Goal: Transaction & Acquisition: Purchase product/service

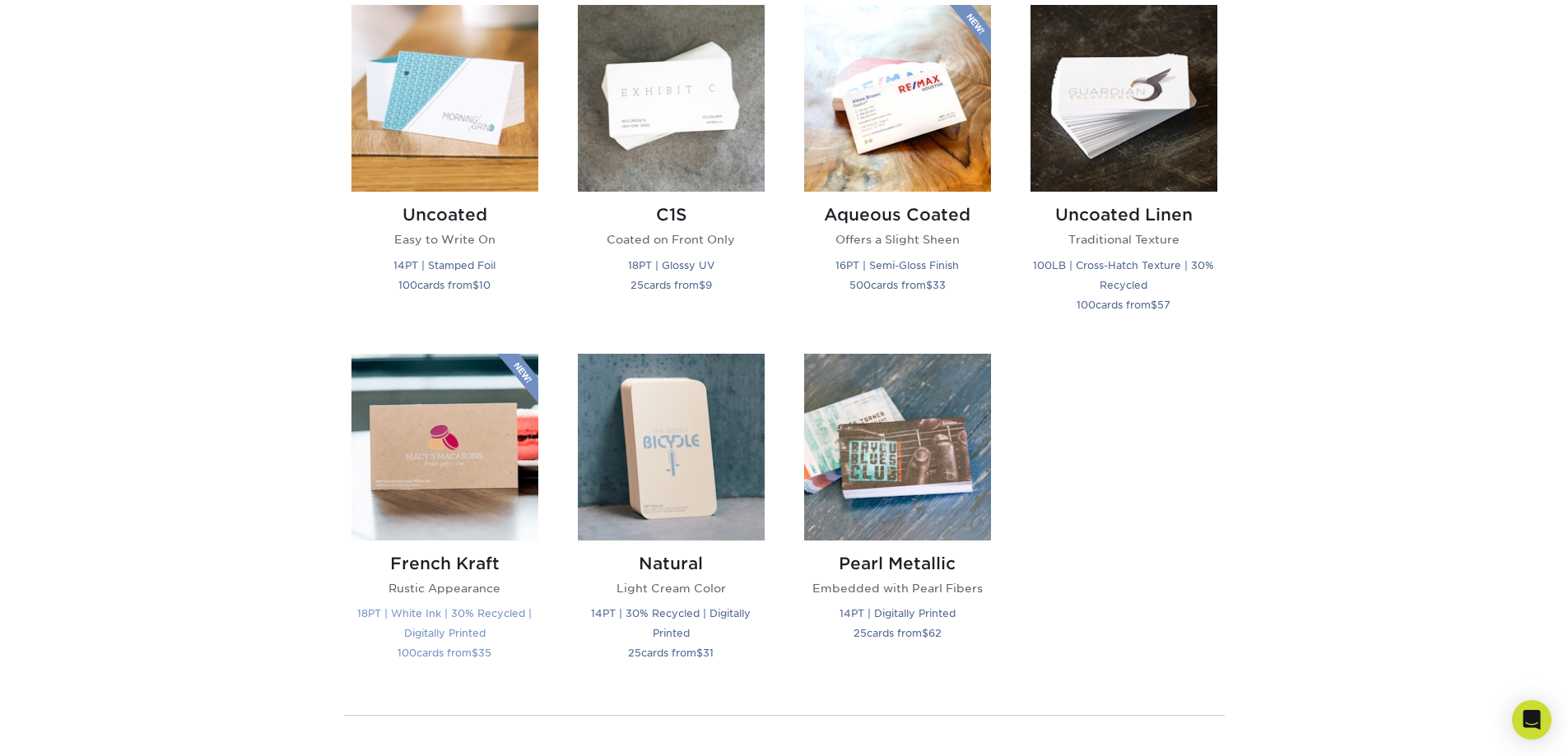
scroll to position [1564, 0]
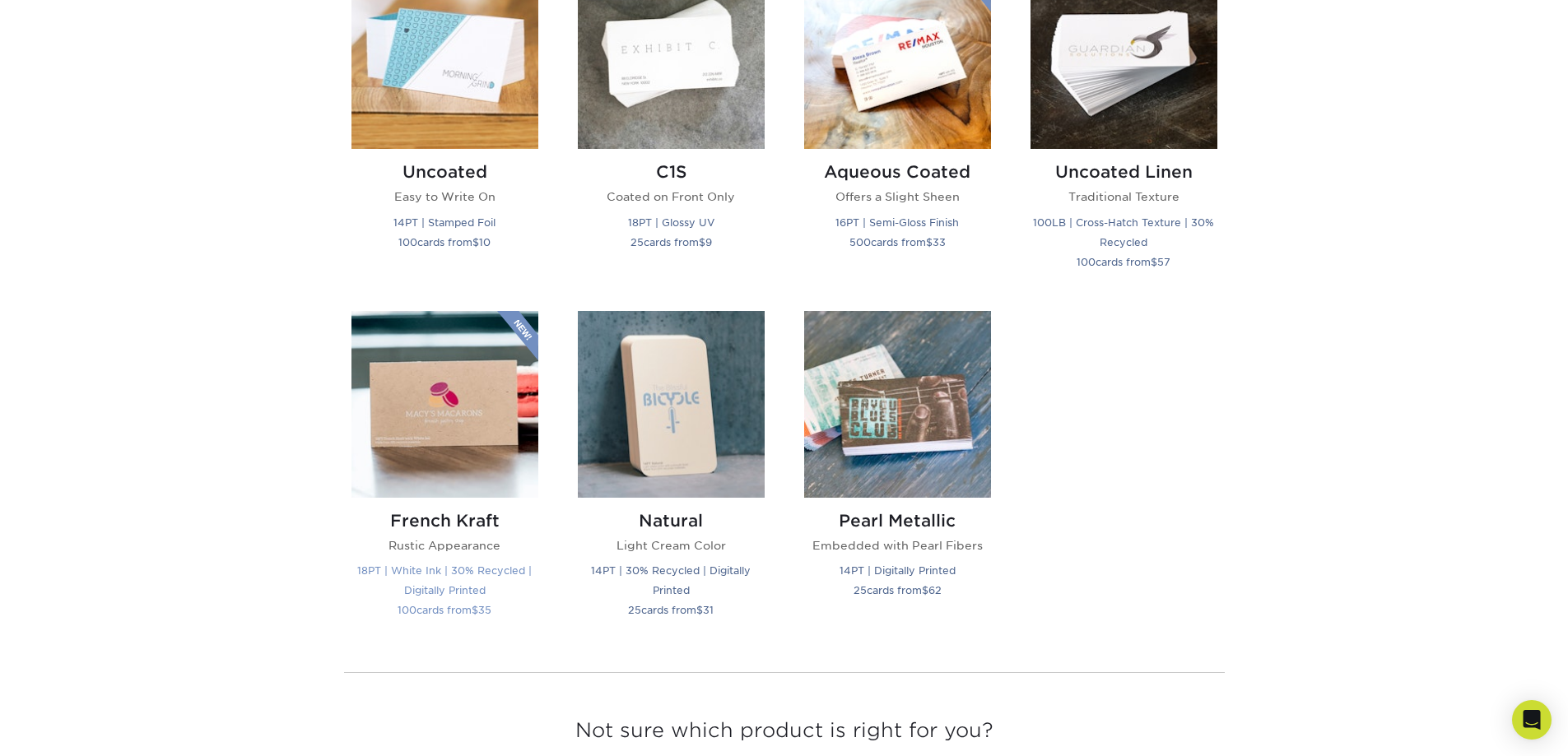
click at [461, 574] on small "18PT | White Ink | 30% Recycled | Digitally Printed" at bounding box center [445, 580] width 175 height 32
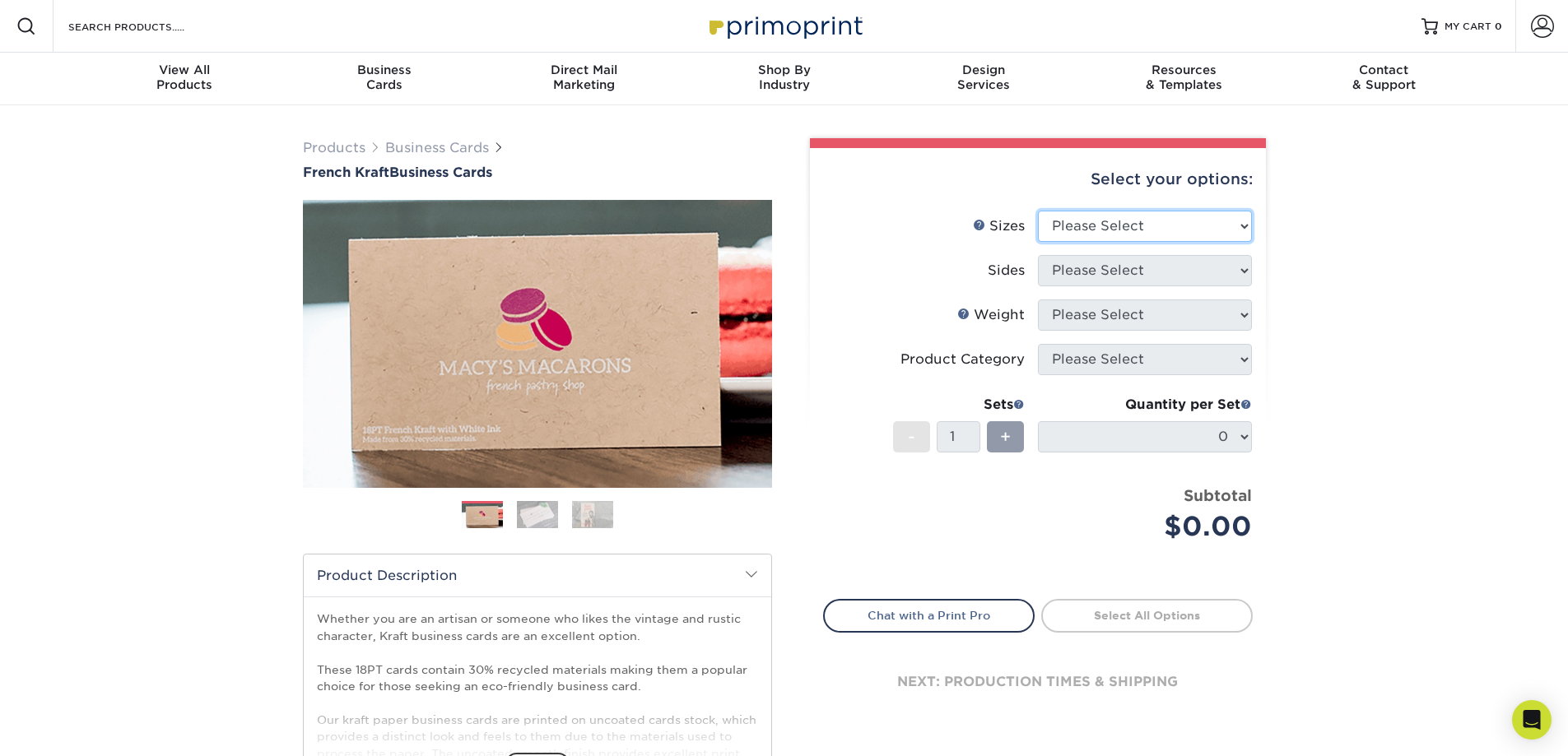
click at [1061, 217] on select "Please Select 1.5" x 3.5" - Mini 1.75" x 3.5" - Mini 2" x 2" - Square 2" x 3" -…" at bounding box center [1145, 226] width 214 height 32
select select "2.00x3.00"
click at [1038, 210] on select "Please Select 1.5" x 3.5" - Mini 1.75" x 3.5" - Mini 2" x 2" - Square 2" x 3" -…" at bounding box center [1145, 226] width 214 height 32
click at [1119, 259] on select "Please Select Print Both Sides Print Both Sides - White Mask Back Only Print Bo…" at bounding box center [1145, 271] width 214 height 32
select select "32d3c223-f82c-492b-b915-ba065a00862f"
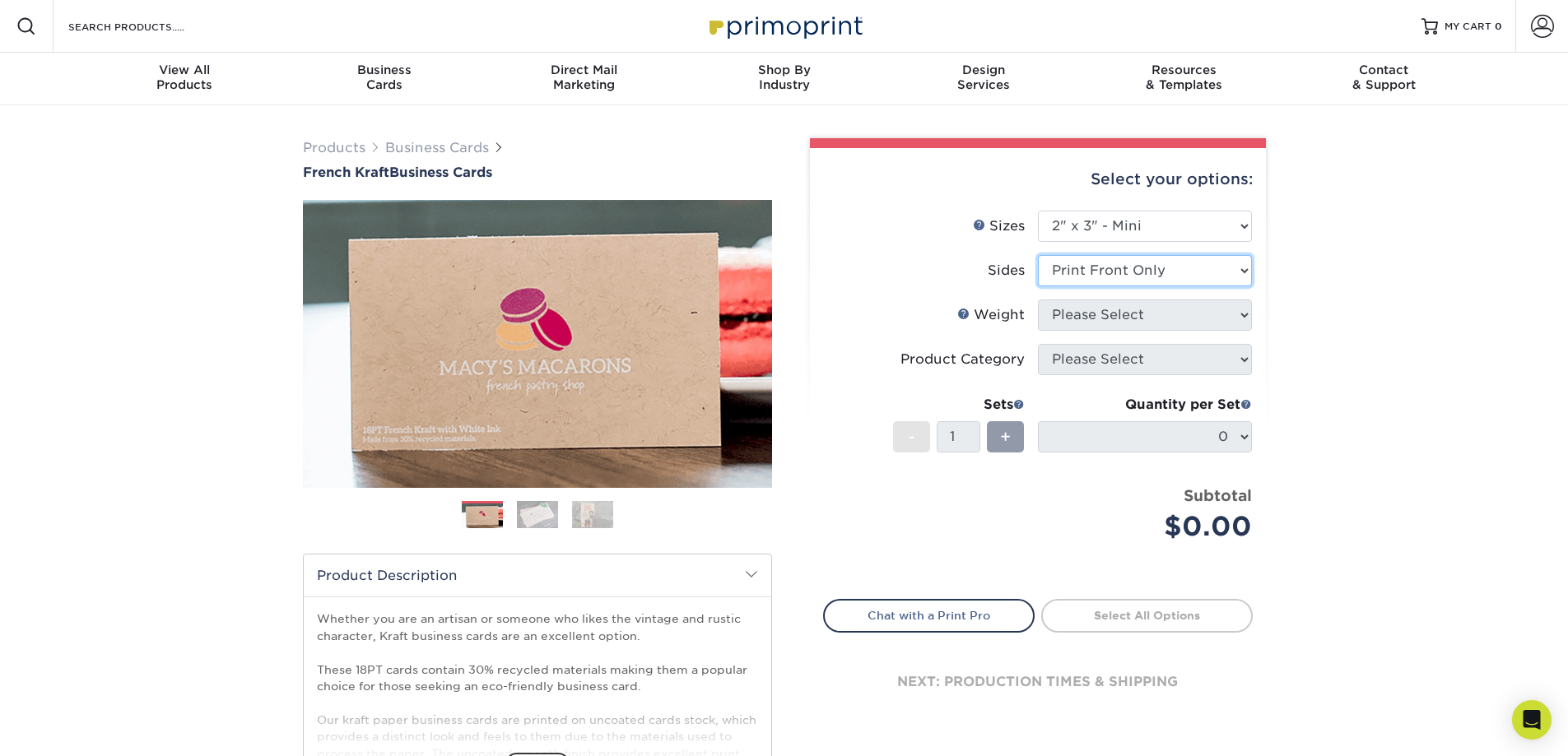
click at [1038, 255] on select "Please Select Print Both Sides Print Both Sides - White Mask Back Only Print Bo…" at bounding box center [1145, 271] width 214 height 32
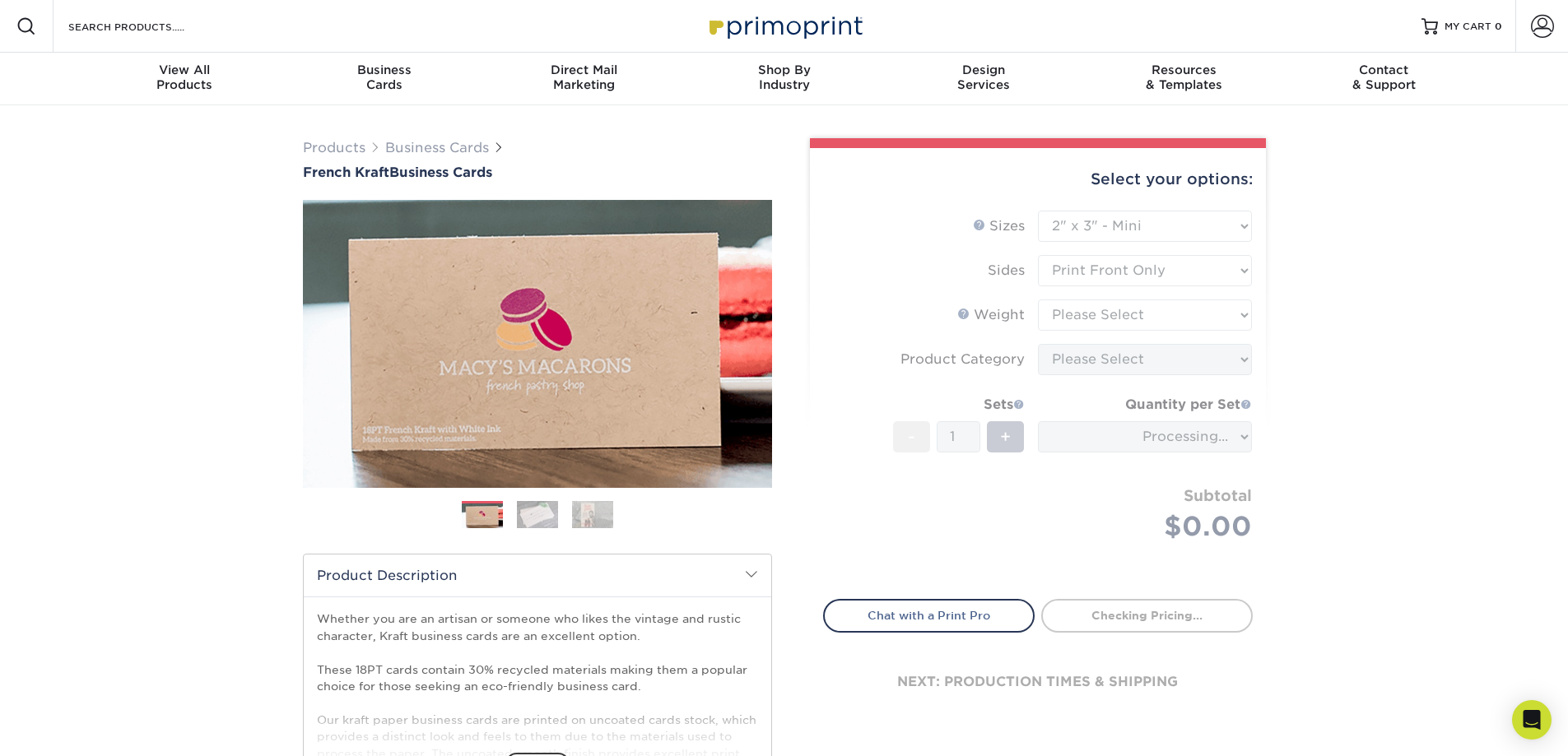
click at [1135, 318] on form "Sizes Help Sizes Please Select 1.5" x 3.5" - Mini 1.75" x 3.5" - Mini 2" x 2" -…" at bounding box center [1037, 395] width 430 height 369
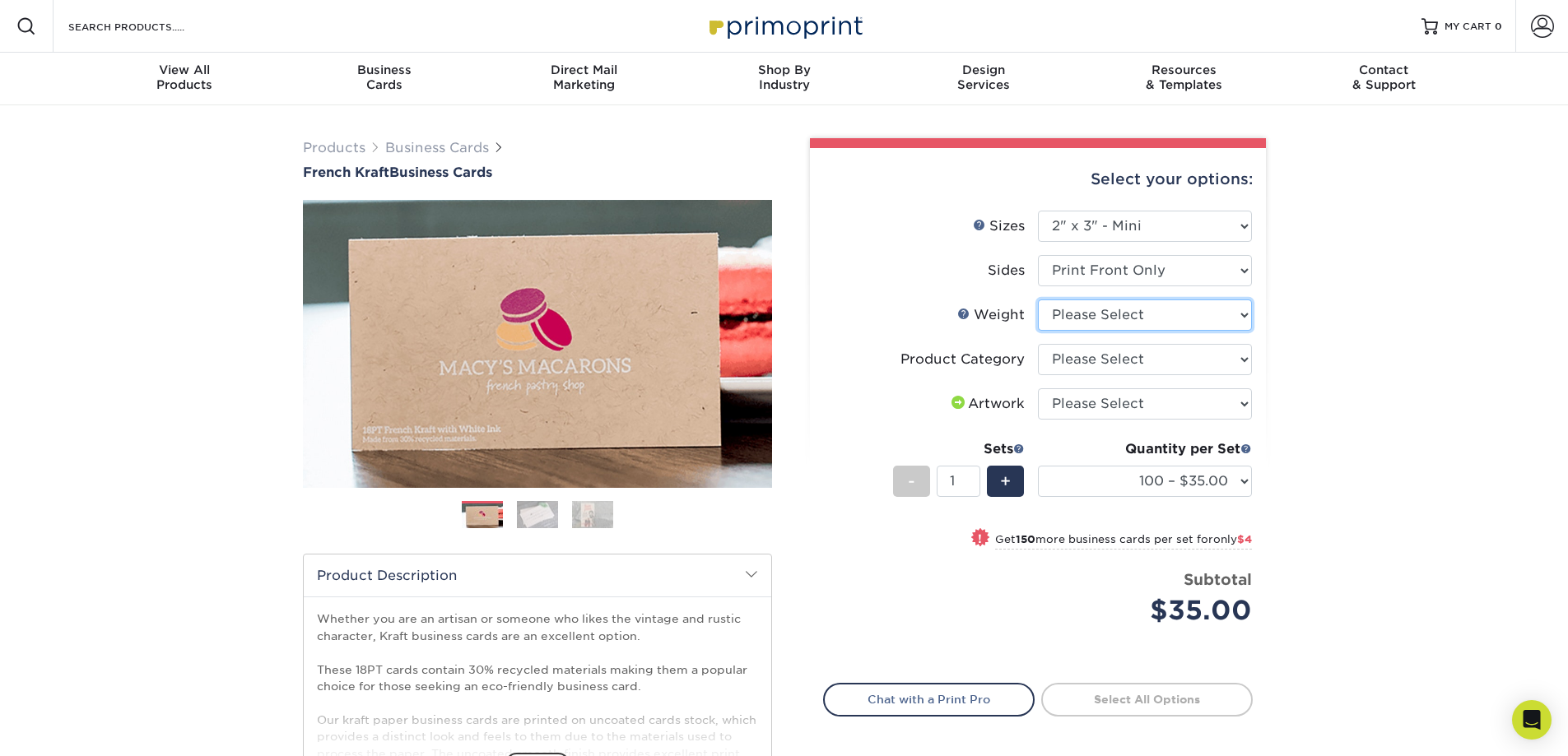
click at [1135, 318] on select "Please Select 18PTUCKRAFT" at bounding box center [1145, 315] width 214 height 32
select select "18PTUCKRAFT"
click at [1038, 300] on select "Please Select 18PTUCKRAFT" at bounding box center [1145, 315] width 214 height 32
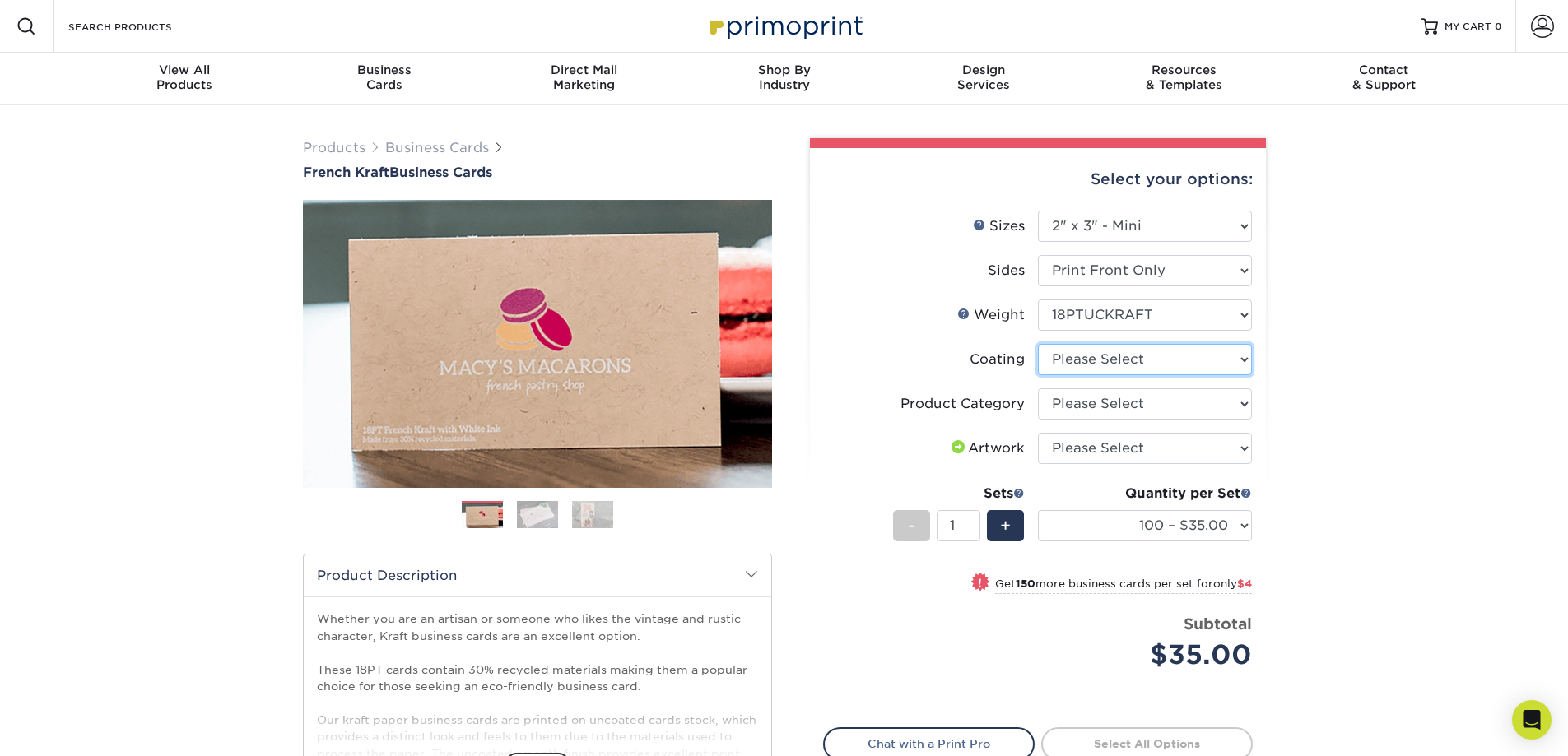
click at [1128, 362] on select at bounding box center [1145, 360] width 214 height 32
select select "3e7618de-abca-4bda-9f97-8b9129e913d8"
click at [1038, 344] on select at bounding box center [1145, 360] width 214 height 32
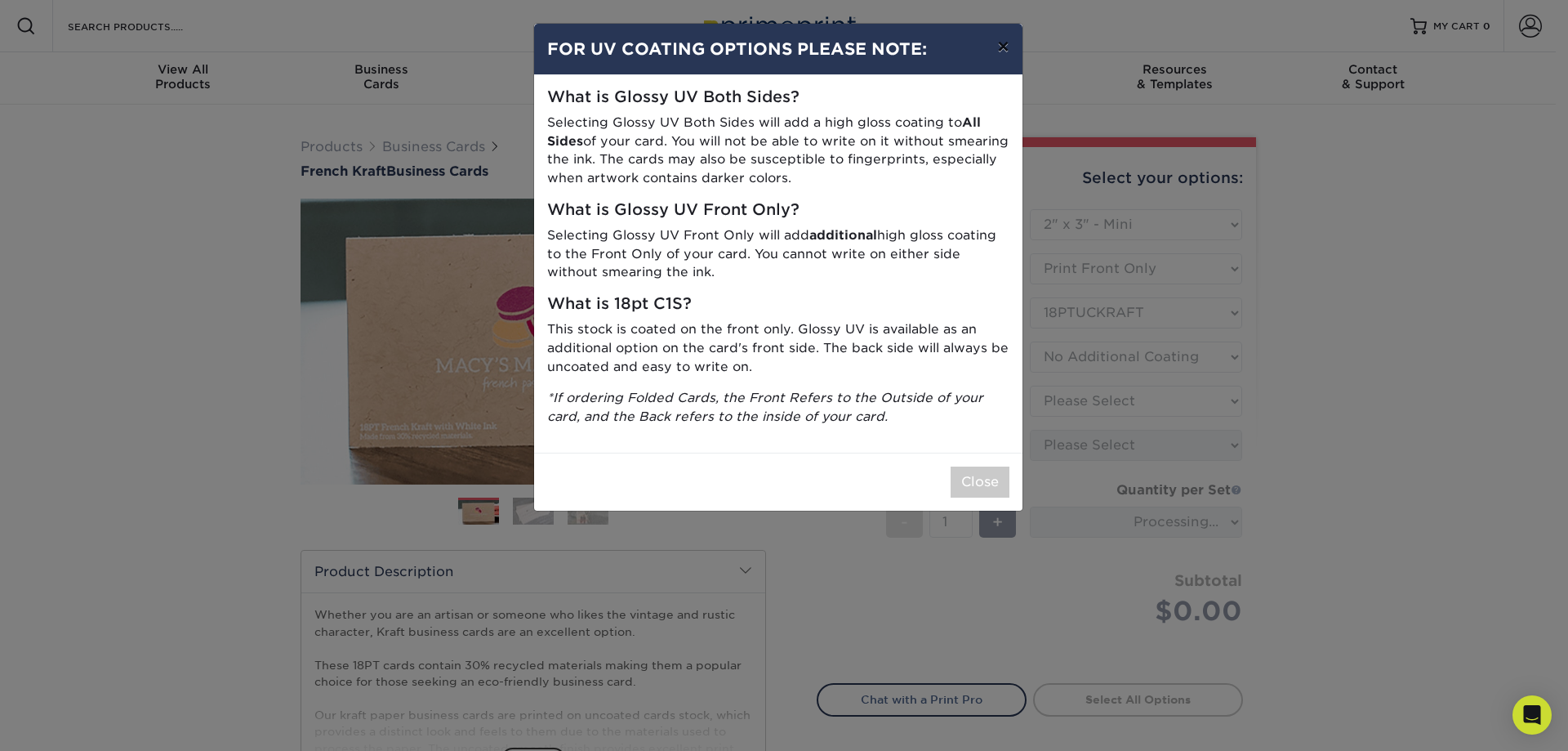
click at [1006, 49] on button "×" at bounding box center [1003, 46] width 37 height 45
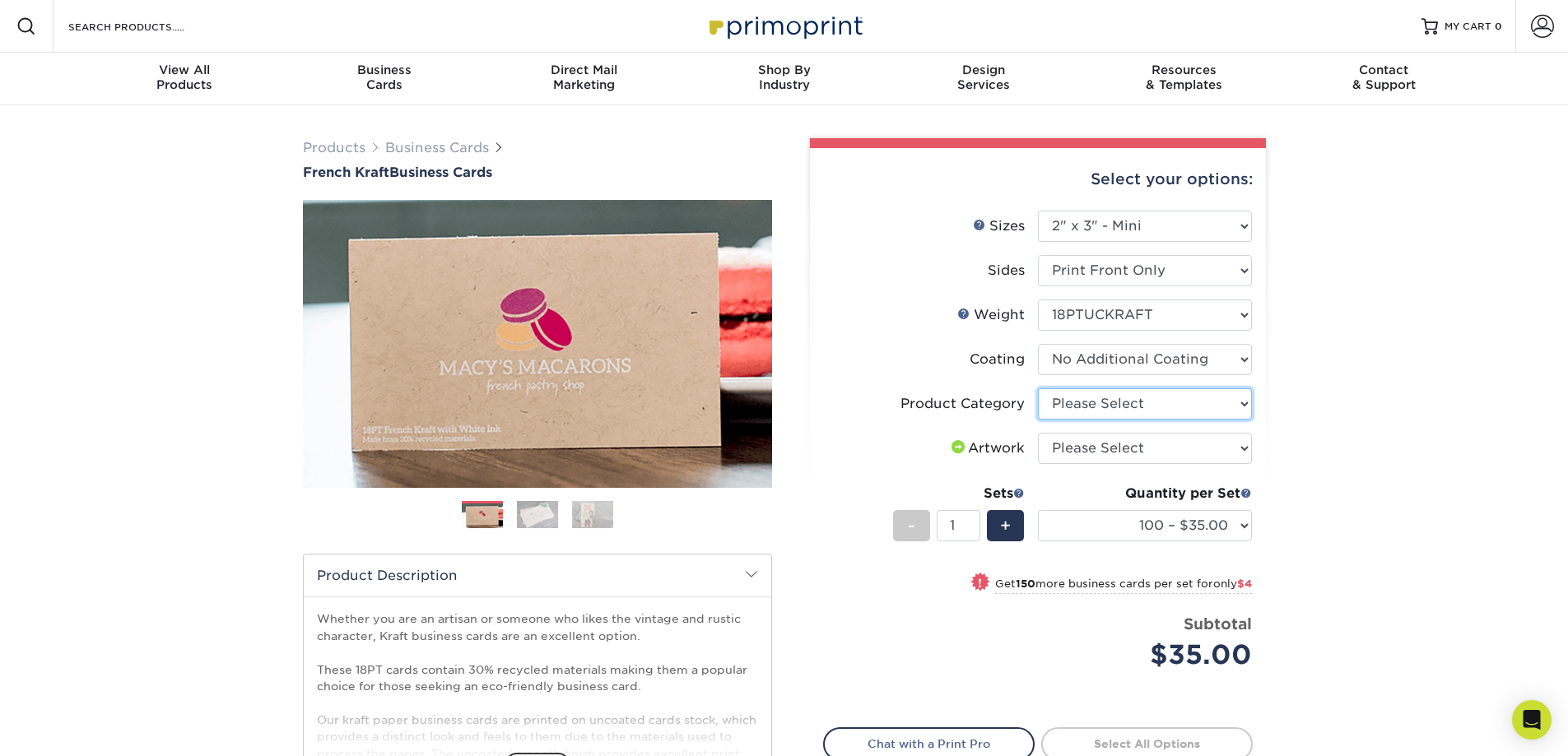
click at [1108, 398] on select "Please Select Business Cards" at bounding box center [1145, 404] width 214 height 32
select select "3b5148f1-0588-4f88-a218-97bcfdce65c1"
click at [1038, 388] on select "Please Select Business Cards" at bounding box center [1145, 404] width 214 height 32
click at [1131, 450] on select "Please Select I will upload files I need a design - $100" at bounding box center [1145, 448] width 214 height 32
select select "upload"
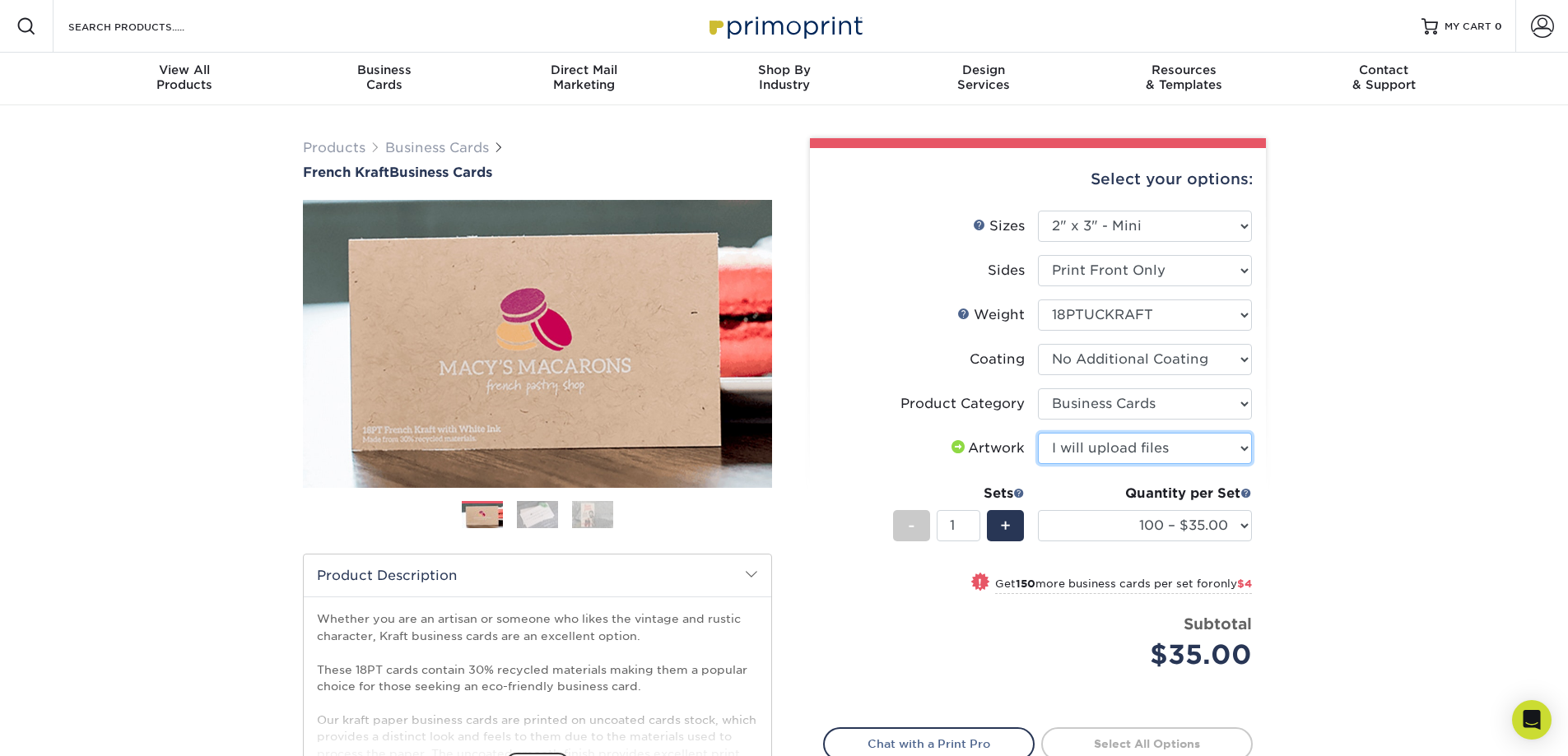
click at [1038, 433] on select "Please Select I will upload files I need a design - $100" at bounding box center [1145, 448] width 214 height 32
click at [538, 513] on img at bounding box center [537, 514] width 41 height 29
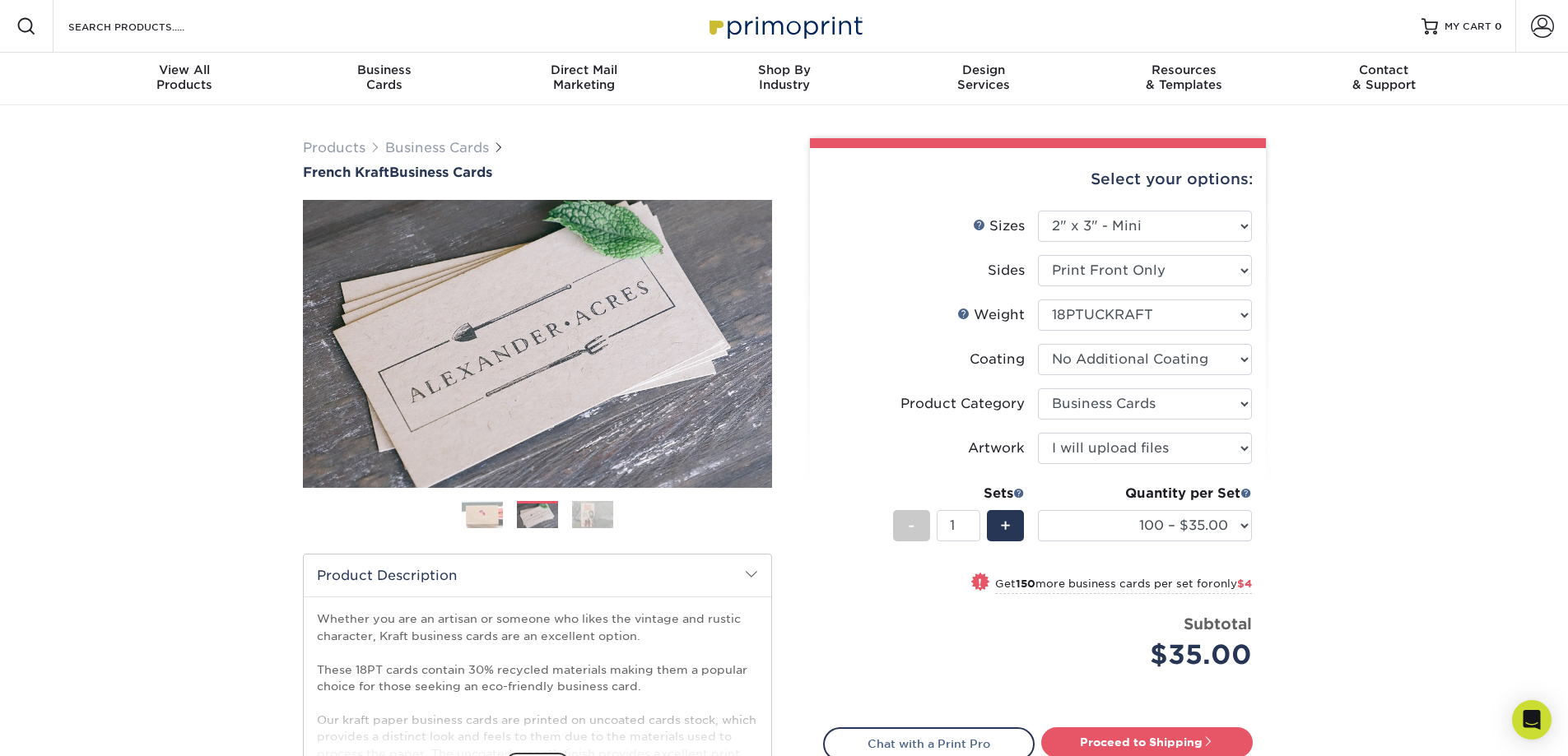
click at [590, 515] on img at bounding box center [591, 514] width 41 height 29
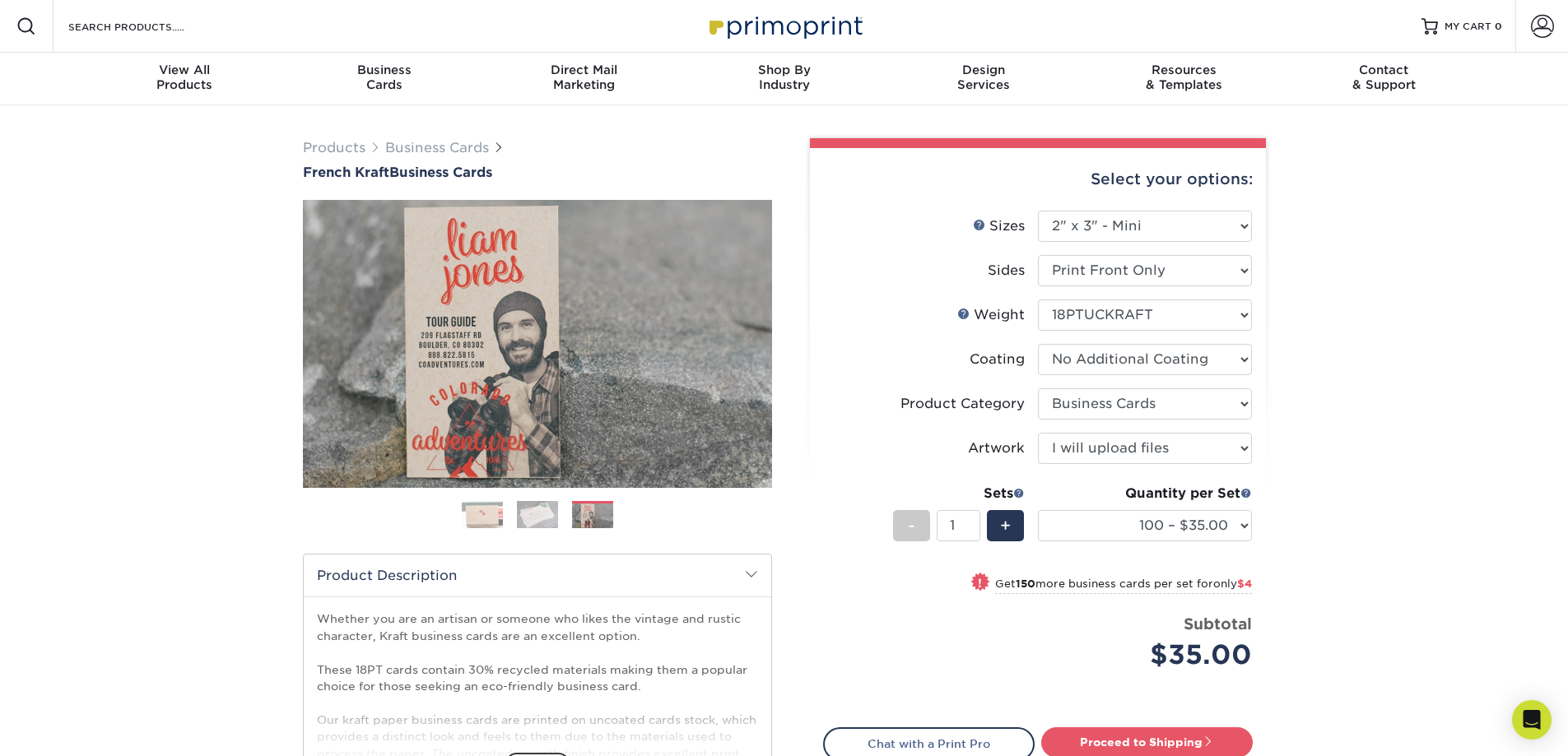
click at [538, 514] on img at bounding box center [537, 514] width 41 height 29
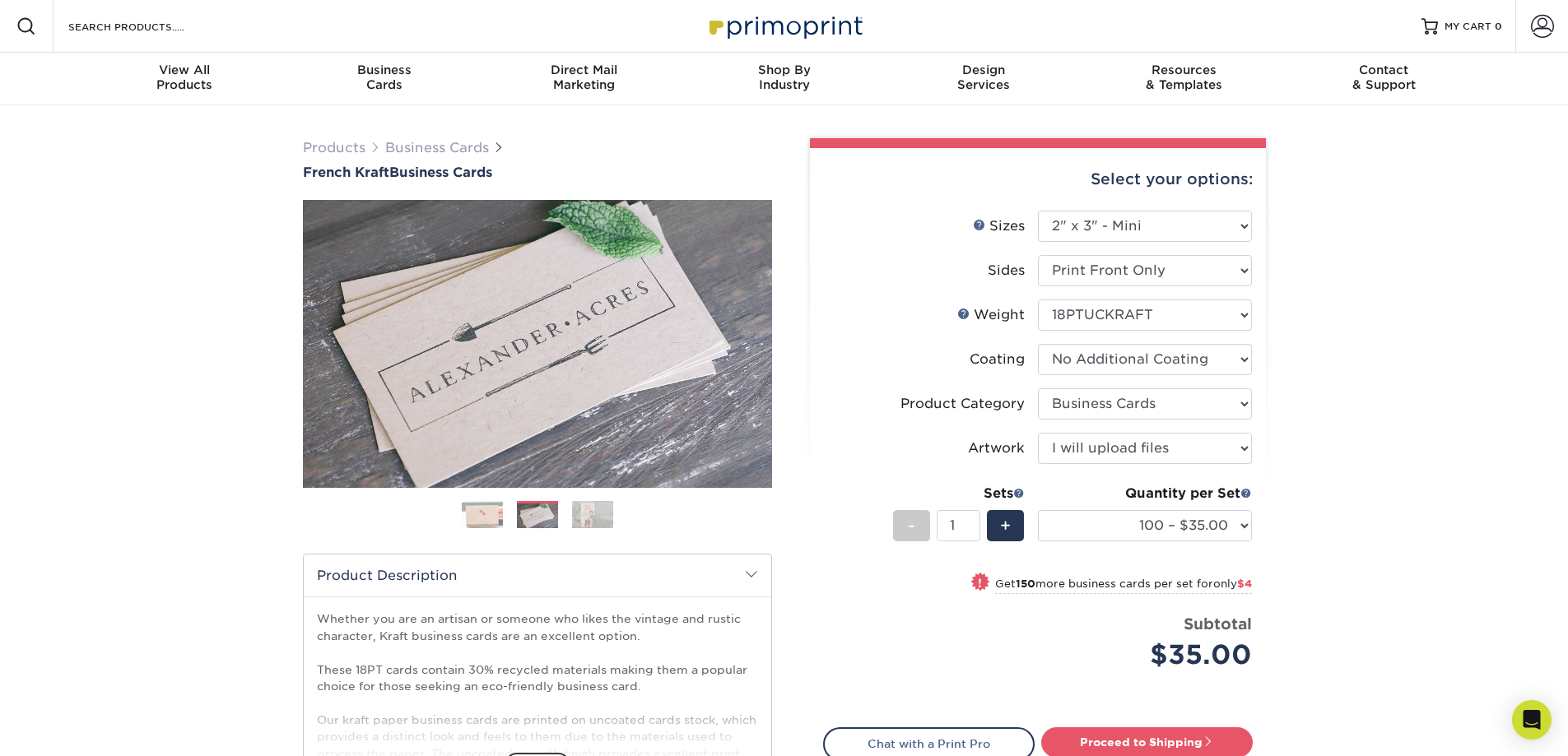
click at [487, 509] on img at bounding box center [481, 514] width 41 height 41
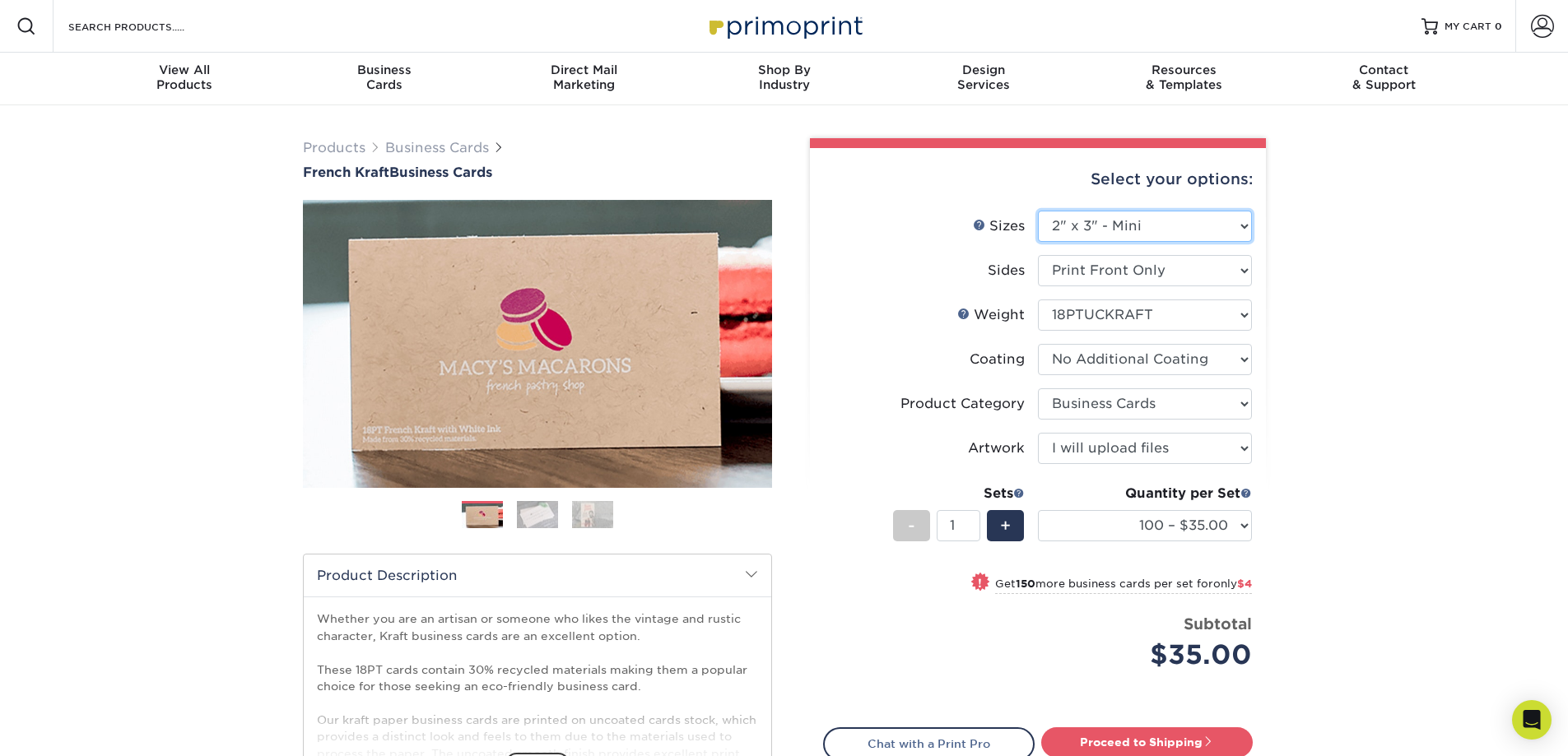
click at [1116, 210] on select "Please Select 1.5" x 3.5" - Mini 1.75" x 3.5" - Mini 2" x 2" - Square 2" x 3" -…" at bounding box center [1145, 226] width 214 height 32
select select "2.50x2.50"
click at [1038, 210] on select "Please Select 1.5" x 3.5" - Mini 1.75" x 3.5" - Mini 2" x 2" - Square 2" x 3" -…" at bounding box center [1145, 226] width 214 height 32
select select "-1"
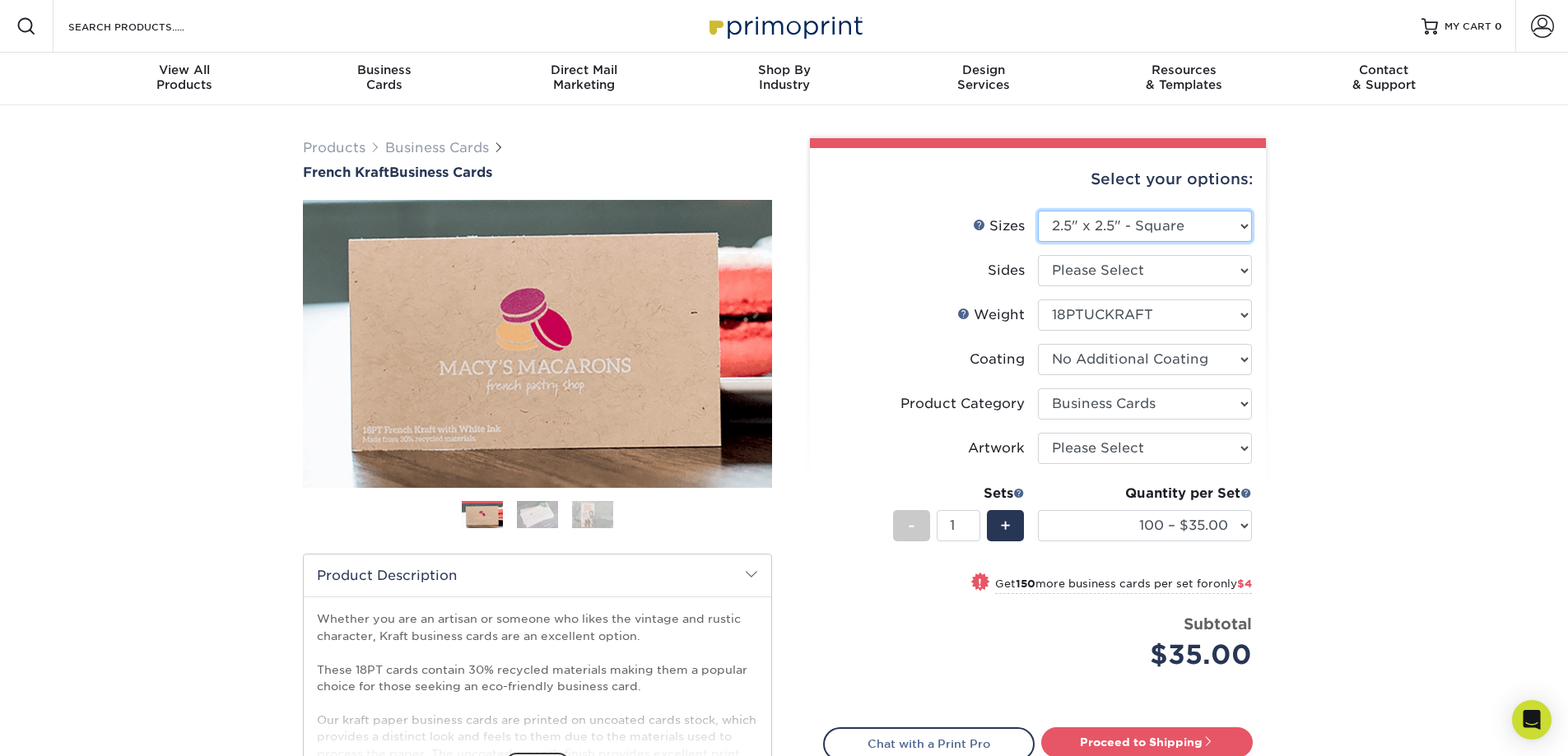
select select "-1"
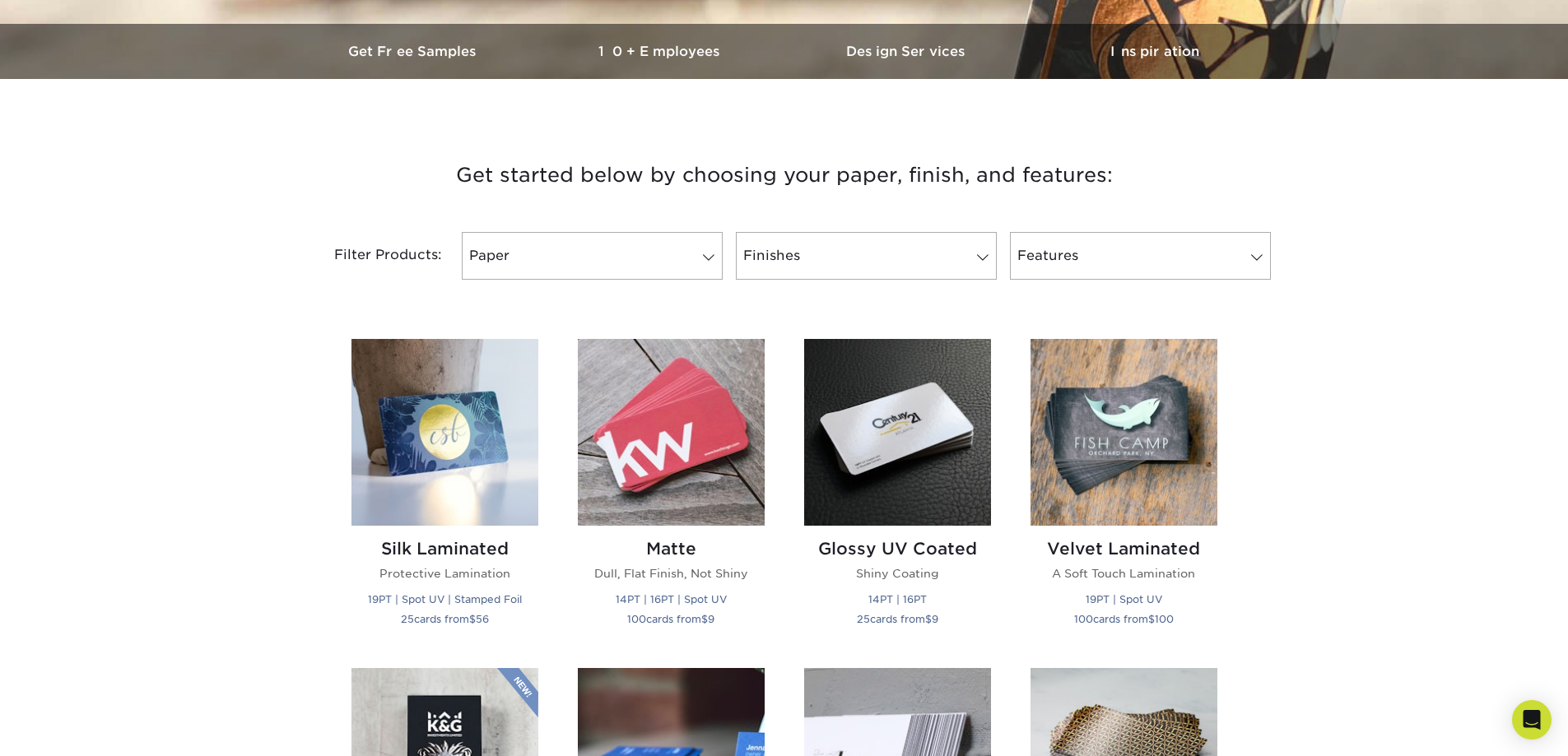
scroll to position [494, 0]
click at [612, 273] on link "Paper" at bounding box center [591, 255] width 261 height 48
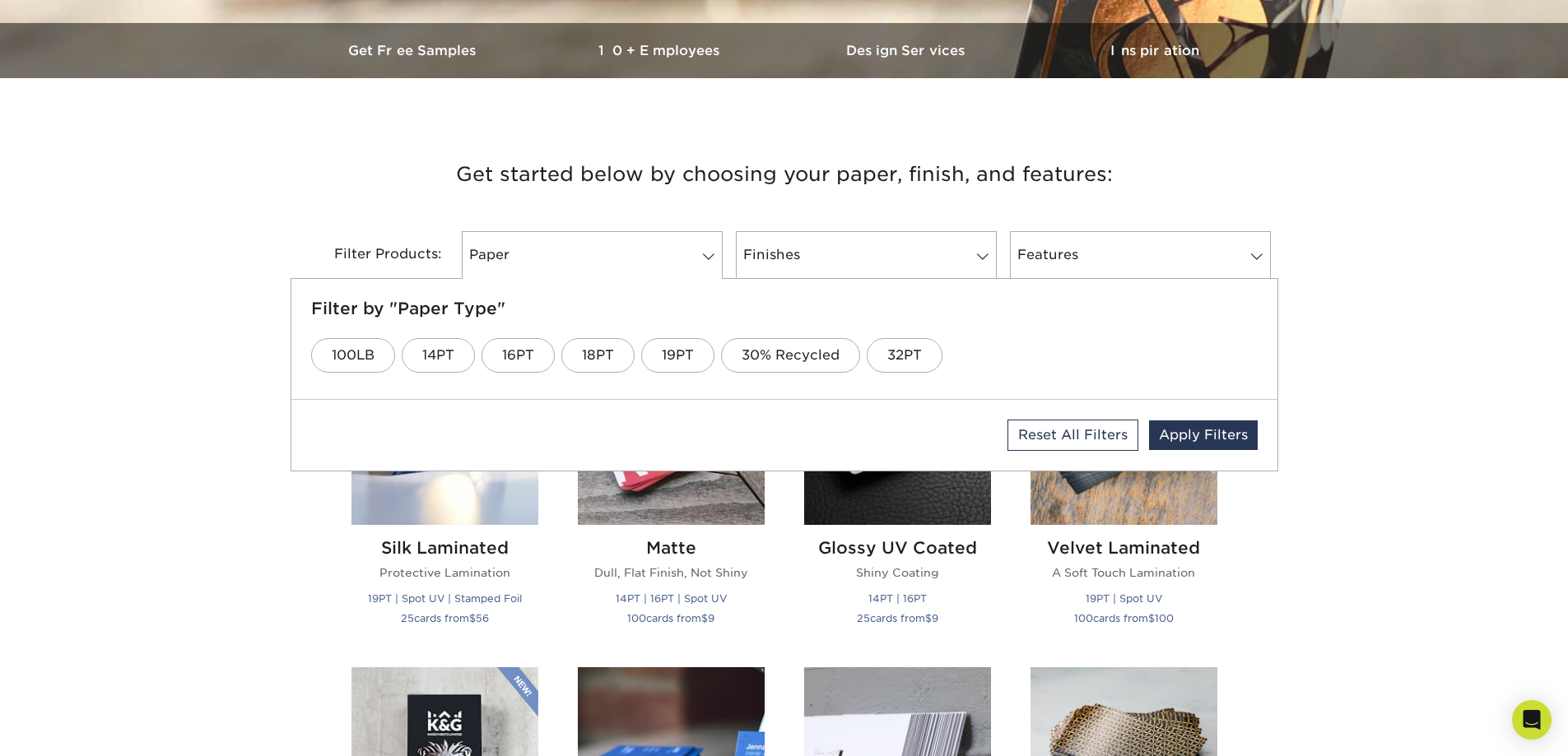
click at [834, 190] on h3 "Get started below by choosing your paper, finish, and features:" at bounding box center [784, 174] width 963 height 74
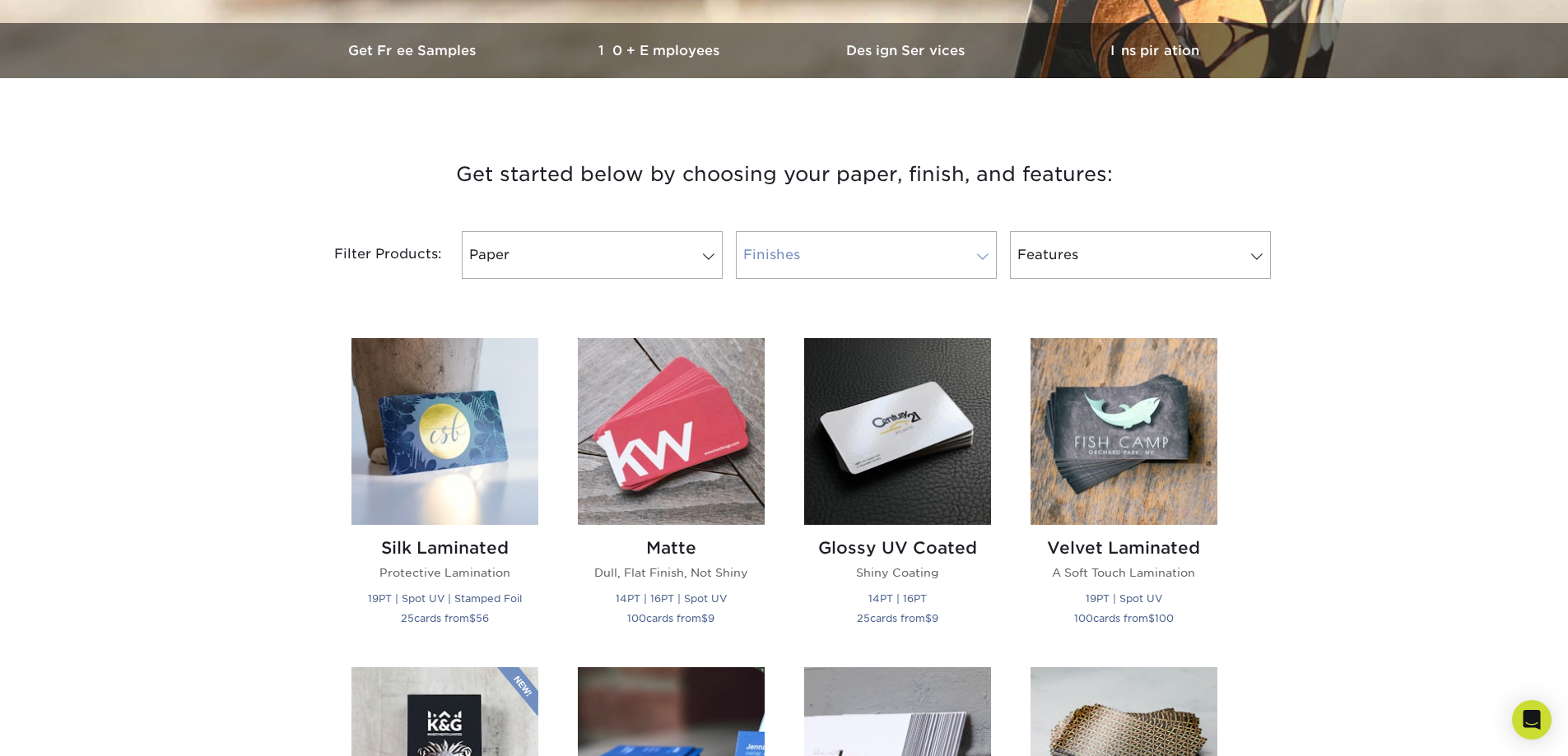
click at [845, 269] on link "Finishes" at bounding box center [865, 255] width 261 height 48
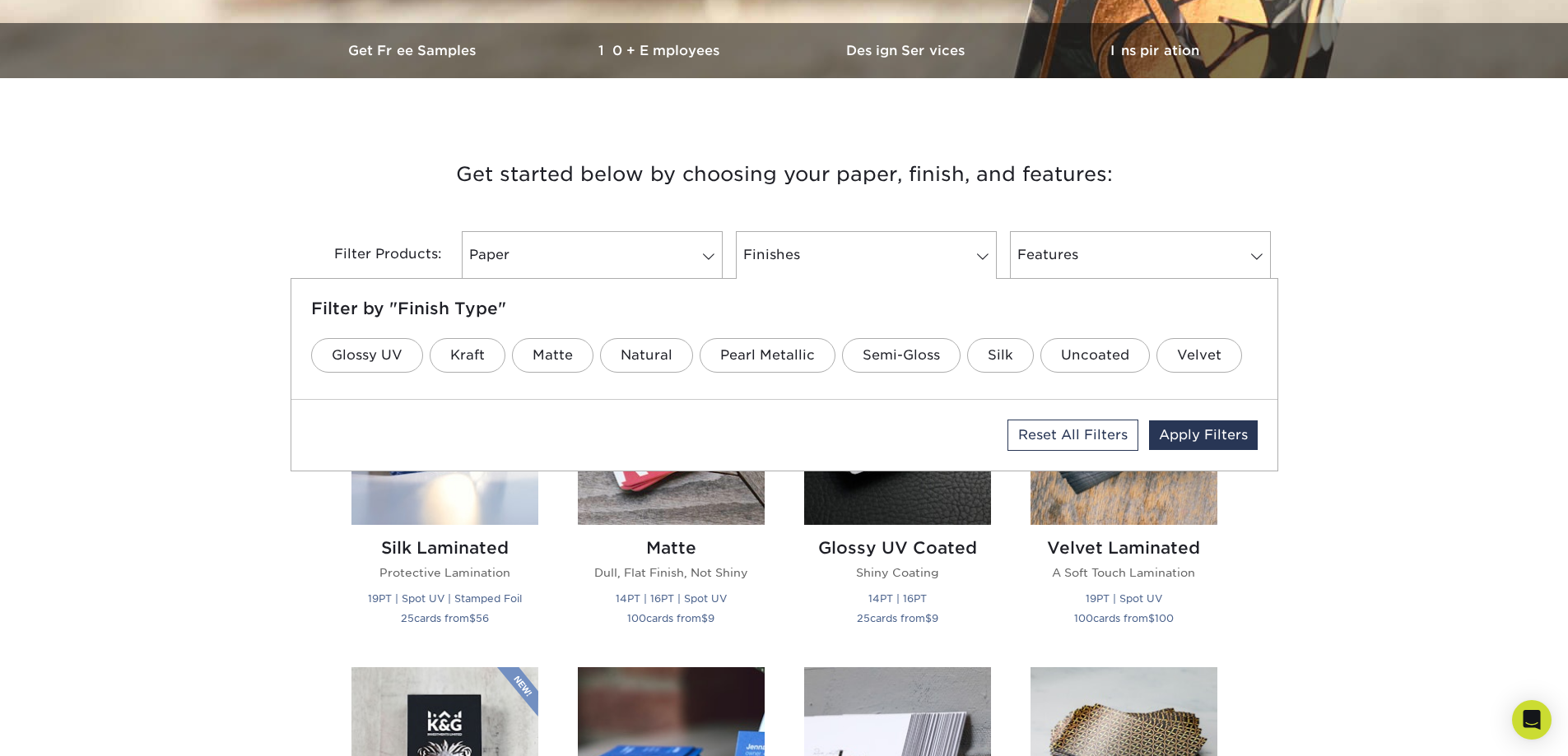
click at [902, 167] on h3 "Get started below by choosing your paper, finish, and features:" at bounding box center [784, 174] width 963 height 74
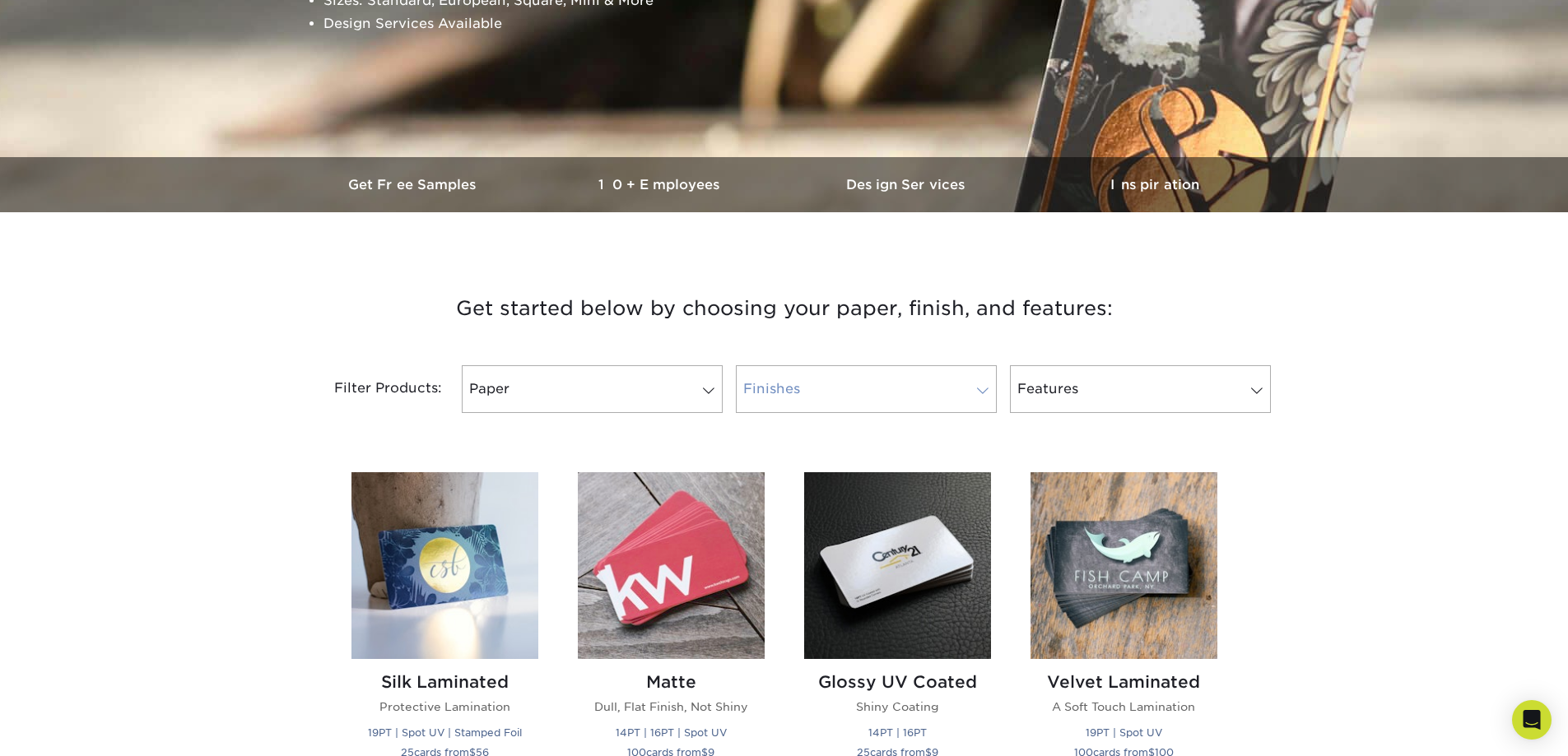
scroll to position [0, 0]
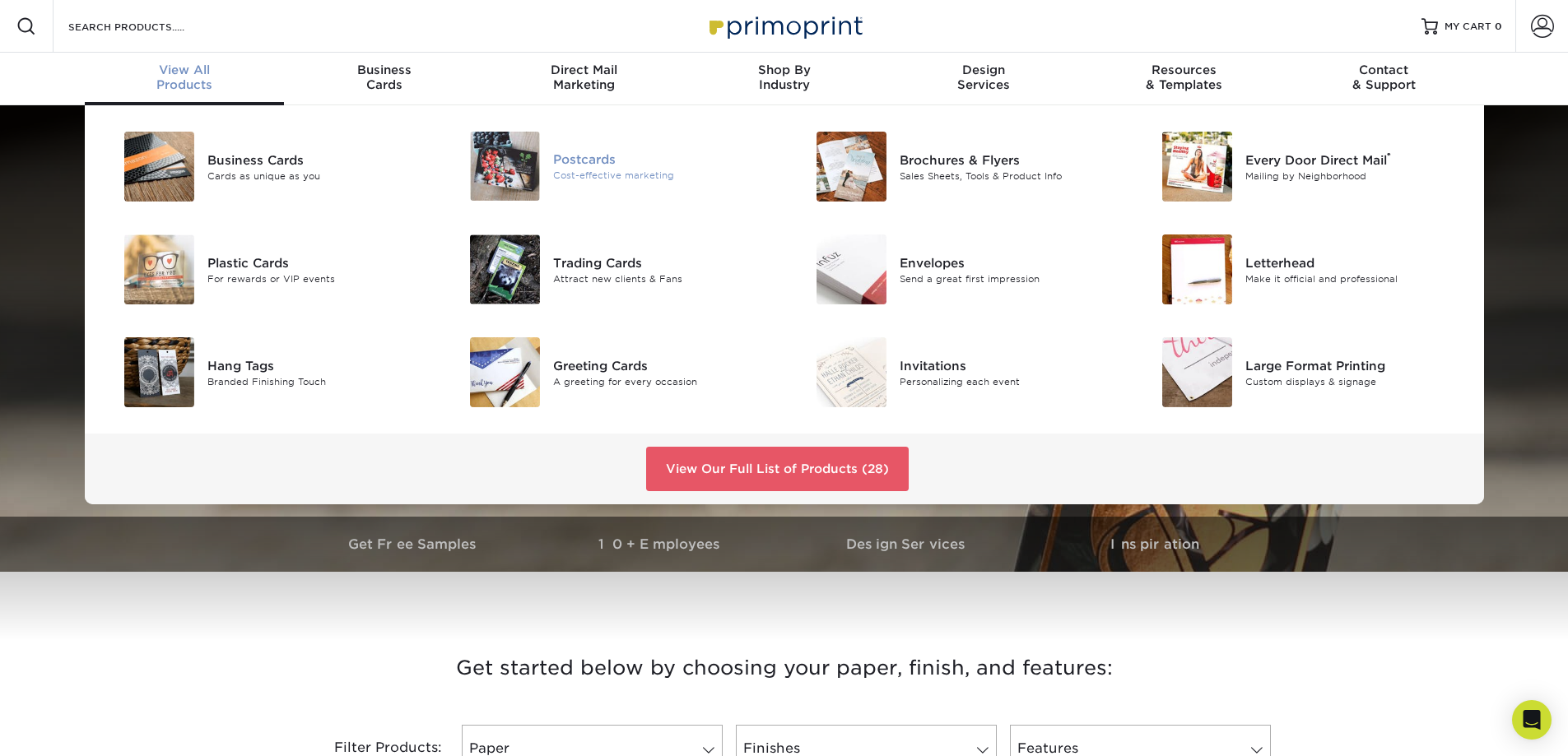
click at [608, 170] on div "Cost-effective marketing" at bounding box center [662, 176] width 218 height 14
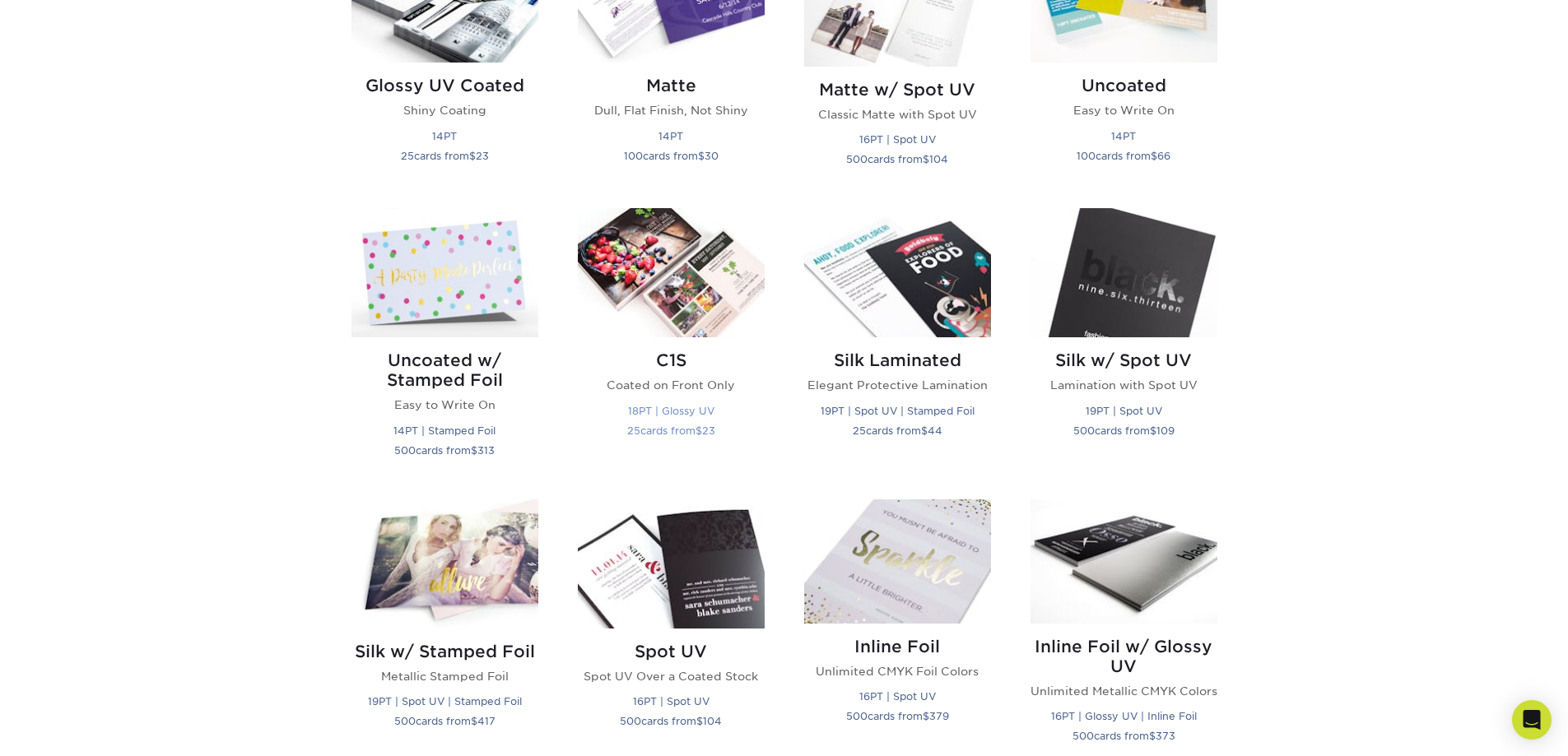
scroll to position [905, 0]
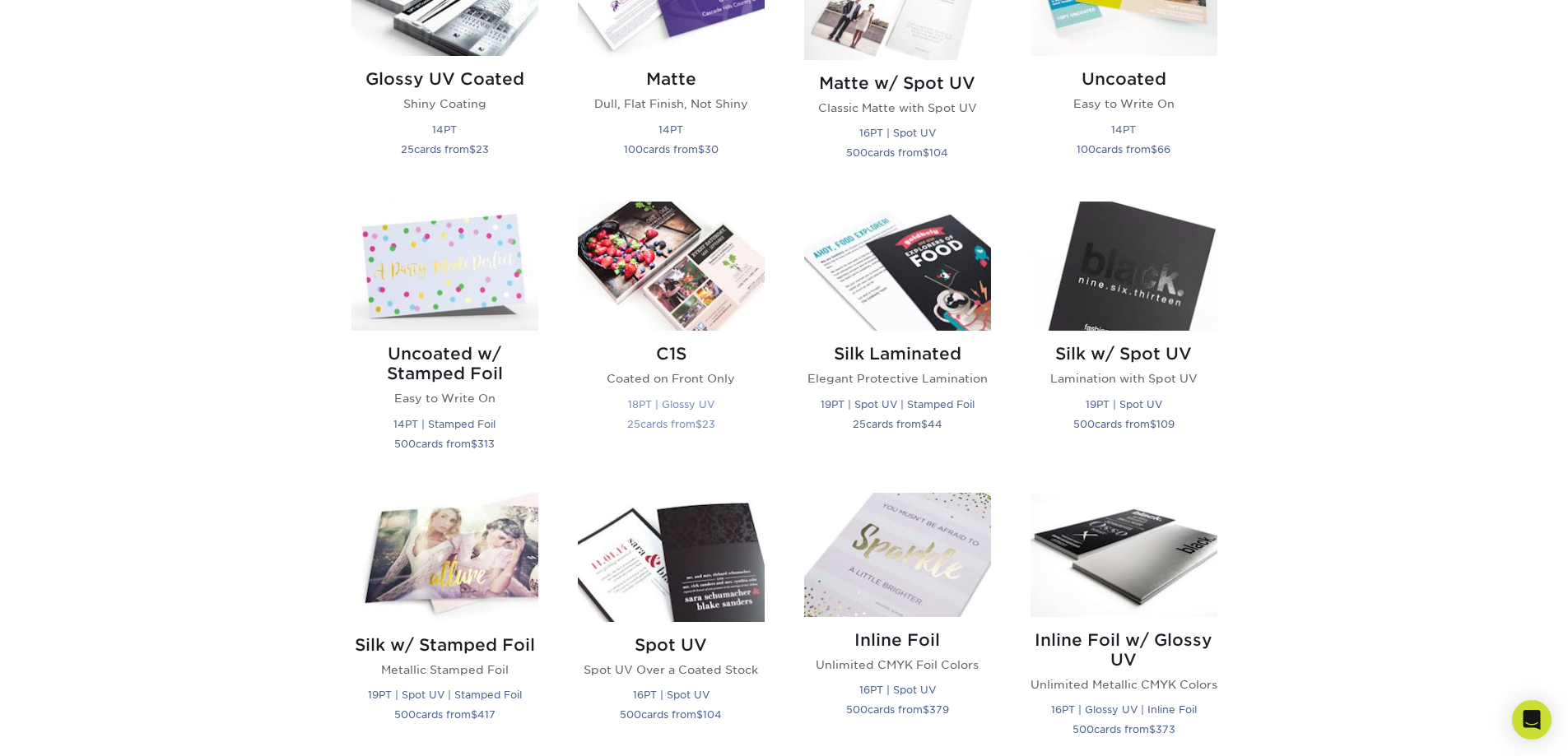
click at [671, 325] on img at bounding box center [671, 266] width 187 height 129
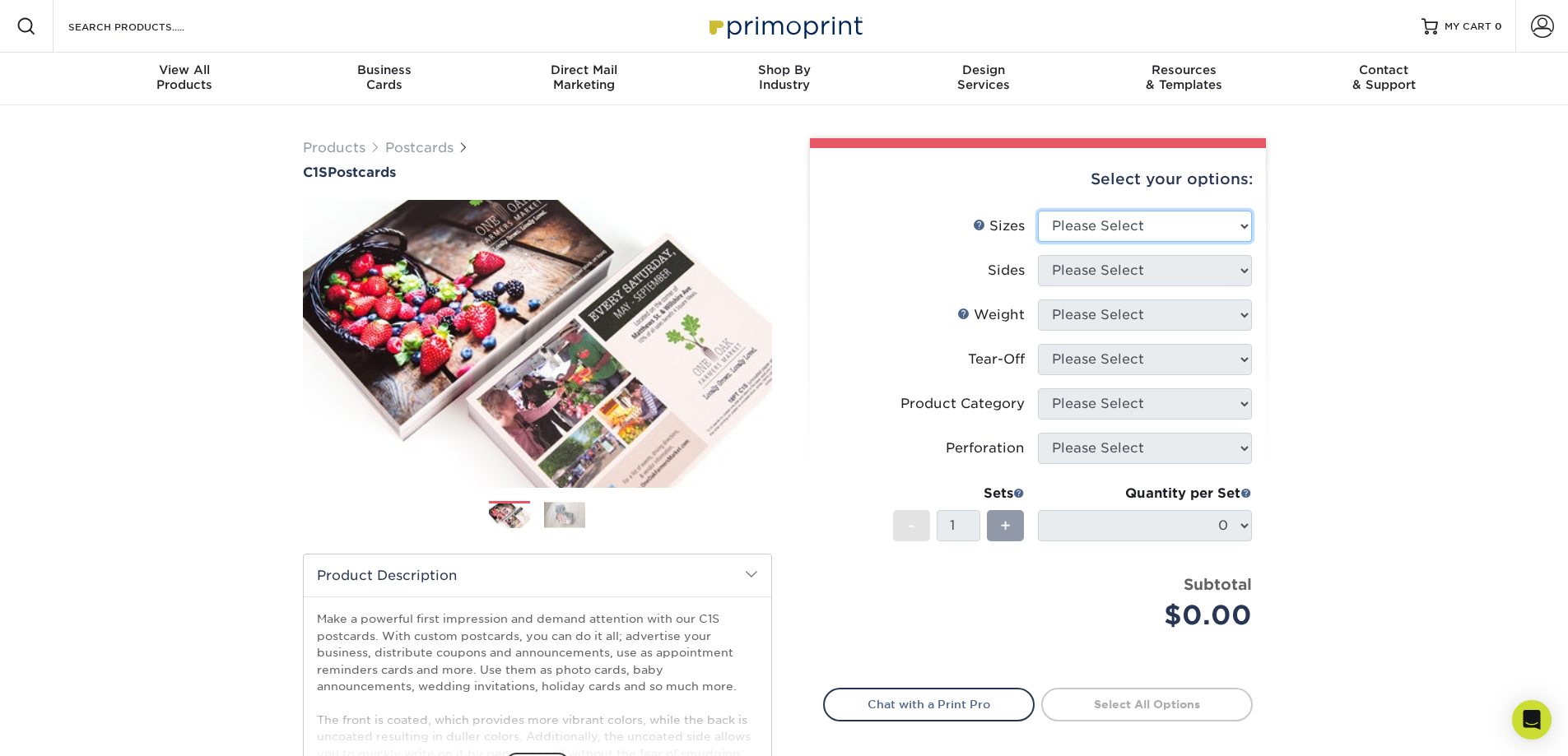
click at [1100, 237] on select "Please Select 2" x 6" 2" x 8" 2.12" x 5.5" 2.75" x 4.25" 2.75" x 8.5" 3" x 3" 3…" at bounding box center [1145, 226] width 214 height 32
click at [1038, 210] on select "Please Select 2" x 6" 2" x 8" 2.12" x 5.5" 2.75" x 4.25" 2.75" x 8.5" 3" x 3" 3…" at bounding box center [1145, 226] width 214 height 32
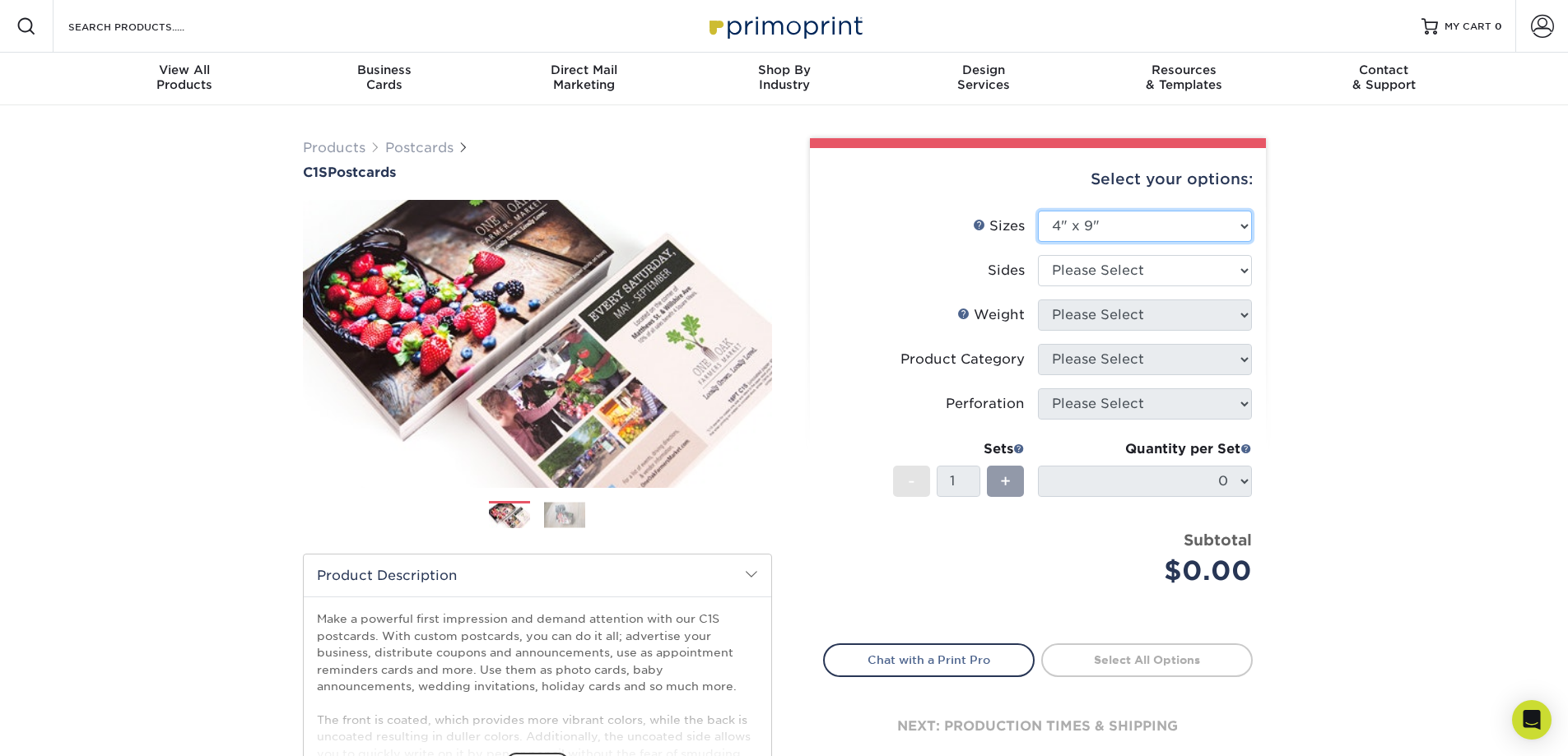
click at [1121, 214] on select "Please Select 2" x 6" 2" x 8" 2.12" x 5.5" 2.75" x 4.25" 2.75" x 8.5" 3" x 3" 3…" at bounding box center [1145, 226] width 214 height 32
select select "4.25x5.50"
click at [1038, 210] on select "Please Select 2" x 6" 2" x 8" 2.12" x 5.5" 2.75" x 4.25" 2.75" x 8.5" 3" x 3" 3…" at bounding box center [1145, 226] width 214 height 32
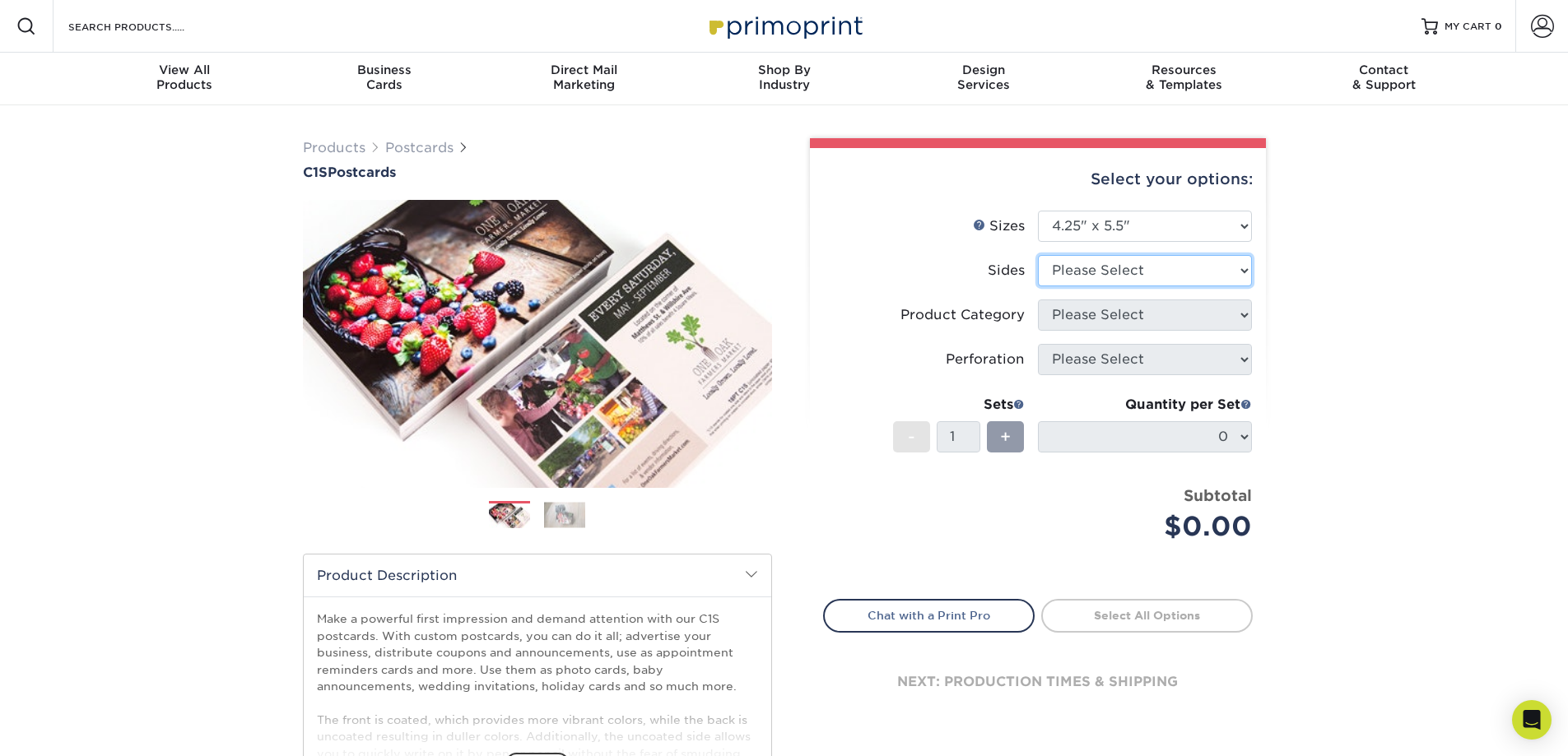
click at [1128, 271] on select "Please Select Print Both Sides Print Front Only" at bounding box center [1145, 271] width 214 height 32
select select "32d3c223-f82c-492b-b915-ba065a00862f"
click at [1038, 255] on select "Please Select Print Both Sides Print Front Only" at bounding box center [1145, 271] width 214 height 32
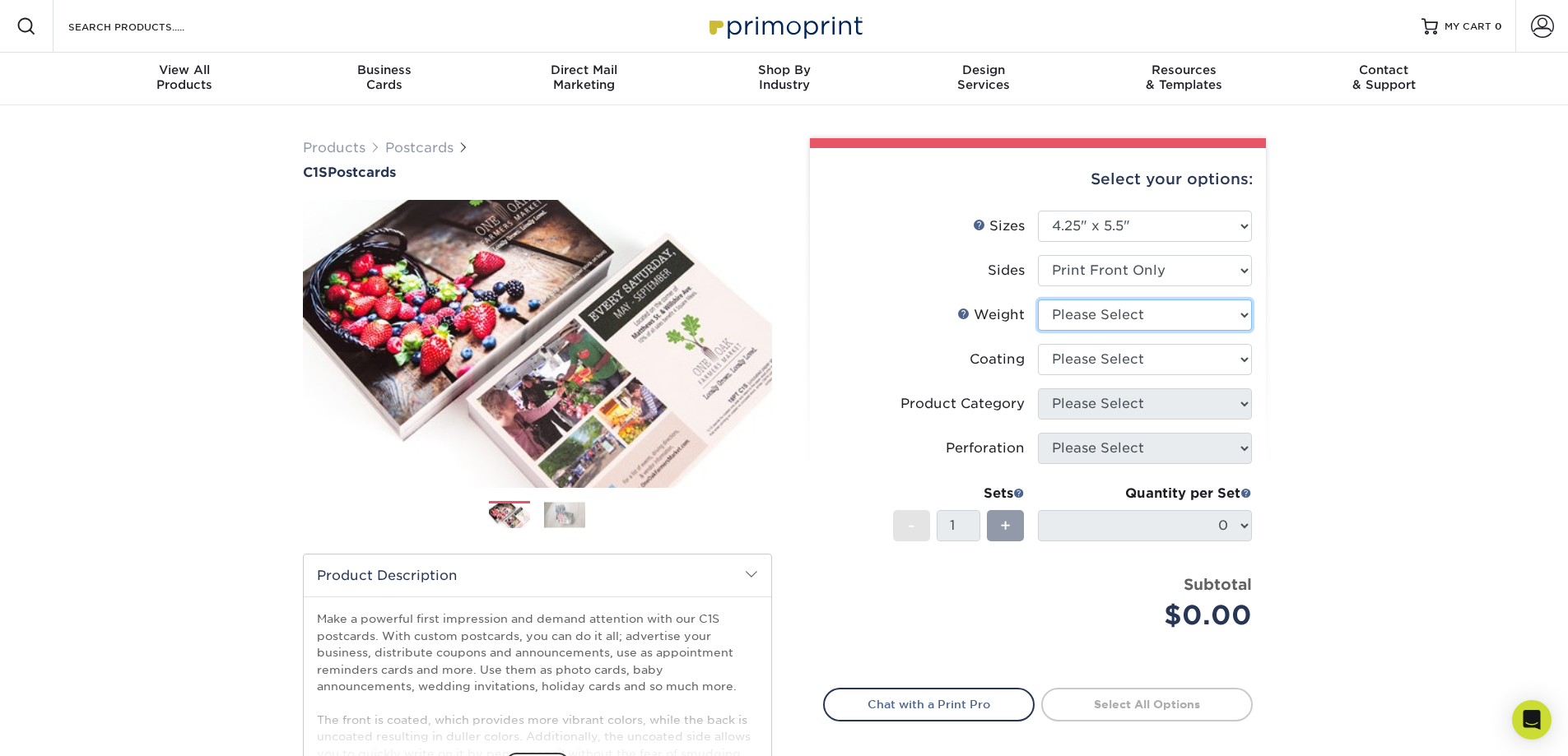
click at [1135, 315] on select "Please Select 18PT C1S" at bounding box center [1145, 315] width 214 height 32
select select "18PTC1S"
click at [1038, 300] on select "Please Select 18PT C1S" at bounding box center [1145, 315] width 214 height 32
click at [1135, 355] on select at bounding box center [1145, 360] width 214 height 32
select select "1e8116af-acfc-44b1-83dc-8181aa338834"
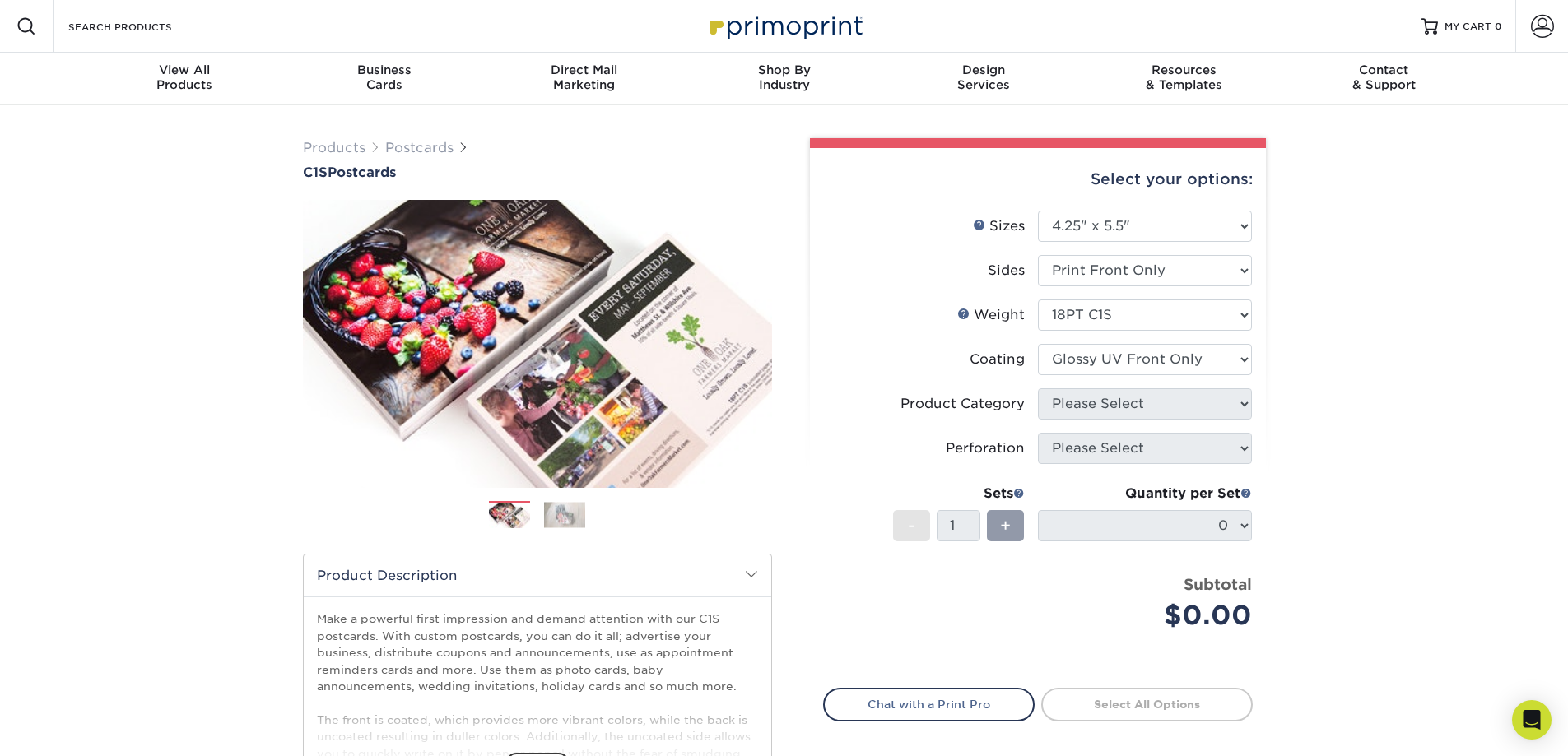
click at [1038, 344] on select at bounding box center [1145, 360] width 214 height 32
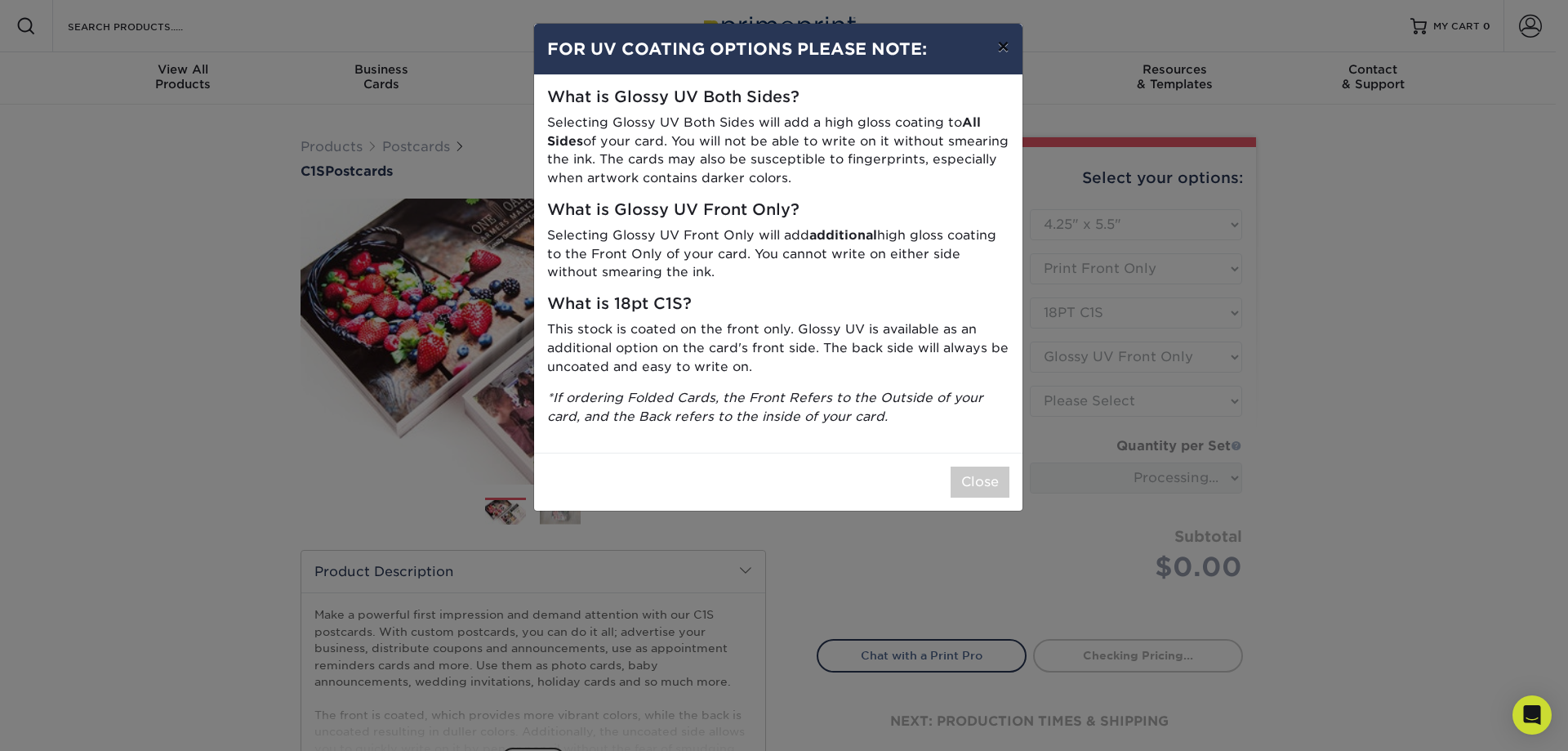
click at [1003, 45] on button "×" at bounding box center [1003, 46] width 37 height 45
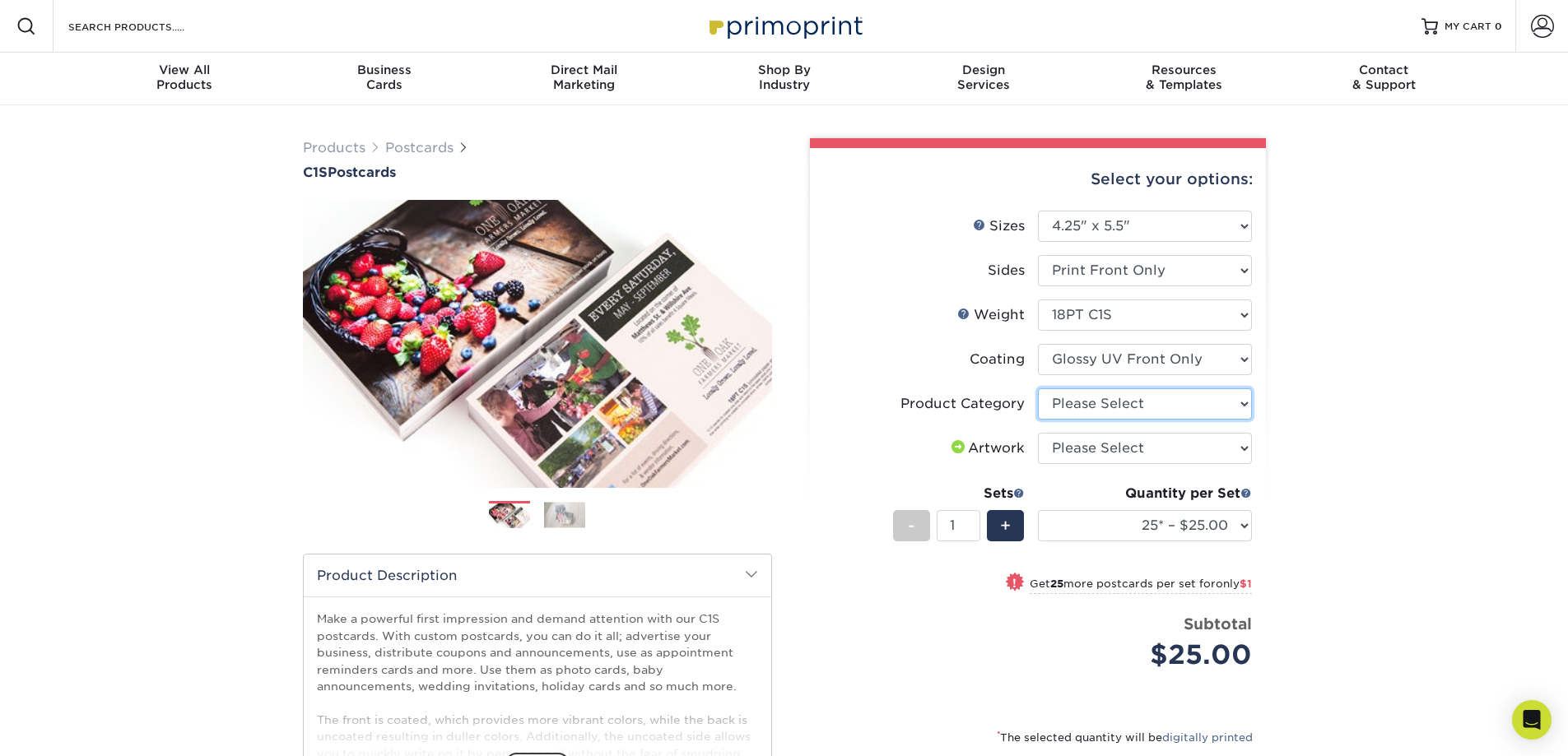
click at [1125, 410] on select "Please Select Postcards" at bounding box center [1145, 404] width 214 height 32
select select "9b7272e0-d6c8-4c3c-8e97-d3a1bcdab858"
click at [1038, 388] on select "Please Select Postcards" at bounding box center [1145, 404] width 214 height 32
click at [1135, 452] on select "Please Select I will upload files I need a design - $150" at bounding box center [1145, 448] width 214 height 32
select select "upload"
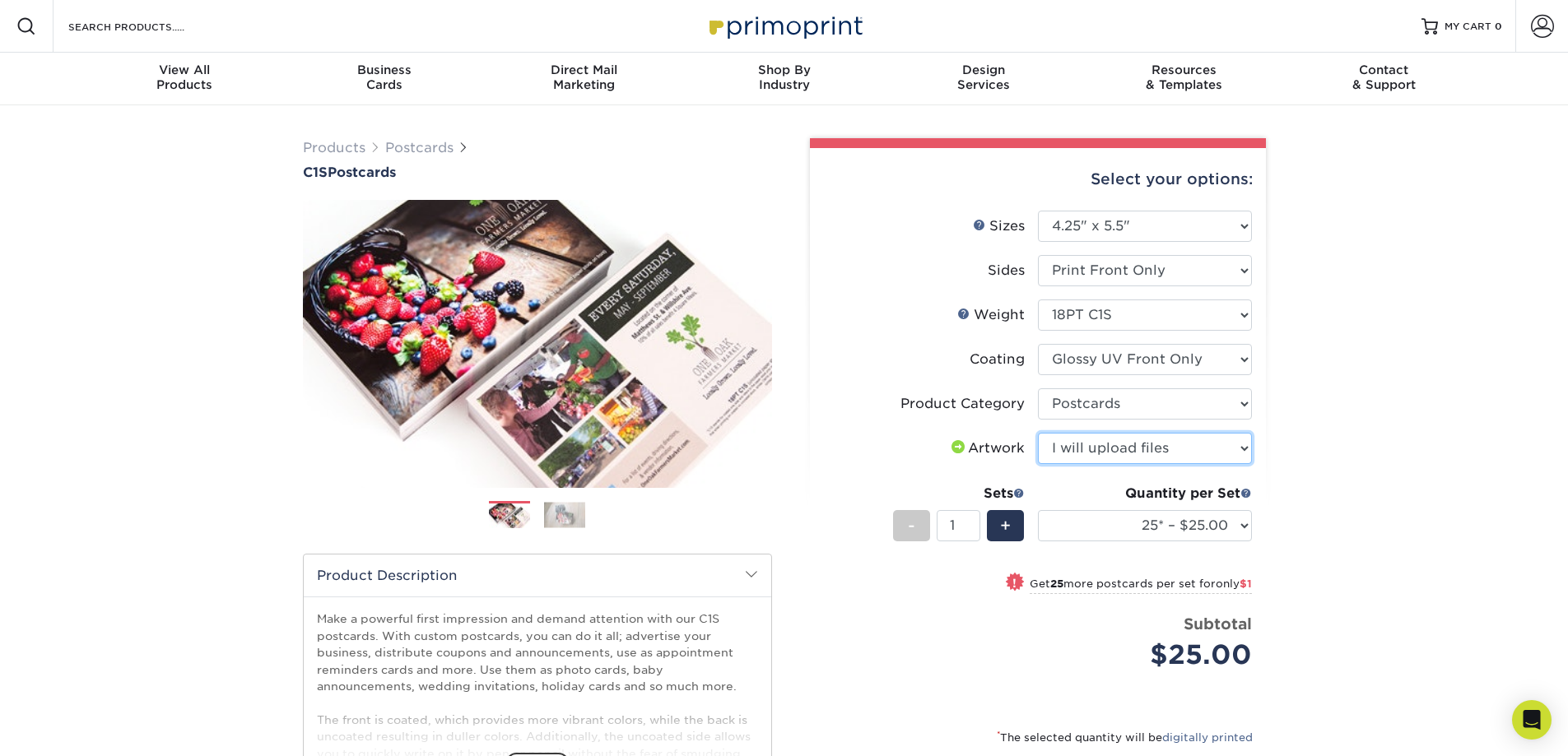
click at [1038, 433] on select "Please Select I will upload files I need a design - $150" at bounding box center [1145, 448] width 214 height 32
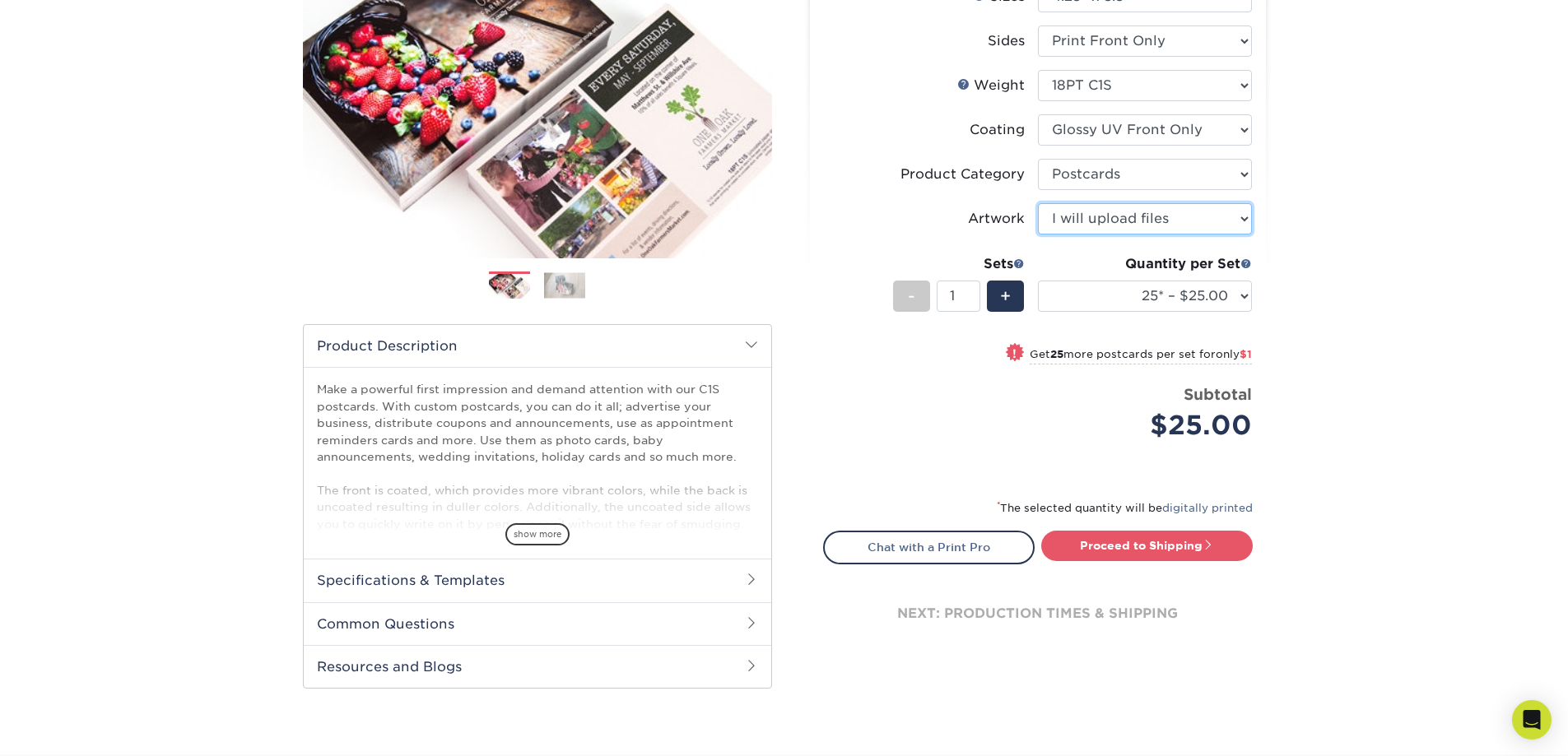
scroll to position [247, 0]
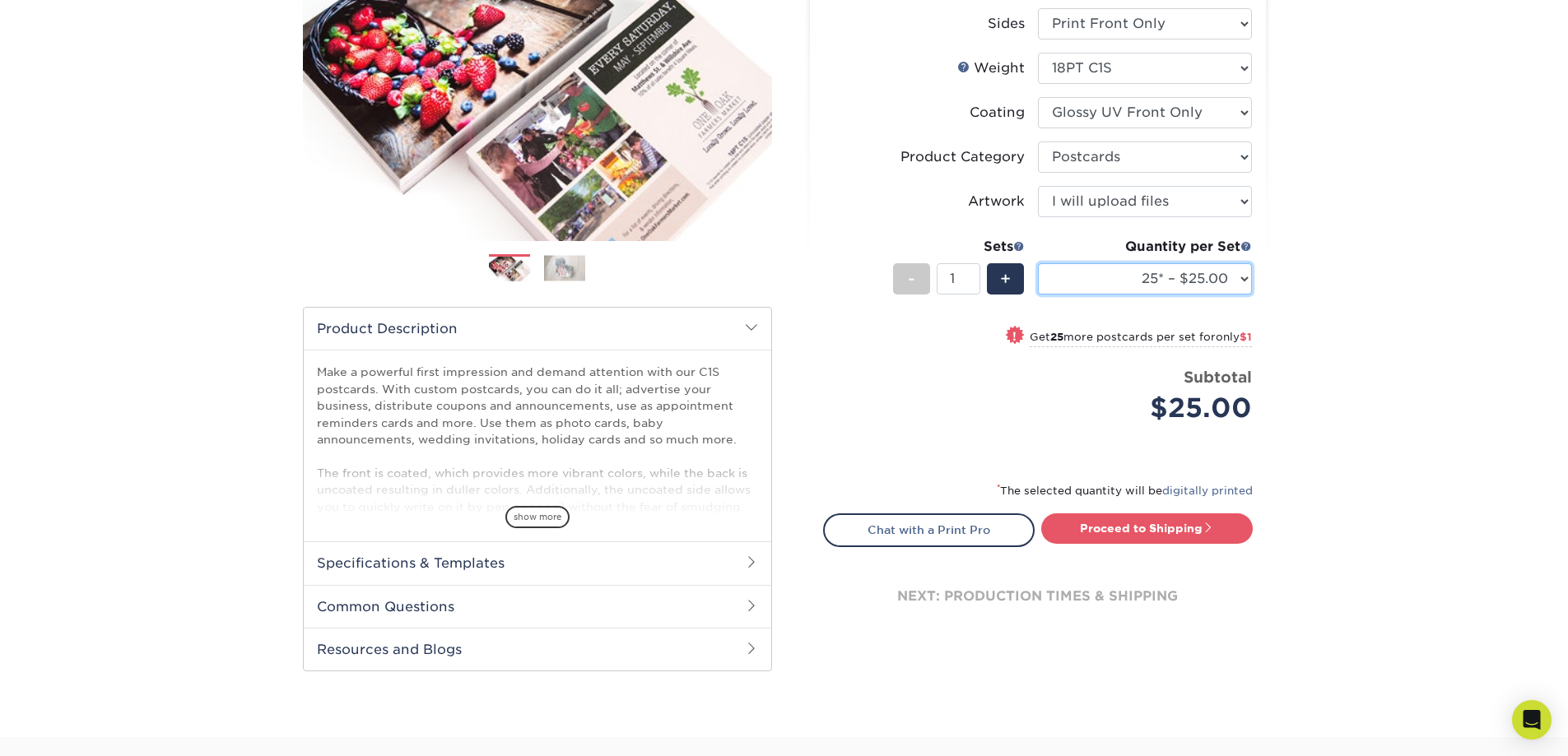
click at [1109, 287] on select "25* – $25.00 50* – $26.00 75* – $27.00 100* – $30.00 250* – $48.00 500 – $90.00…" at bounding box center [1145, 279] width 214 height 32
select select "50* – $26.00"
click at [1038, 263] on select "25* – $25.00 50* – $26.00 75* – $27.00 100* – $30.00 250* – $48.00 500 – $90.00…" at bounding box center [1145, 279] width 214 height 32
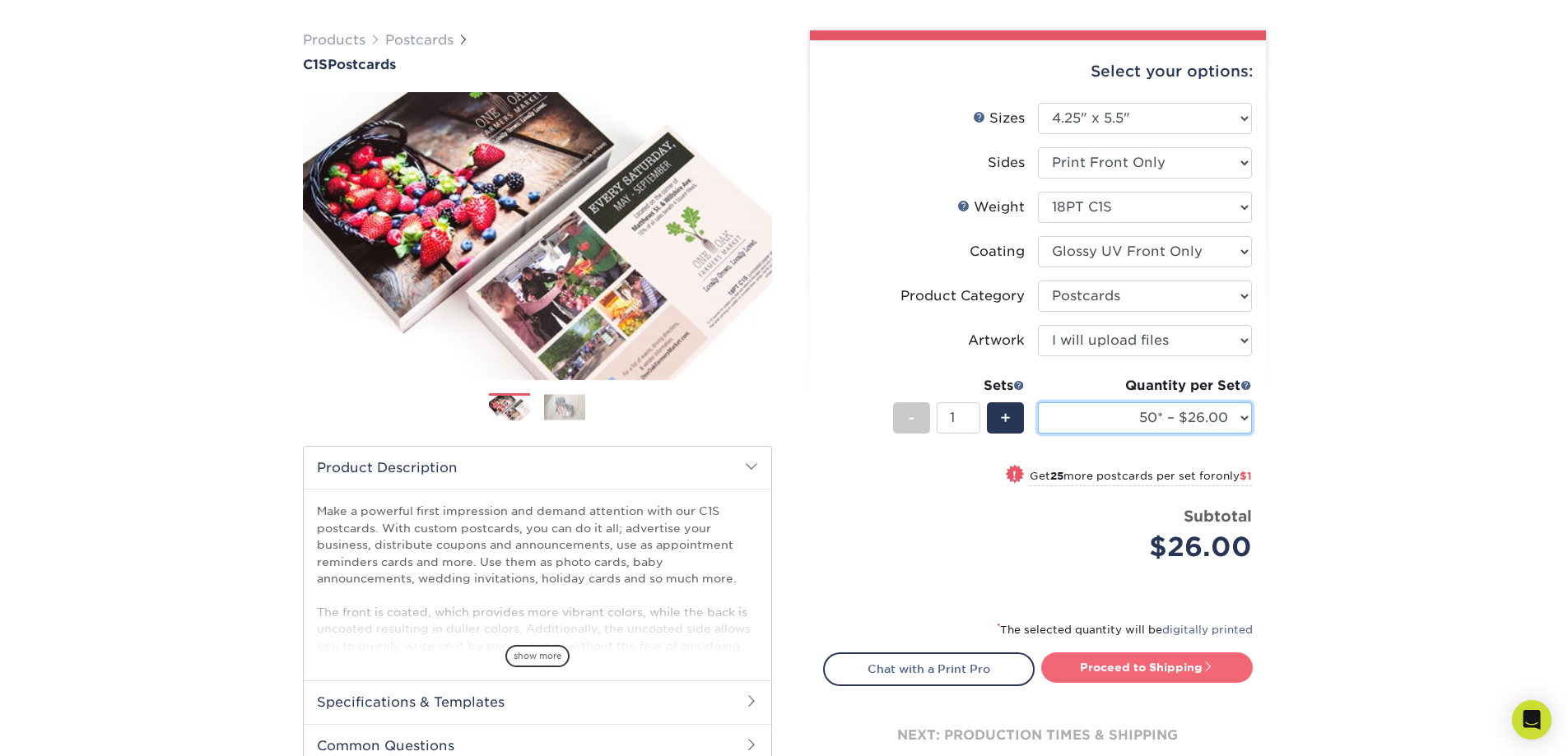
scroll to position [412, 0]
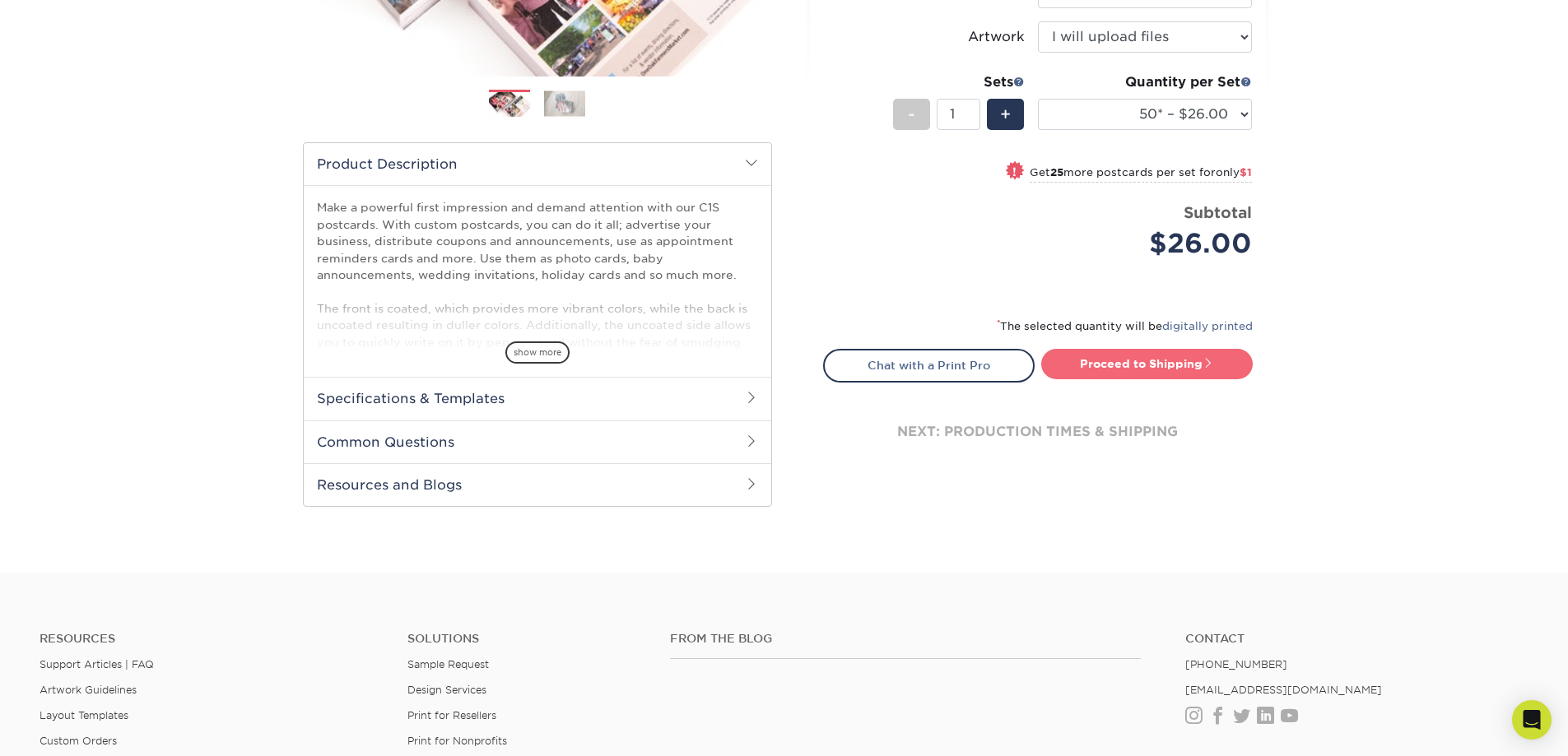
click at [1104, 359] on link "Proceed to Shipping" at bounding box center [1146, 364] width 211 height 30
type input "Set 1"
select select "d7bb88d7-3f79-4b68-b674-4fa57ace9d26"
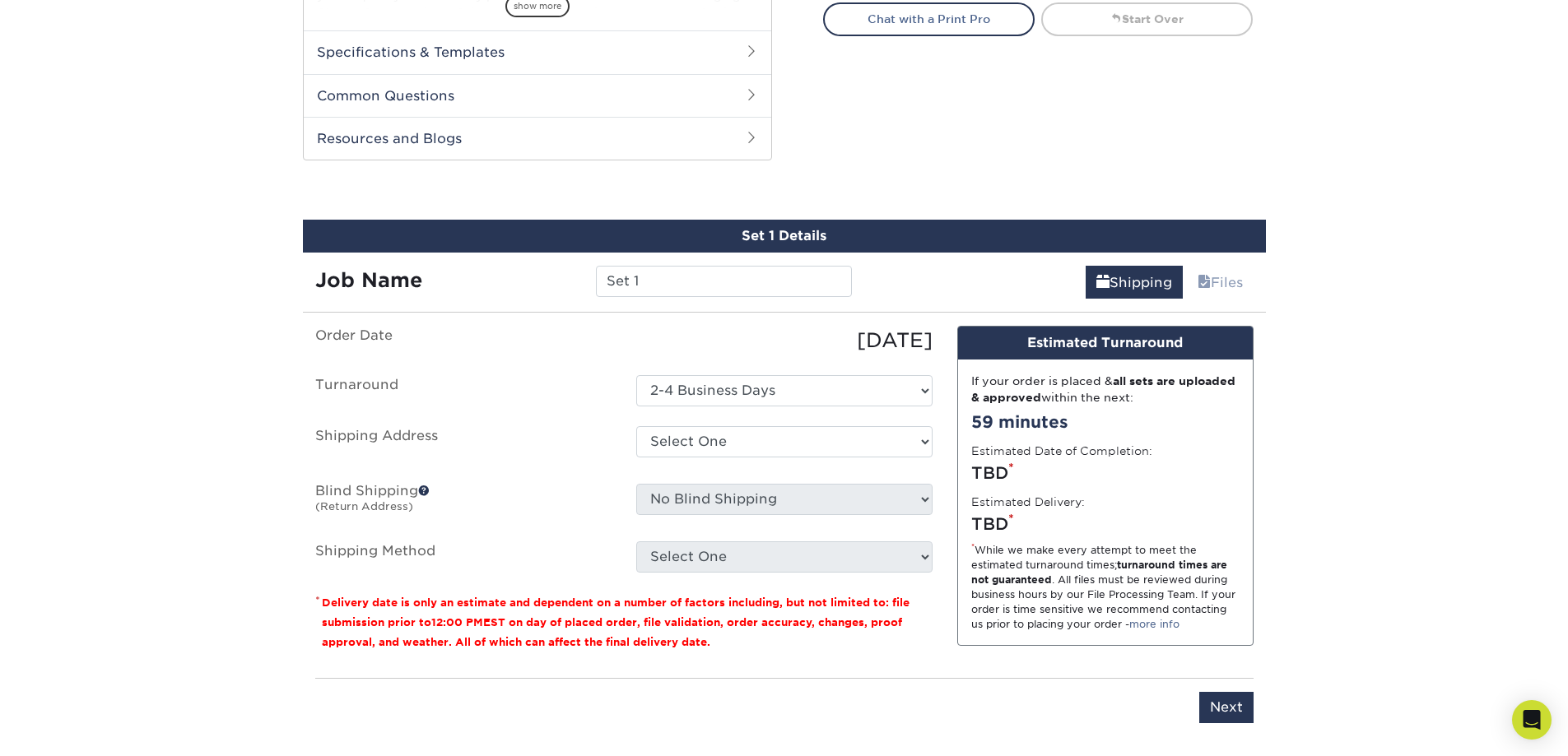
scroll to position [427, 0]
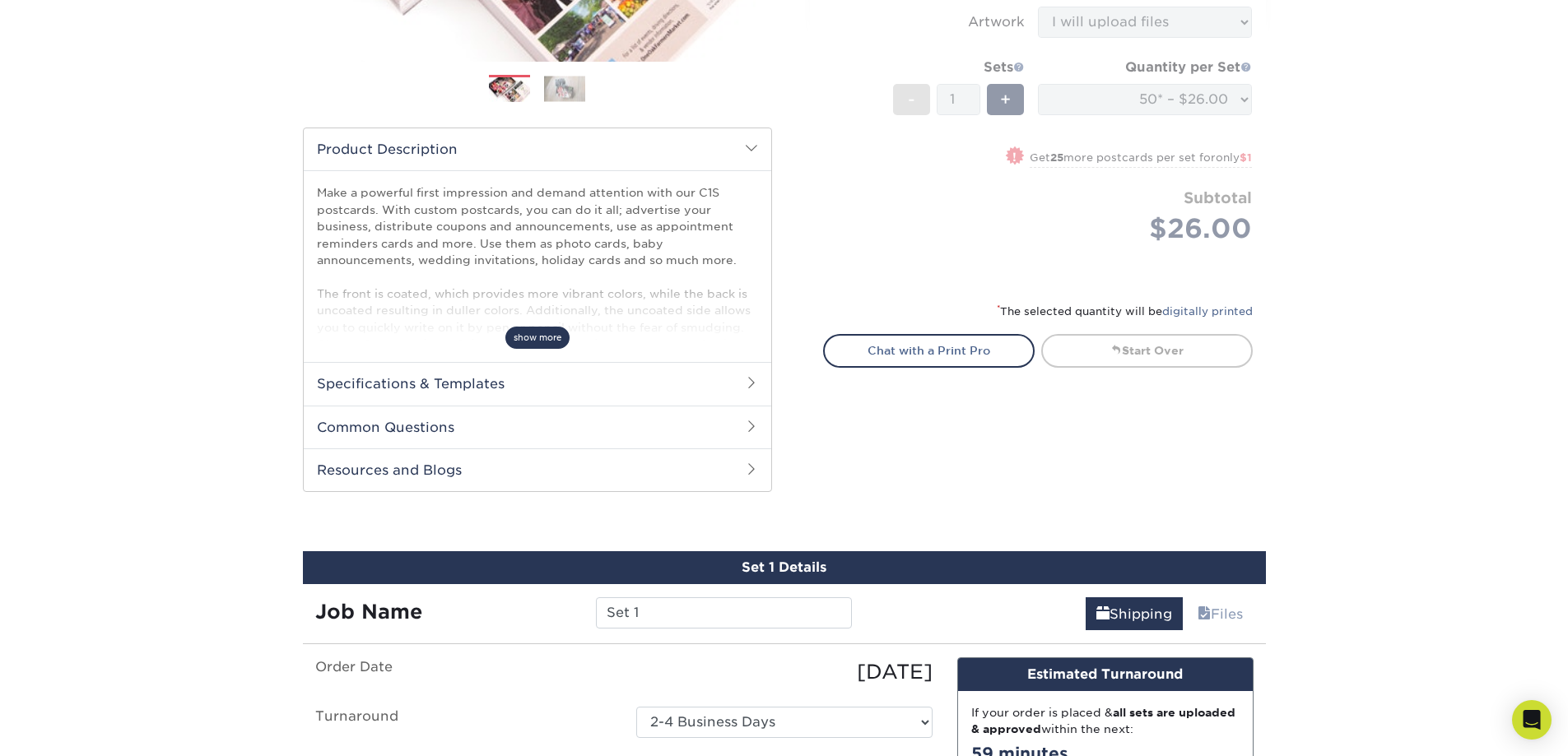
click at [544, 337] on span "show more" at bounding box center [537, 337] width 65 height 22
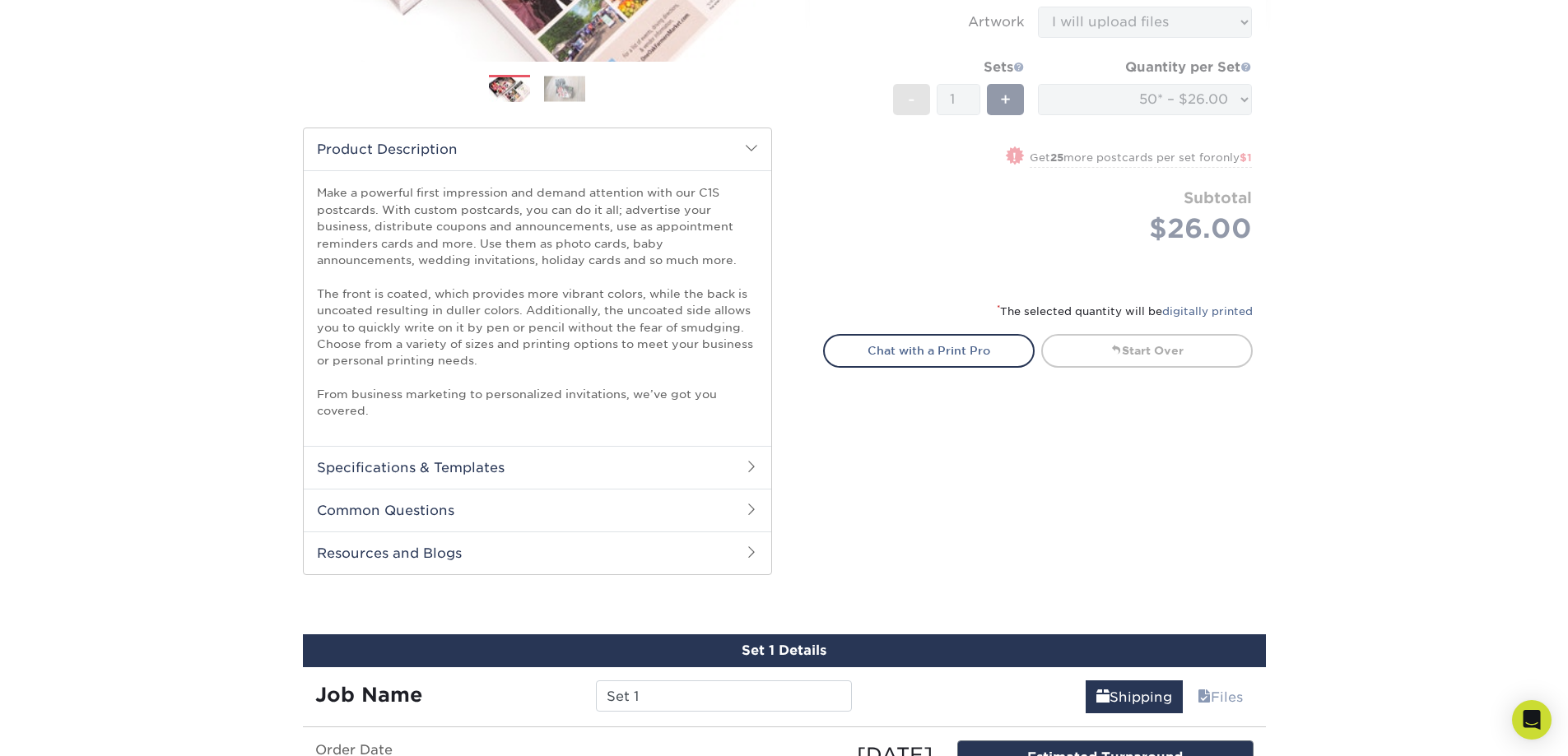
click at [490, 460] on h2 "Specifications & Templates" at bounding box center [537, 466] width 467 height 43
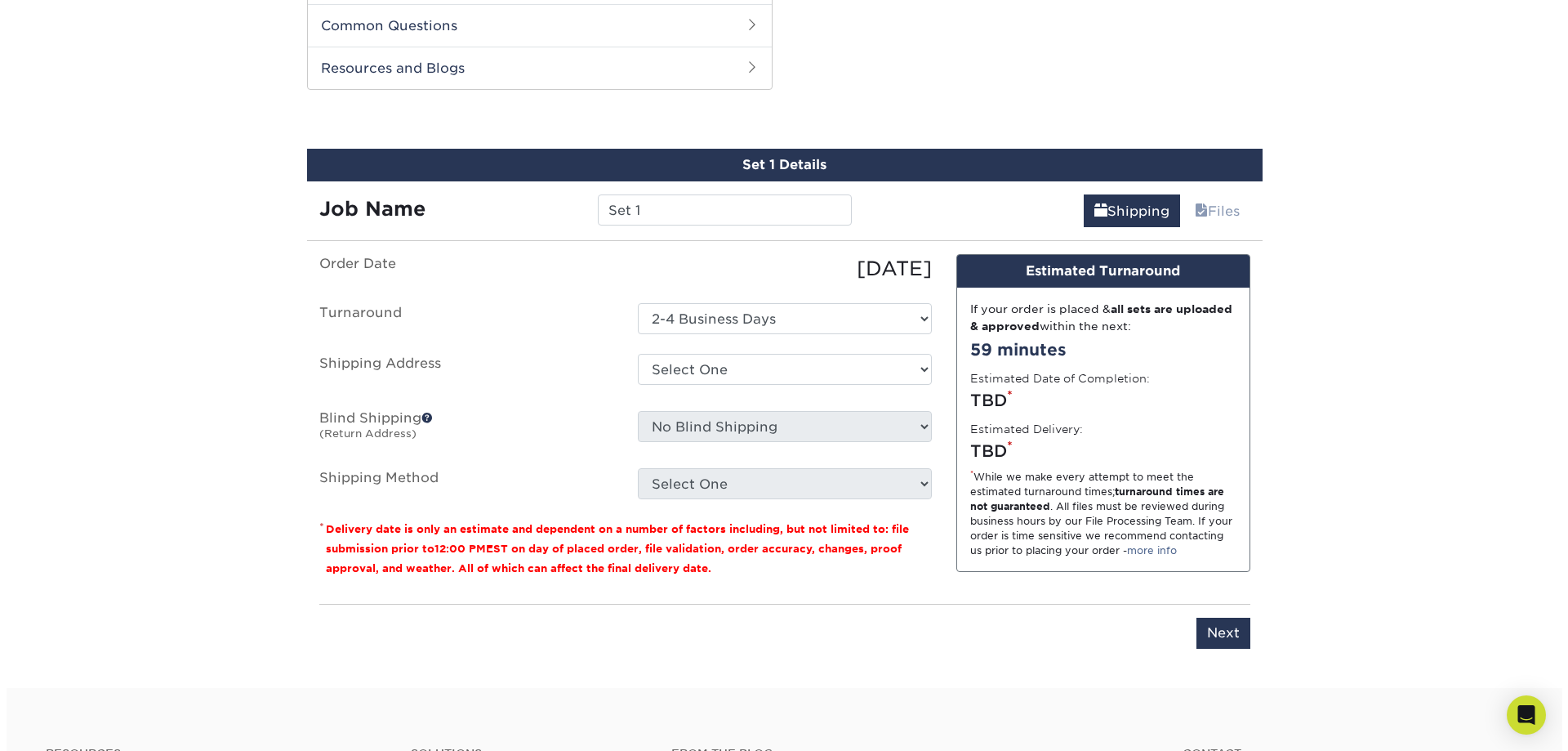
scroll to position [1077, 0]
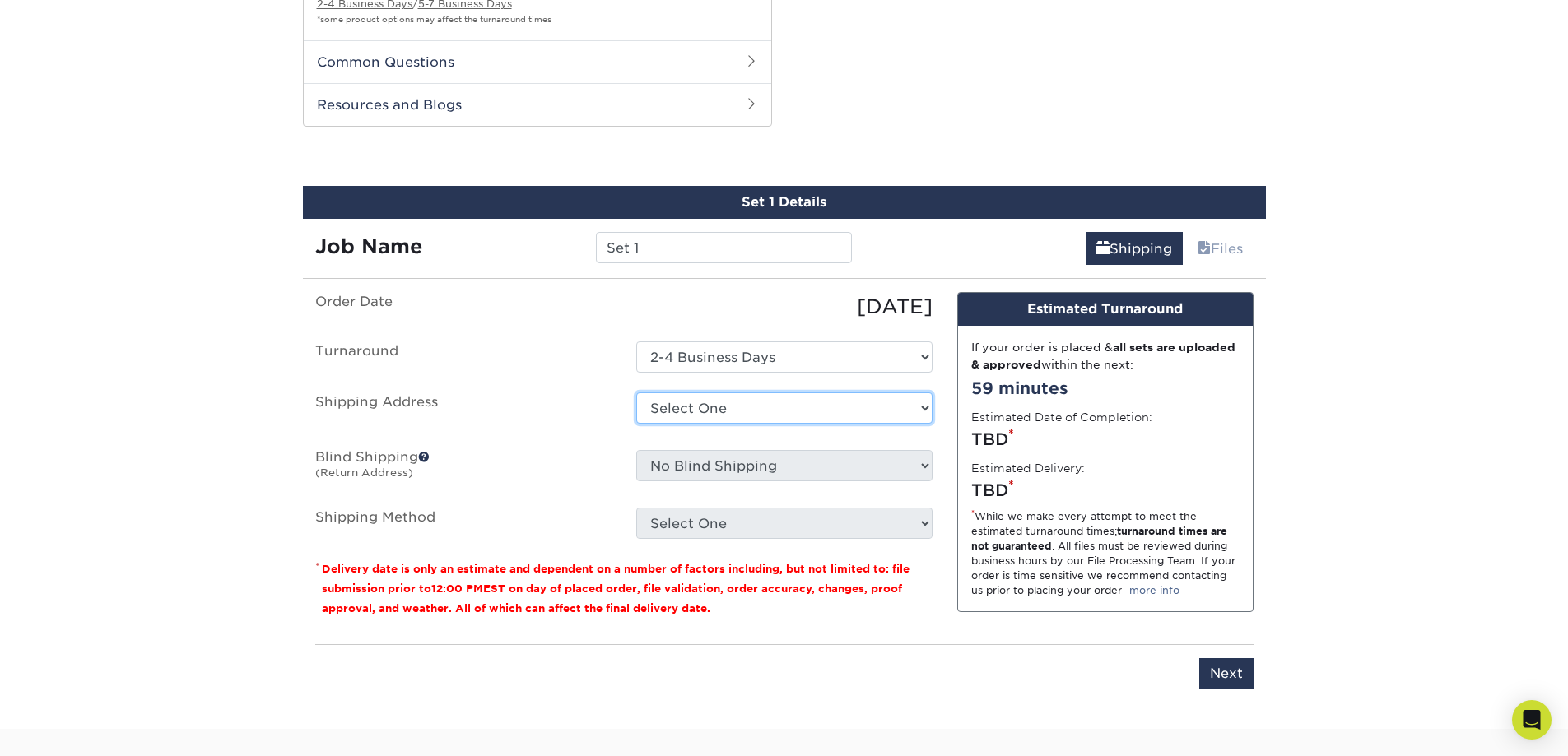
click at [740, 411] on select "Select One + Add New Address - Login" at bounding box center [784, 409] width 297 height 32
select select "newaddress"
click at [636, 393] on select "Select One + Add New Address - Login" at bounding box center [784, 409] width 297 height 32
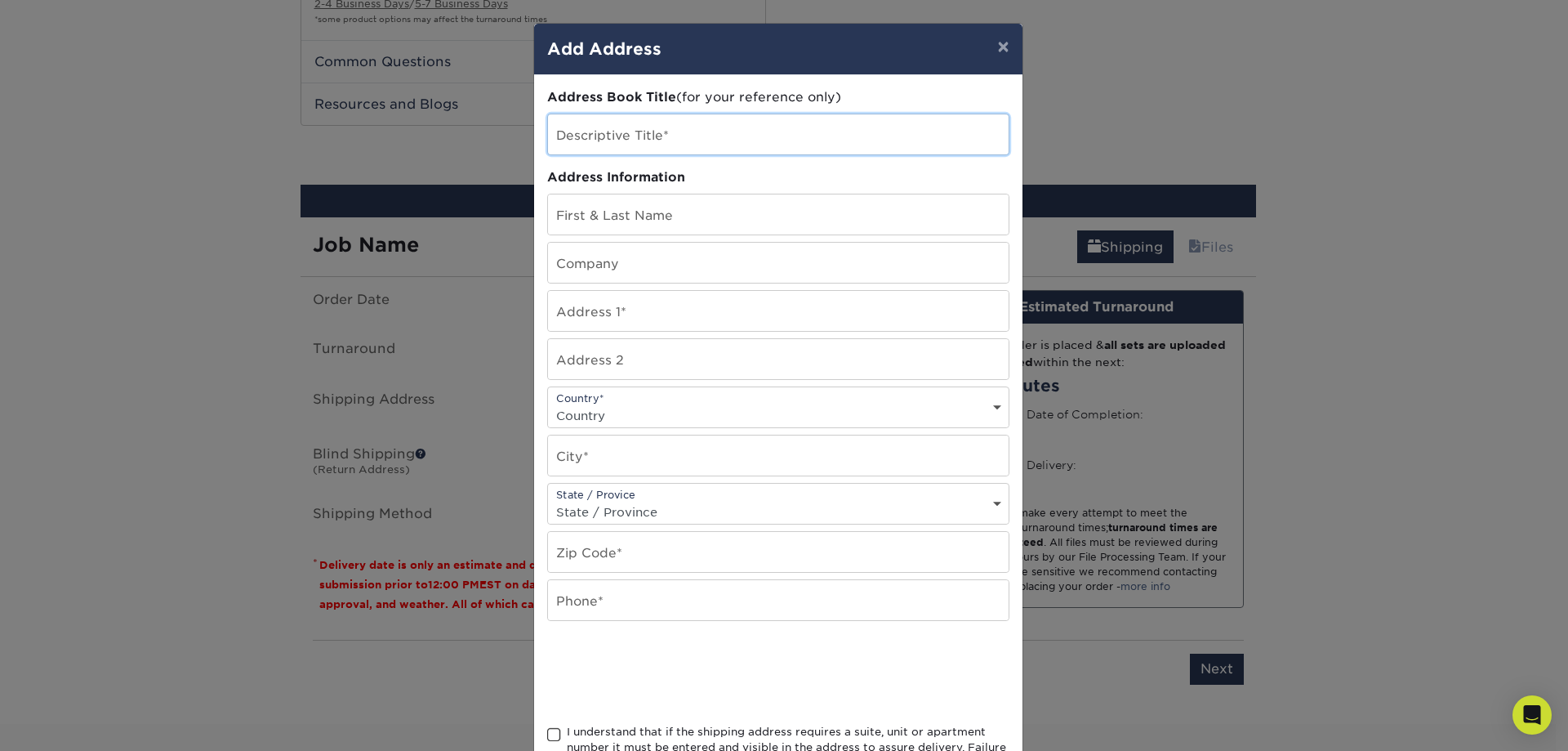
click at [712, 141] on input "text" at bounding box center [778, 134] width 461 height 40
click at [714, 213] on input "text" at bounding box center [778, 214] width 461 height 40
type input "[PERSON_NAME]"
type input "First Line Auto"
type input "142 North Liberty Street"
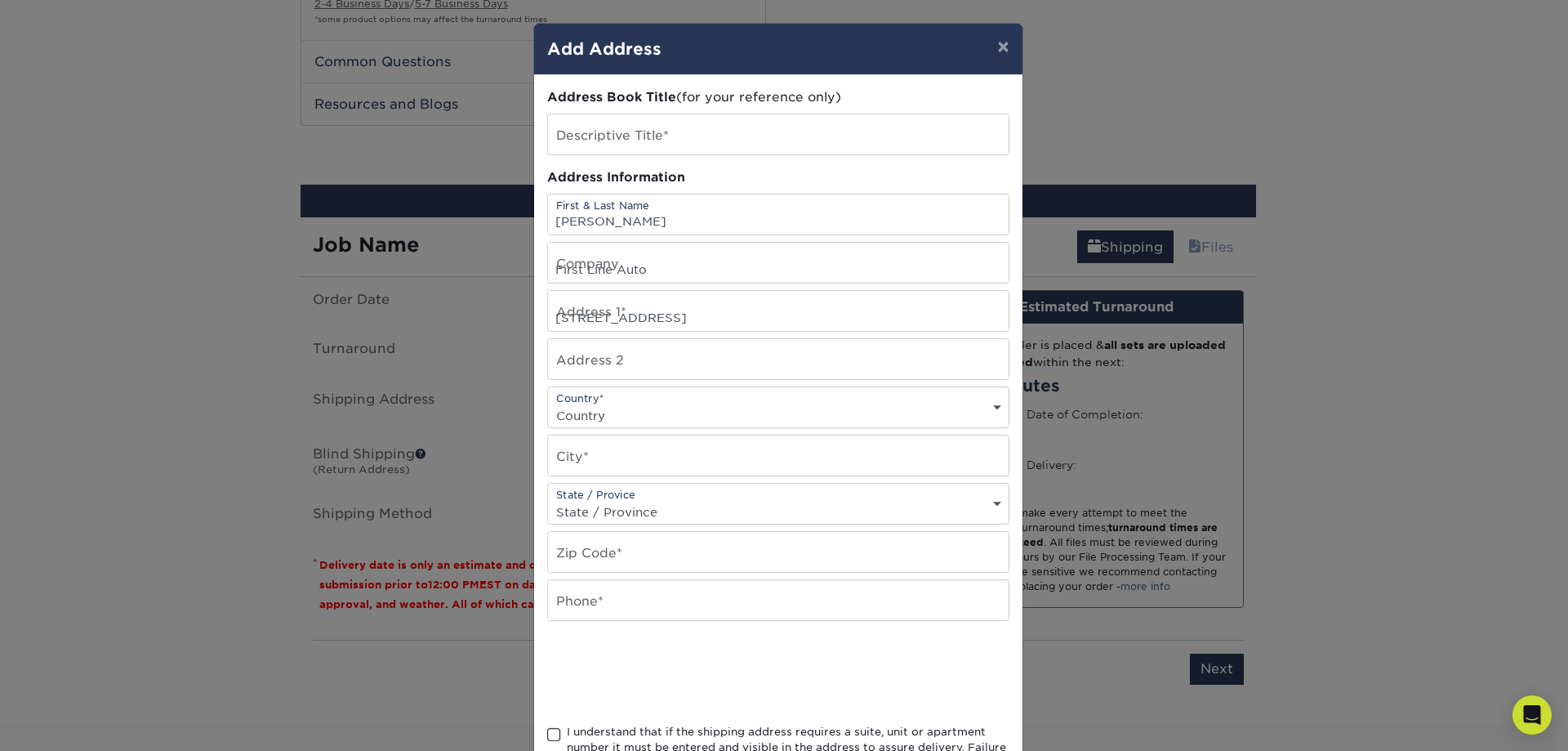
select select "US"
type input "Nazareth"
select select "PA"
type input "18064"
type input "5703900776"
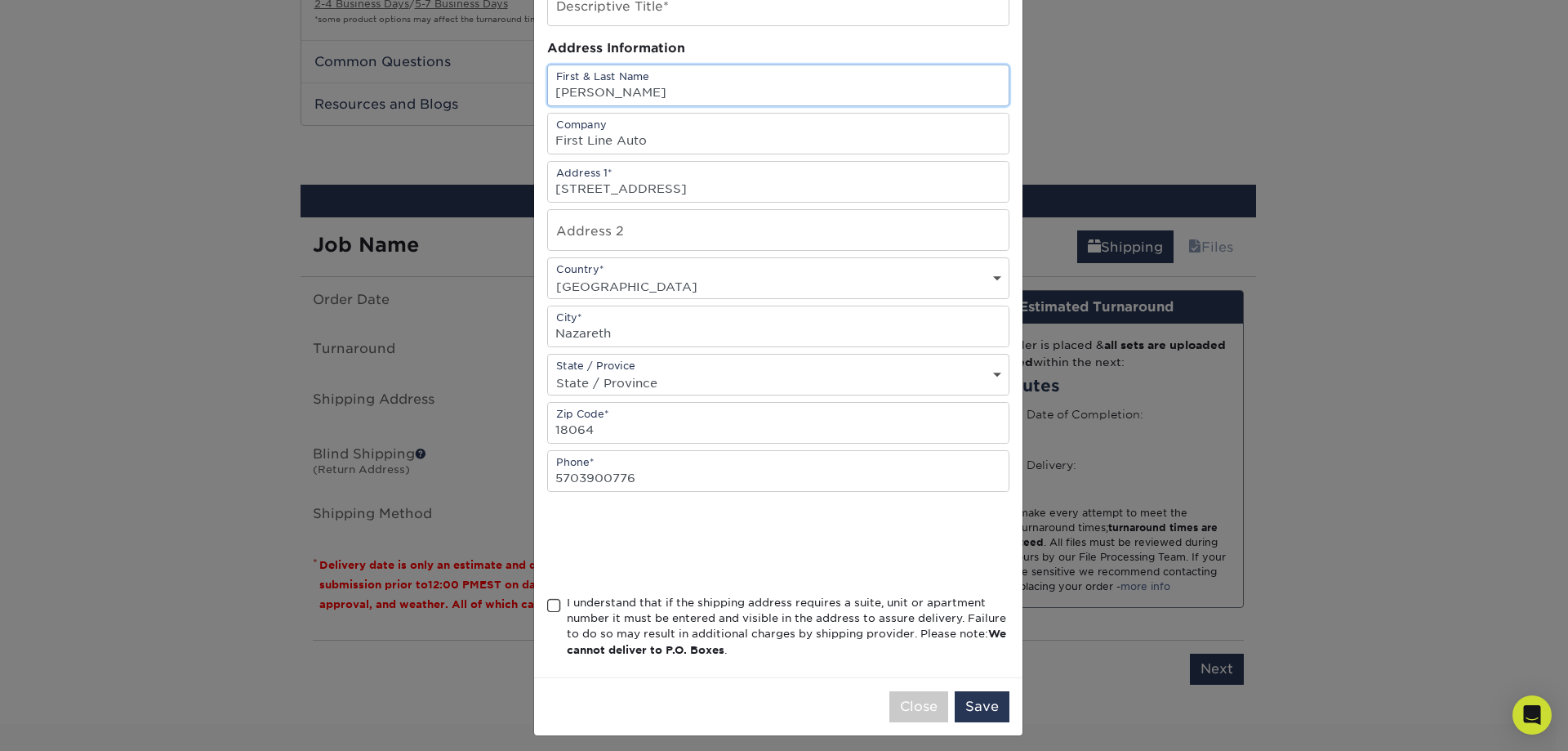
scroll to position [137, 0]
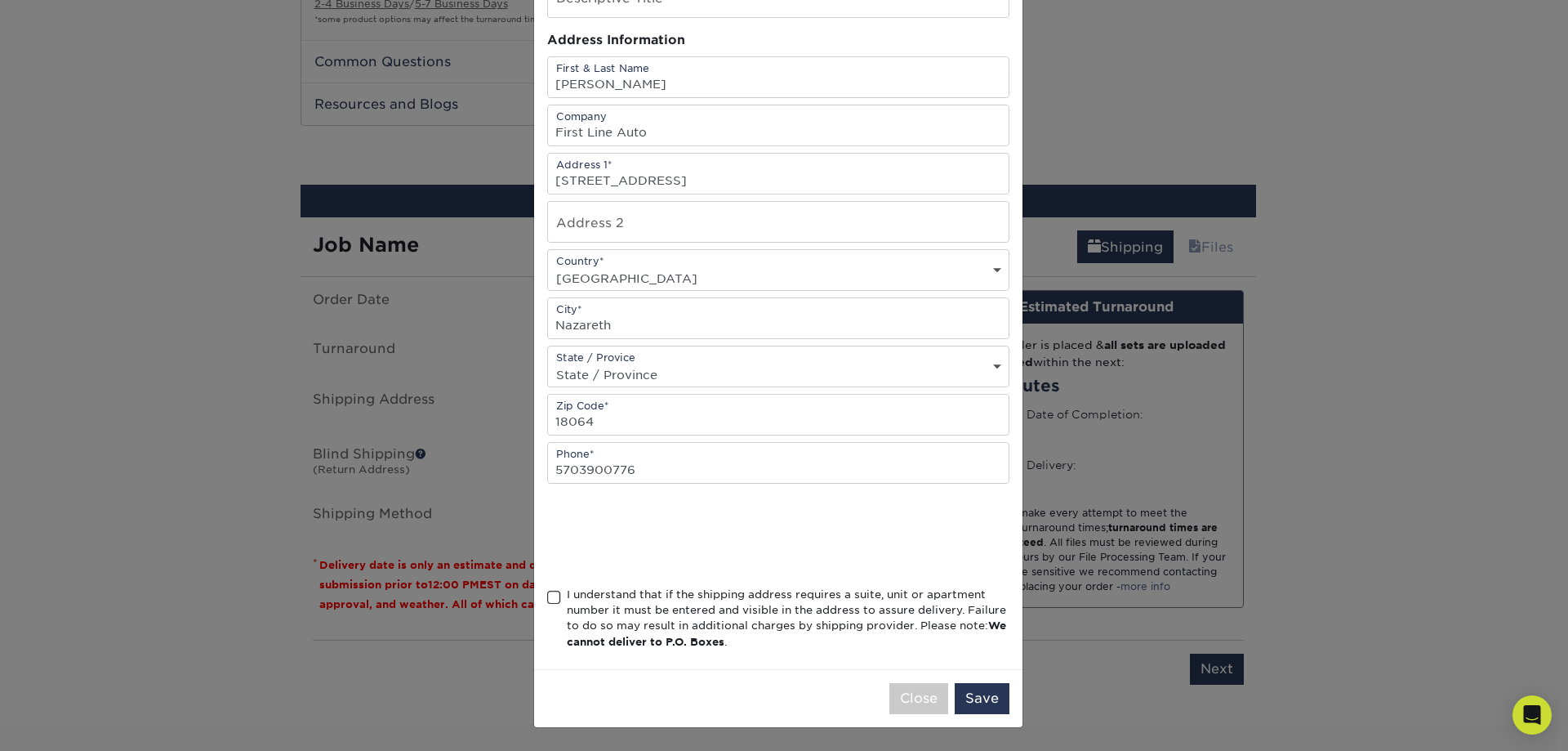
click at [535, 596] on div "Address Book Title (for your reference only) Descriptive Title* Address Informa…" at bounding box center [778, 304] width 489 height 731
click at [558, 597] on div "I understand that if the shipping address requires a suite, unit or apartment n…" at bounding box center [778, 621] width 462 height 70
click at [548, 588] on div "I understand that if the shipping address requires a suite, unit or apartment n…" at bounding box center [778, 621] width 462 height 70
click at [554, 596] on span at bounding box center [555, 598] width 14 height 16
click at [0, 0] on input "I understand that if the shipping address requires a suite, unit or apartment n…" at bounding box center [0, 0] width 0 height 0
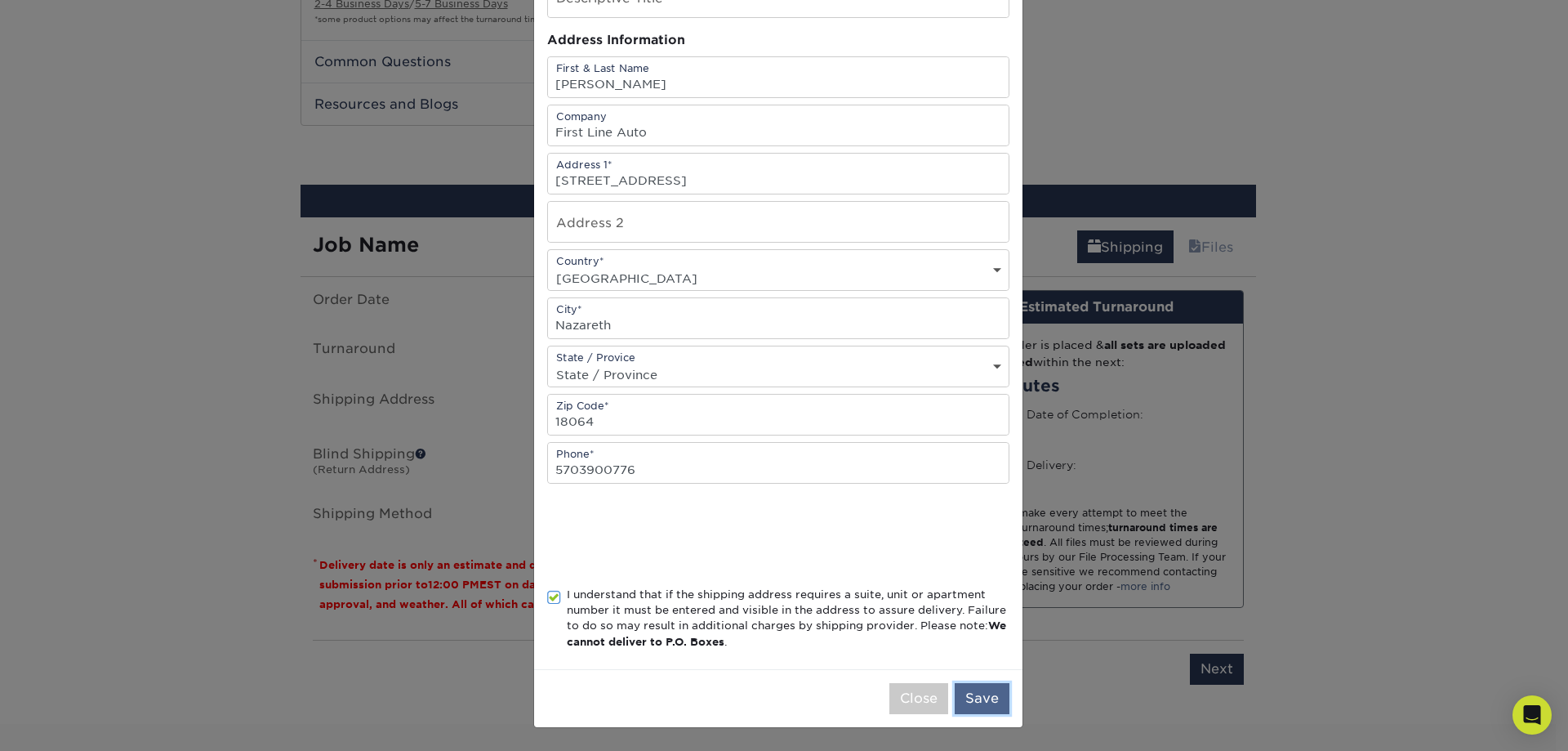
click at [985, 702] on button "Save" at bounding box center [982, 699] width 55 height 32
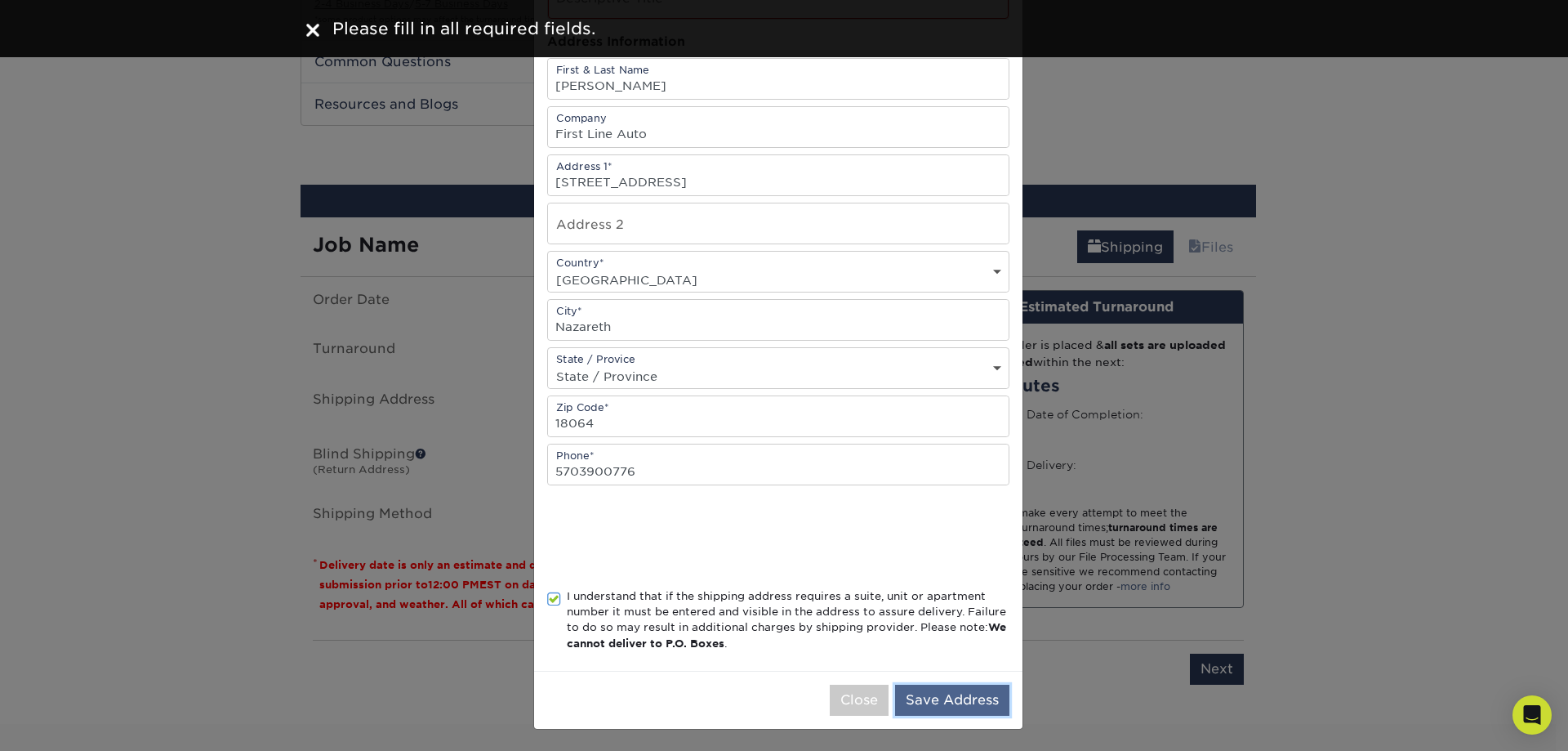
click at [946, 697] on button "Save Address" at bounding box center [952, 701] width 114 height 32
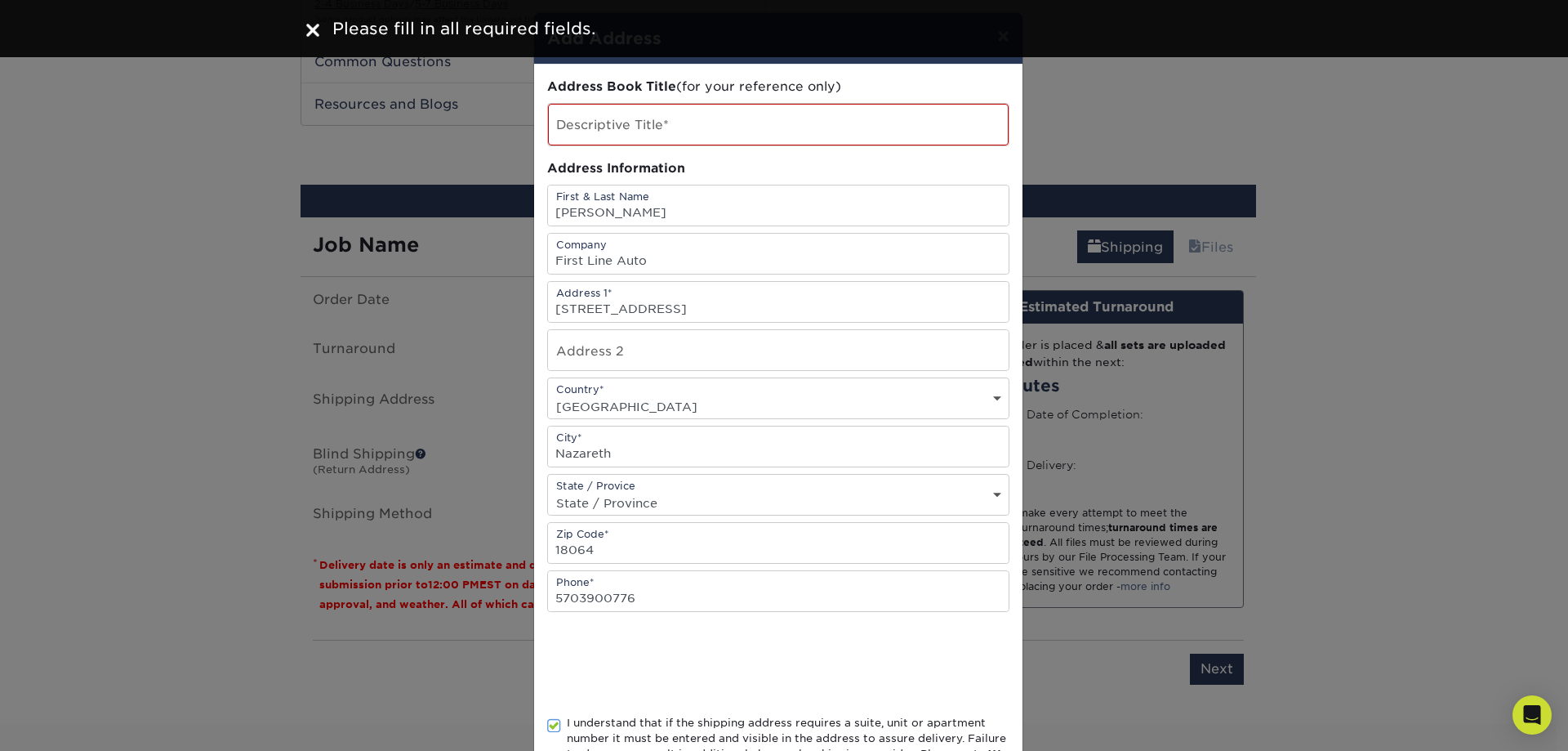
scroll to position [0, 0]
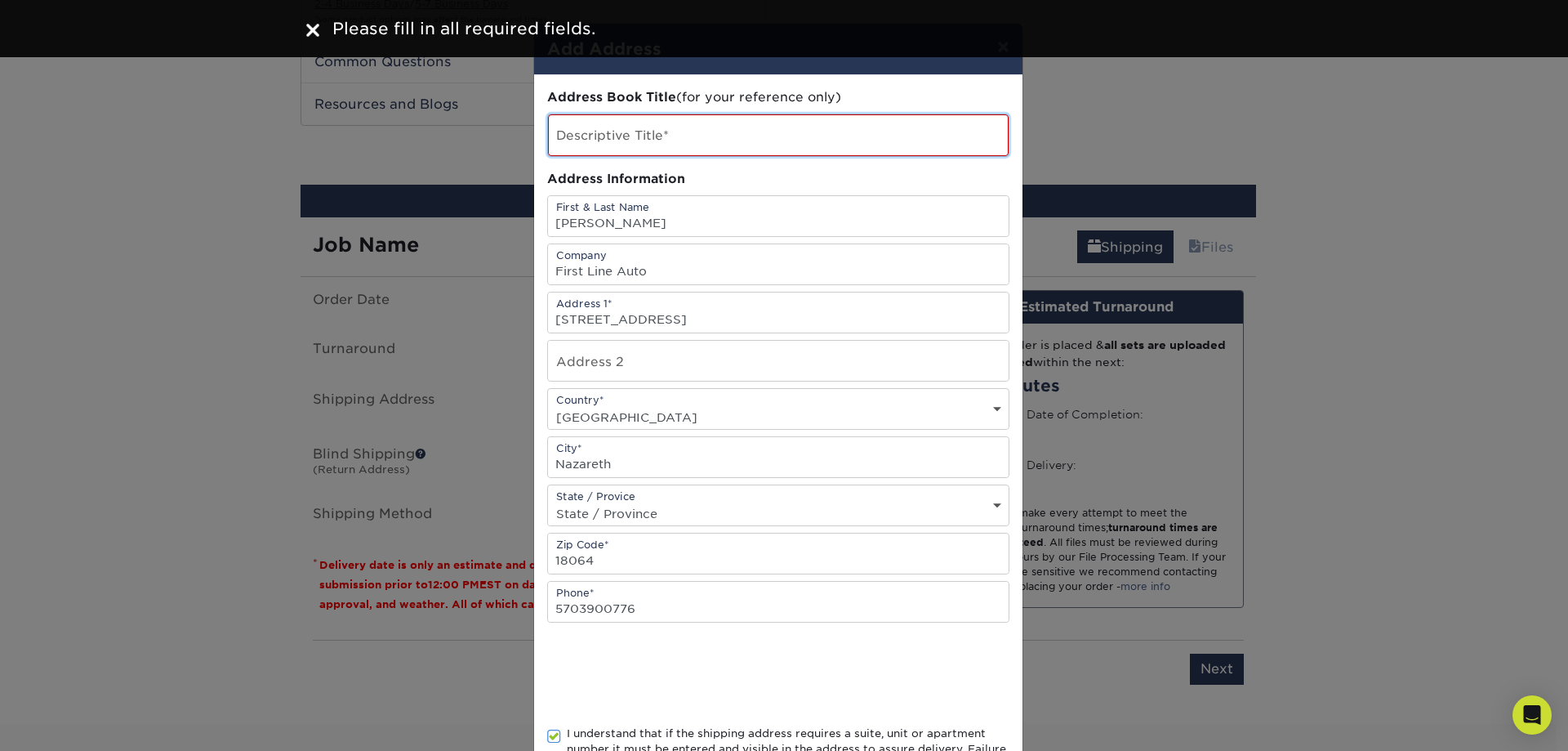
click at [701, 132] on input "text" at bounding box center [778, 135] width 461 height 41
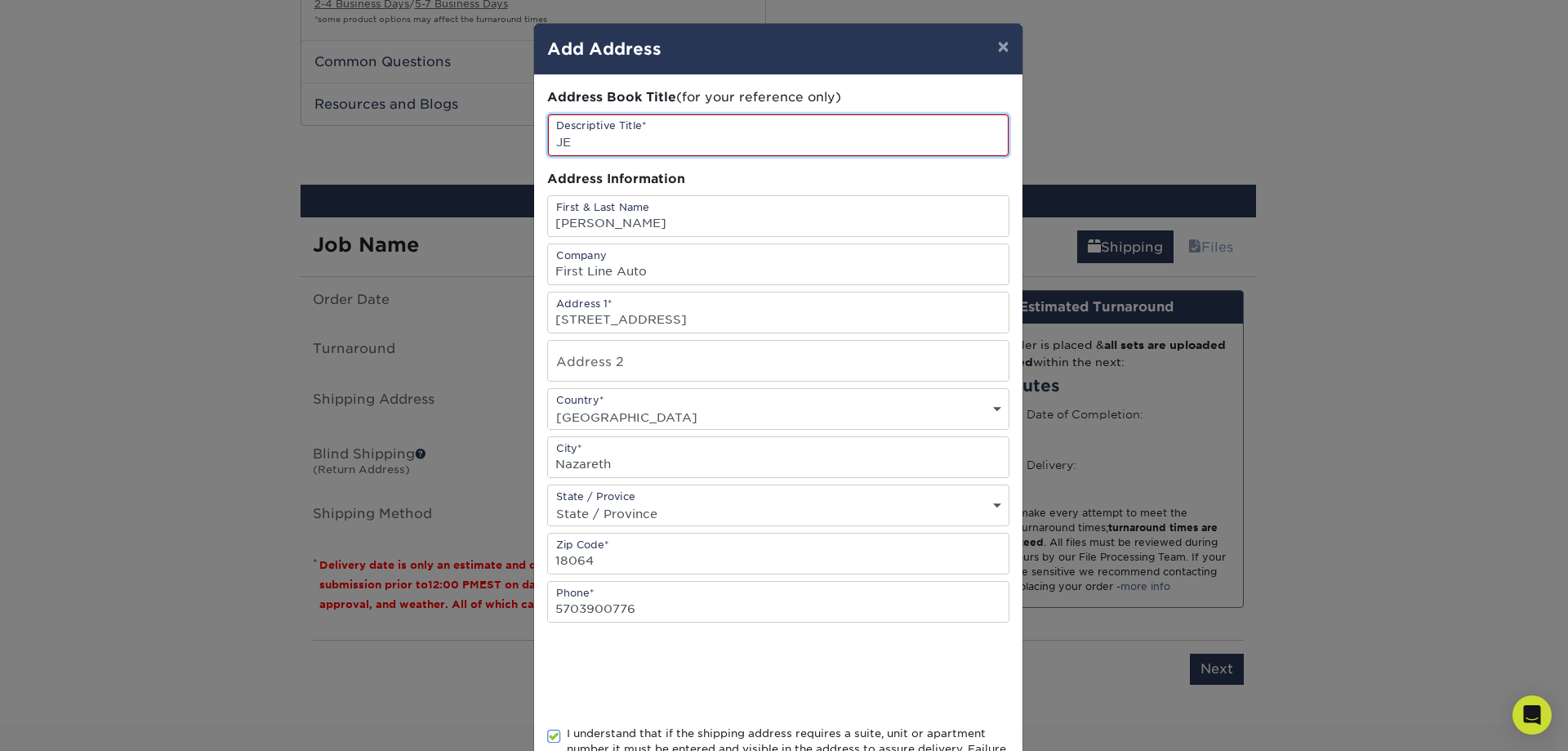
type input "J"
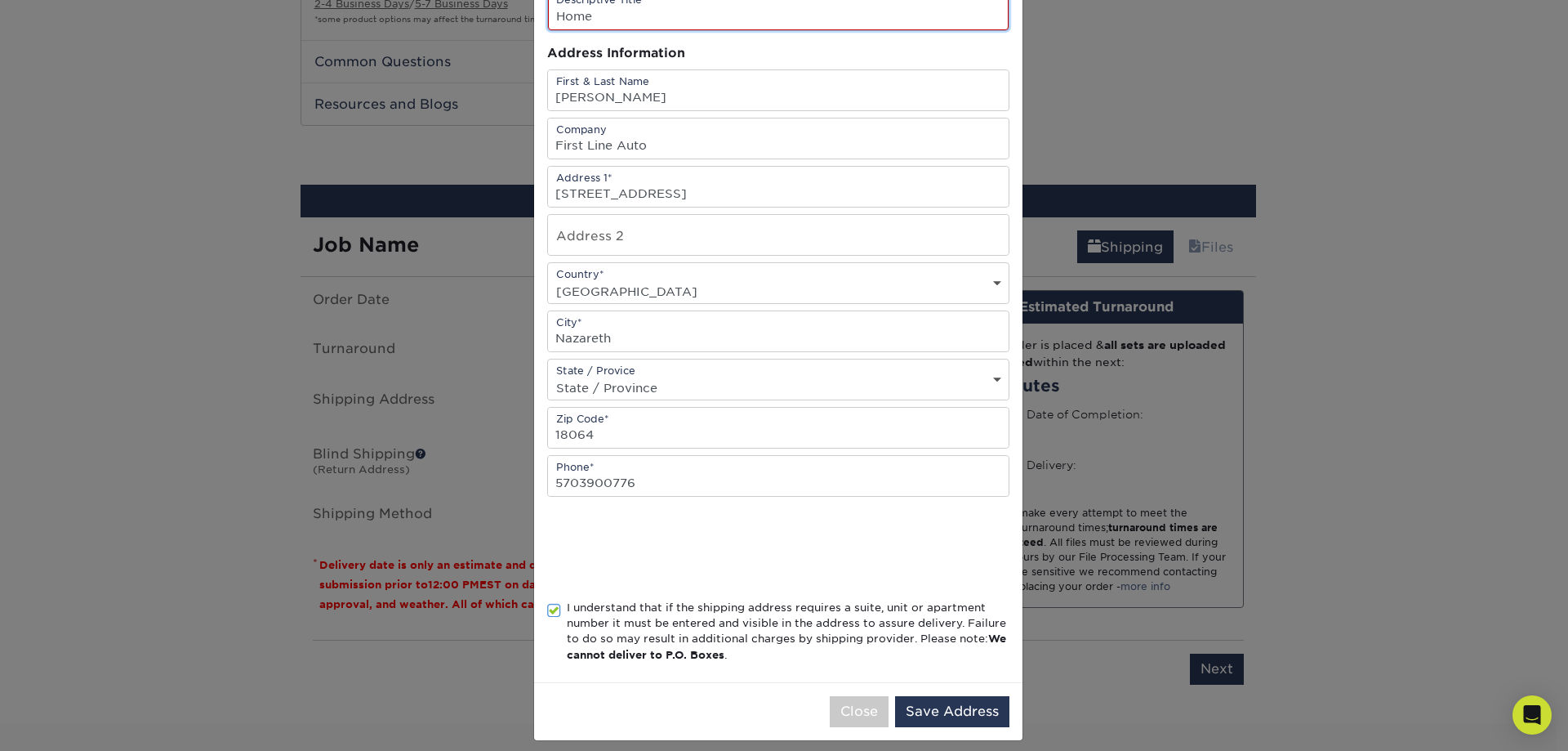
scroll to position [139, 0]
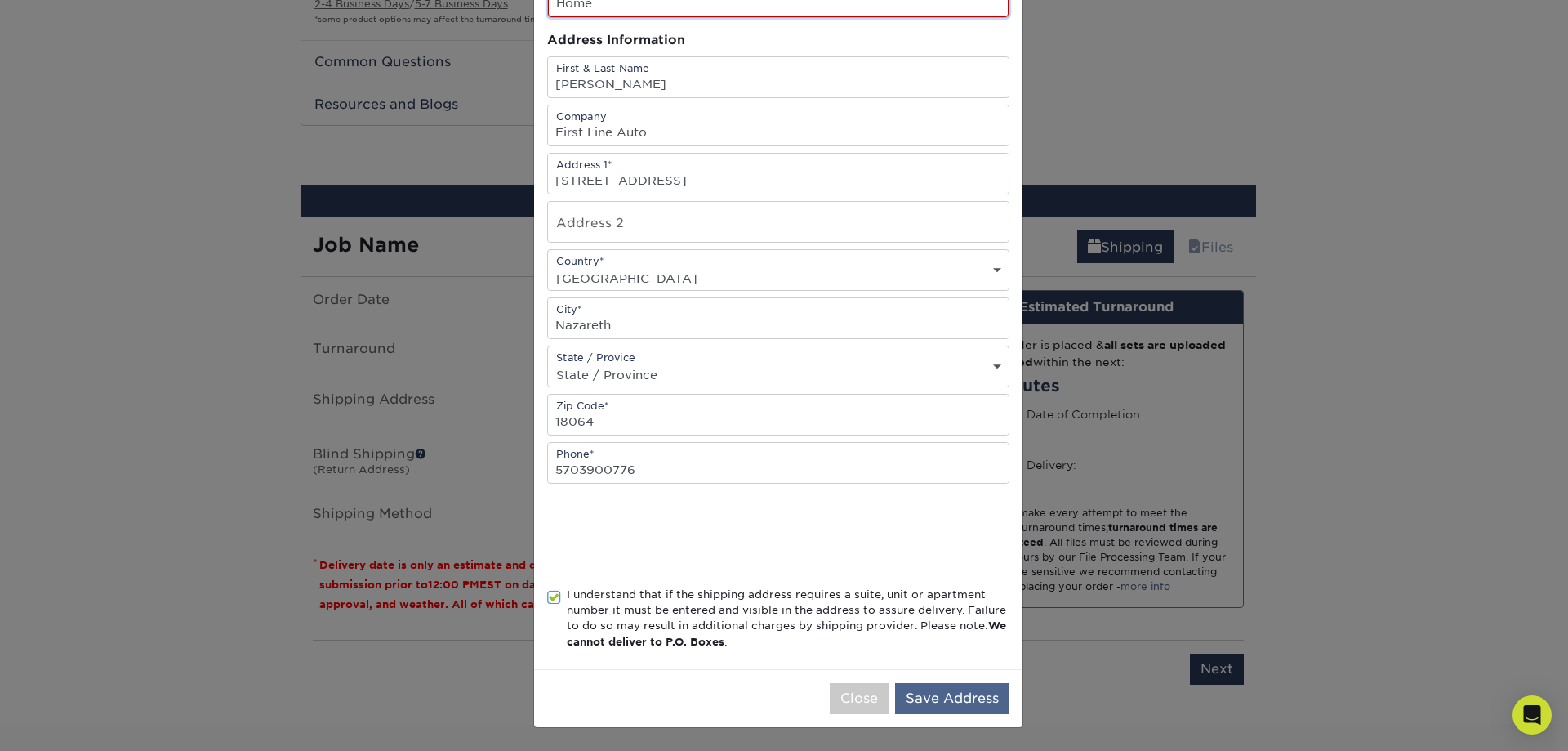
type input "Home"
click at [926, 683] on button "Save Address" at bounding box center [952, 699] width 114 height 32
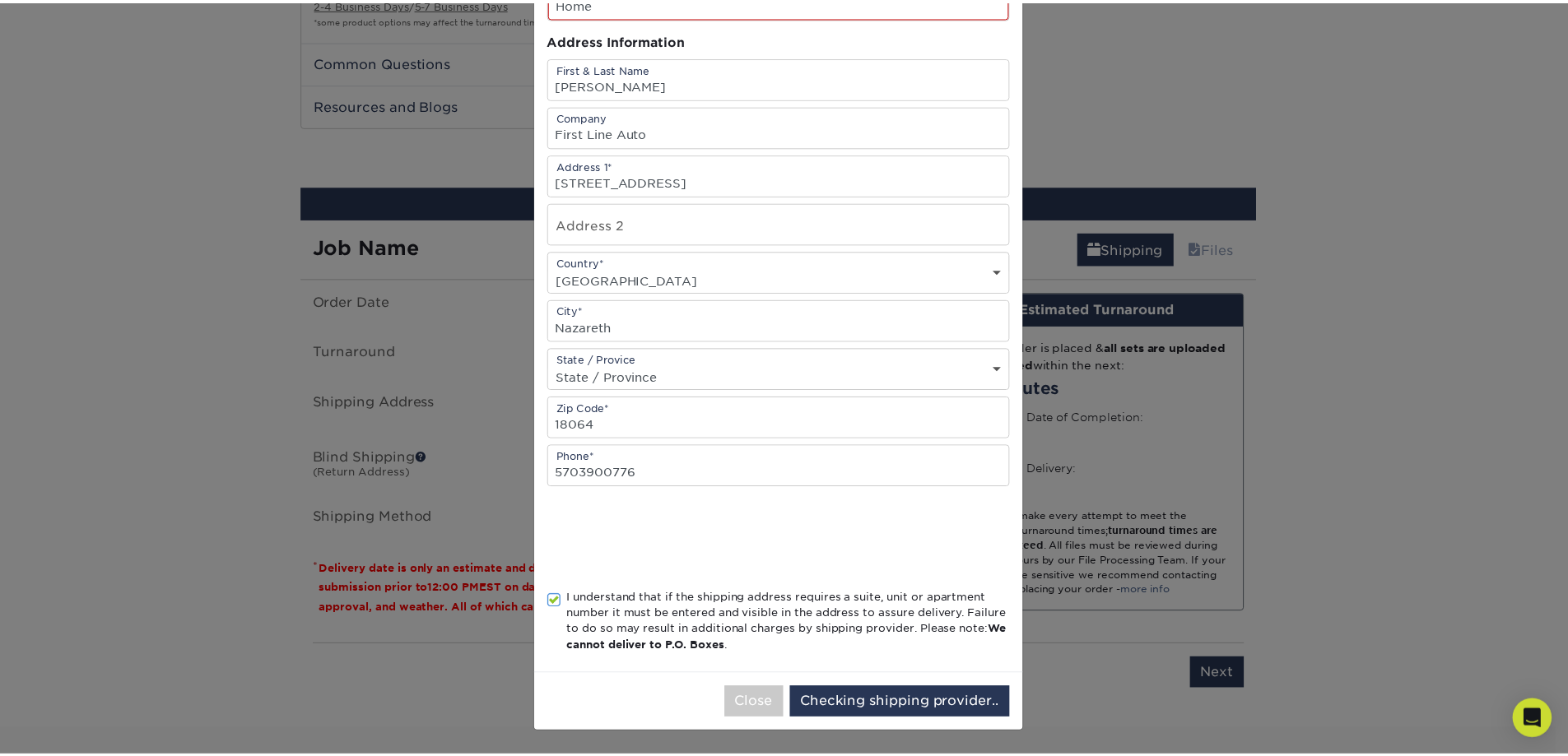
scroll to position [0, 0]
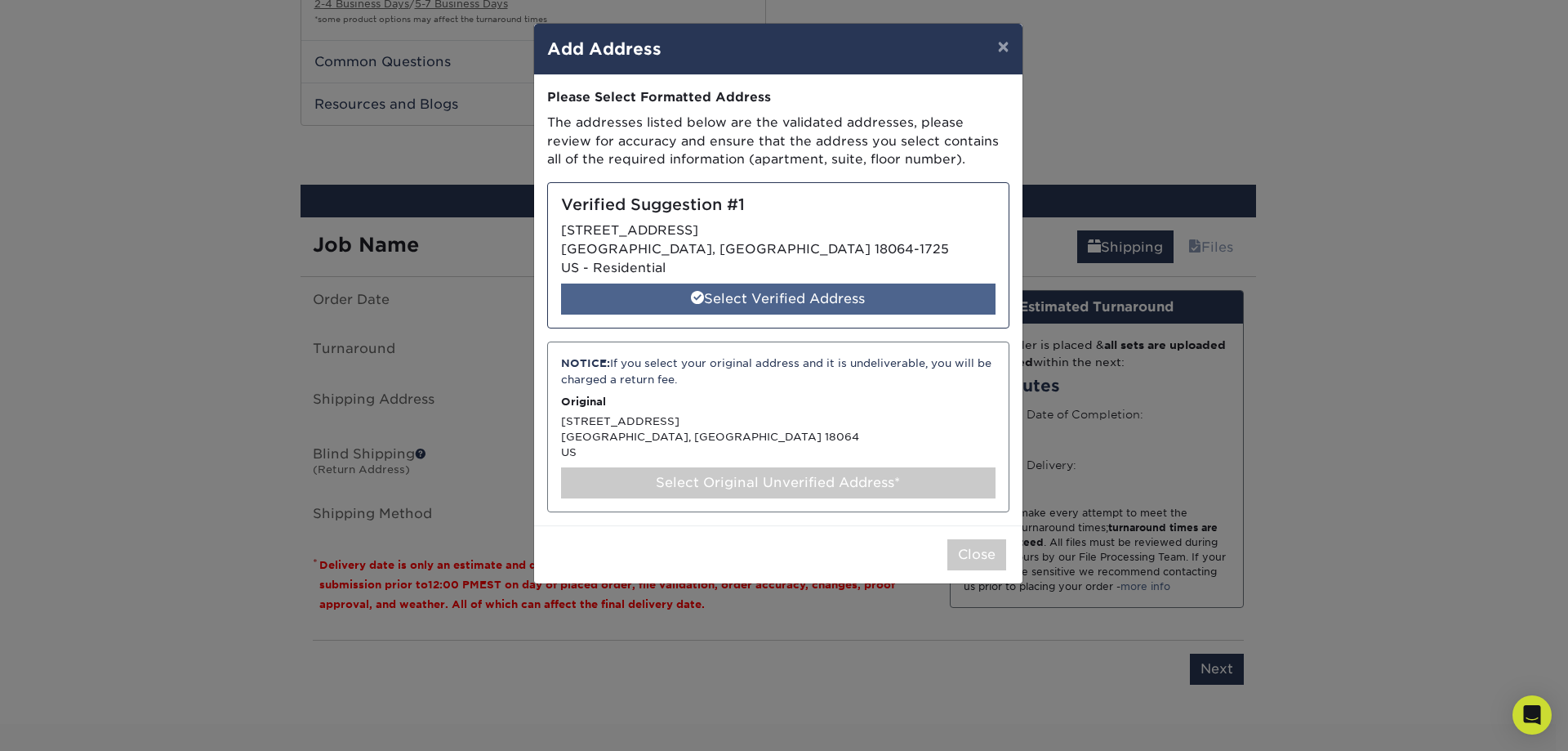
click at [835, 305] on div "Select Verified Address" at bounding box center [778, 300] width 434 height 32
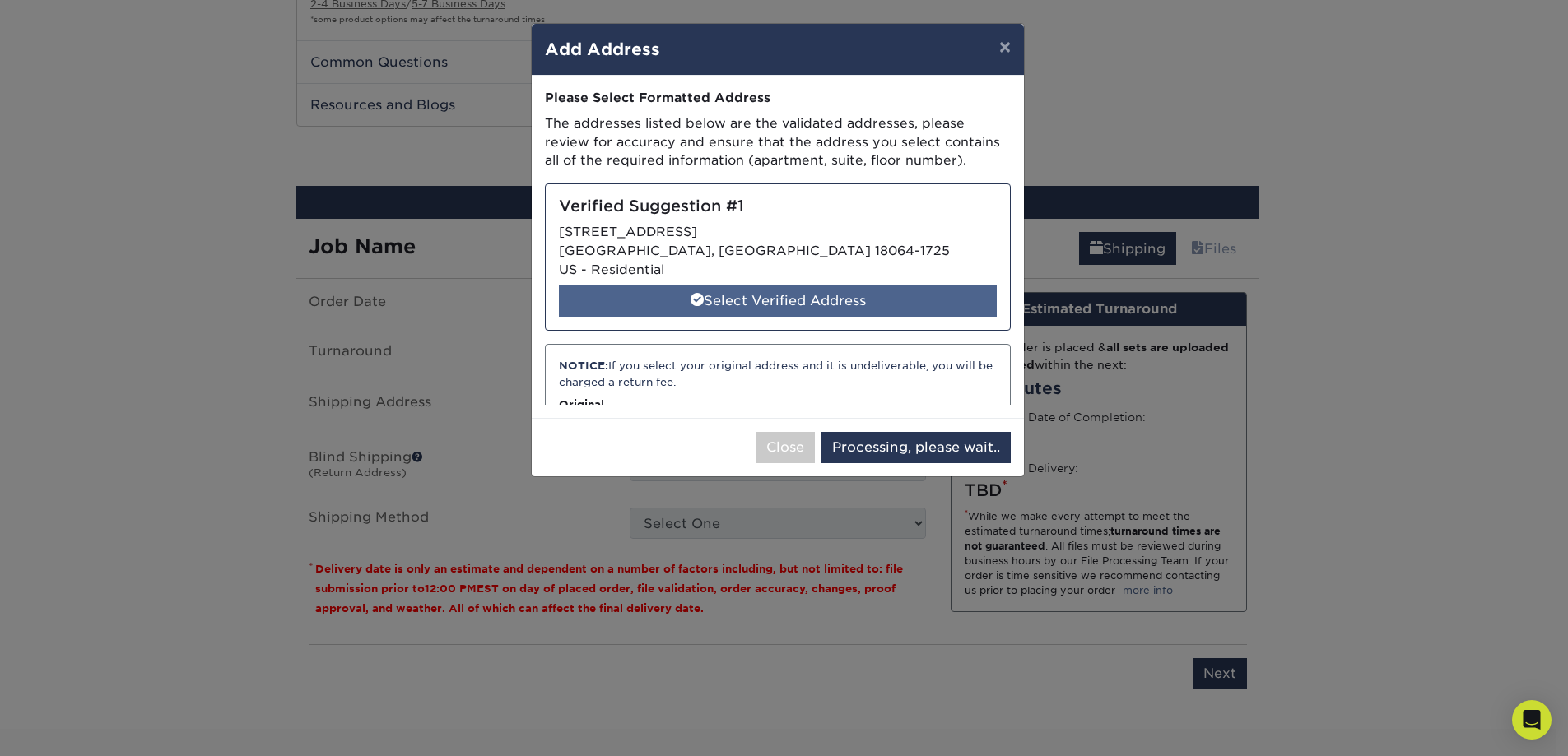
select select "285946"
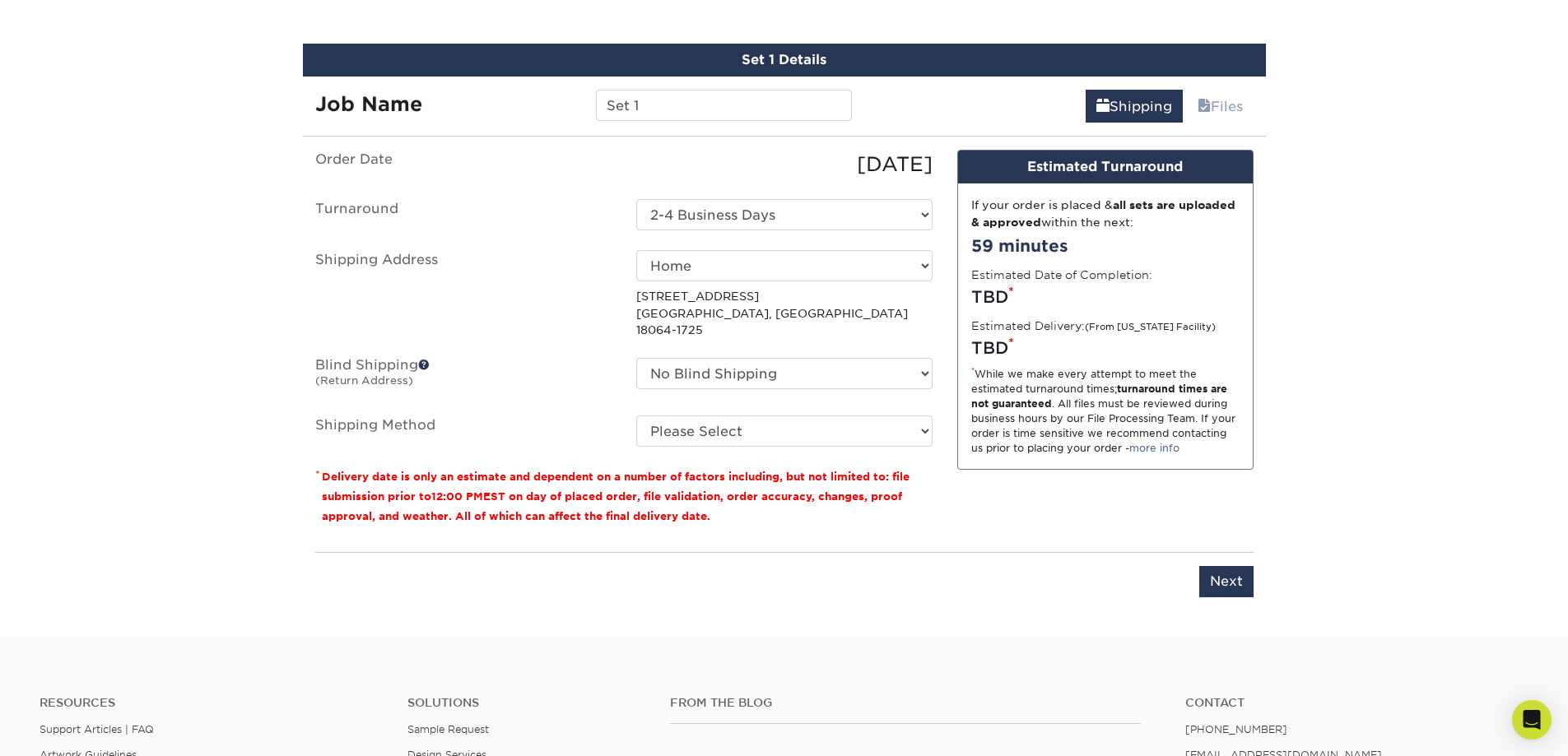
scroll to position [1249, 0]
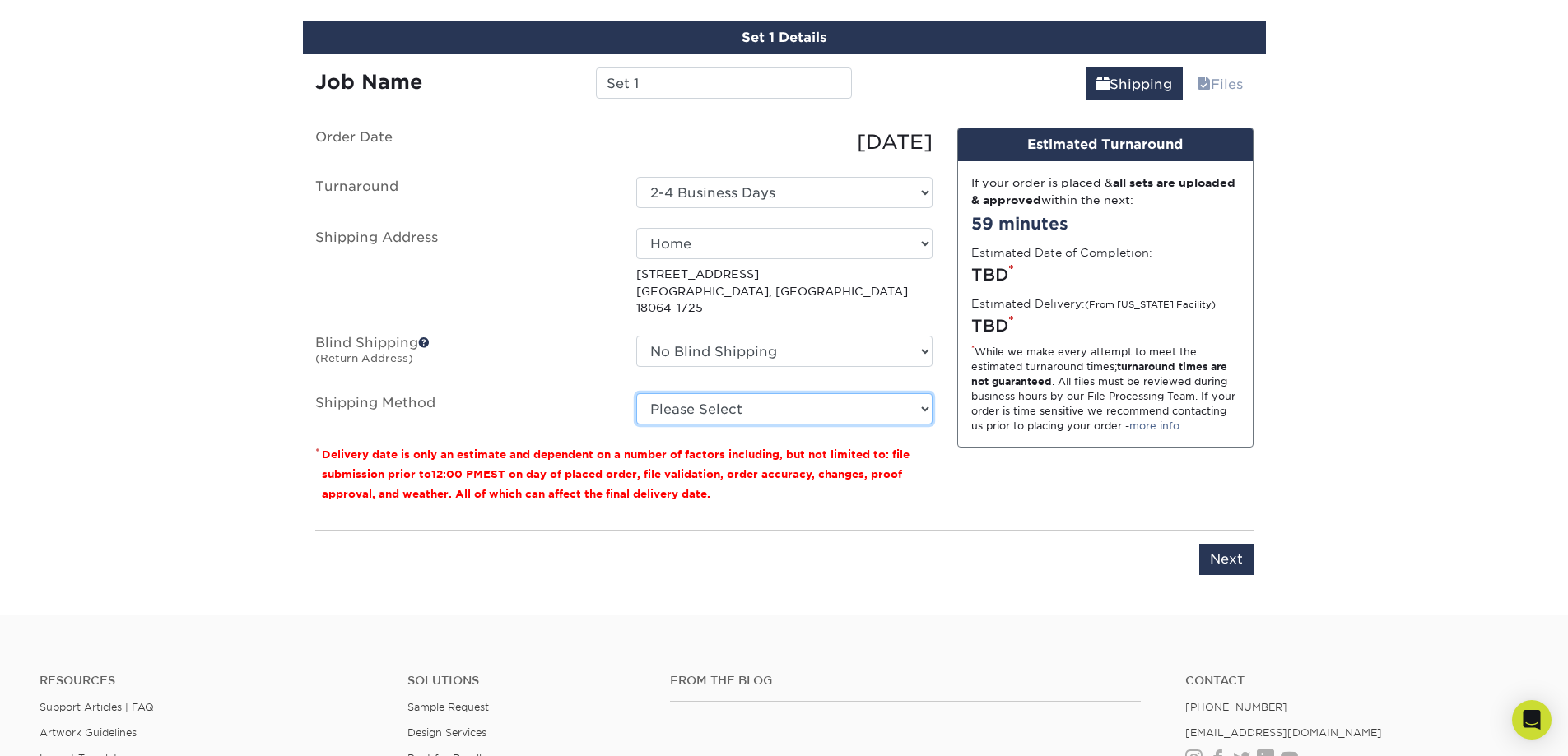
click at [712, 393] on select "Please Select Ground Shipping (+$23.90) 3 Day Shipping Service (+$29.99) 2 Day …" at bounding box center [784, 409] width 297 height 32
select select "03"
click at [636, 393] on select "Please Select Ground Shipping (+$23.90) 3 Day Shipping Service (+$29.99) 2 Day …" at bounding box center [784, 409] width 297 height 32
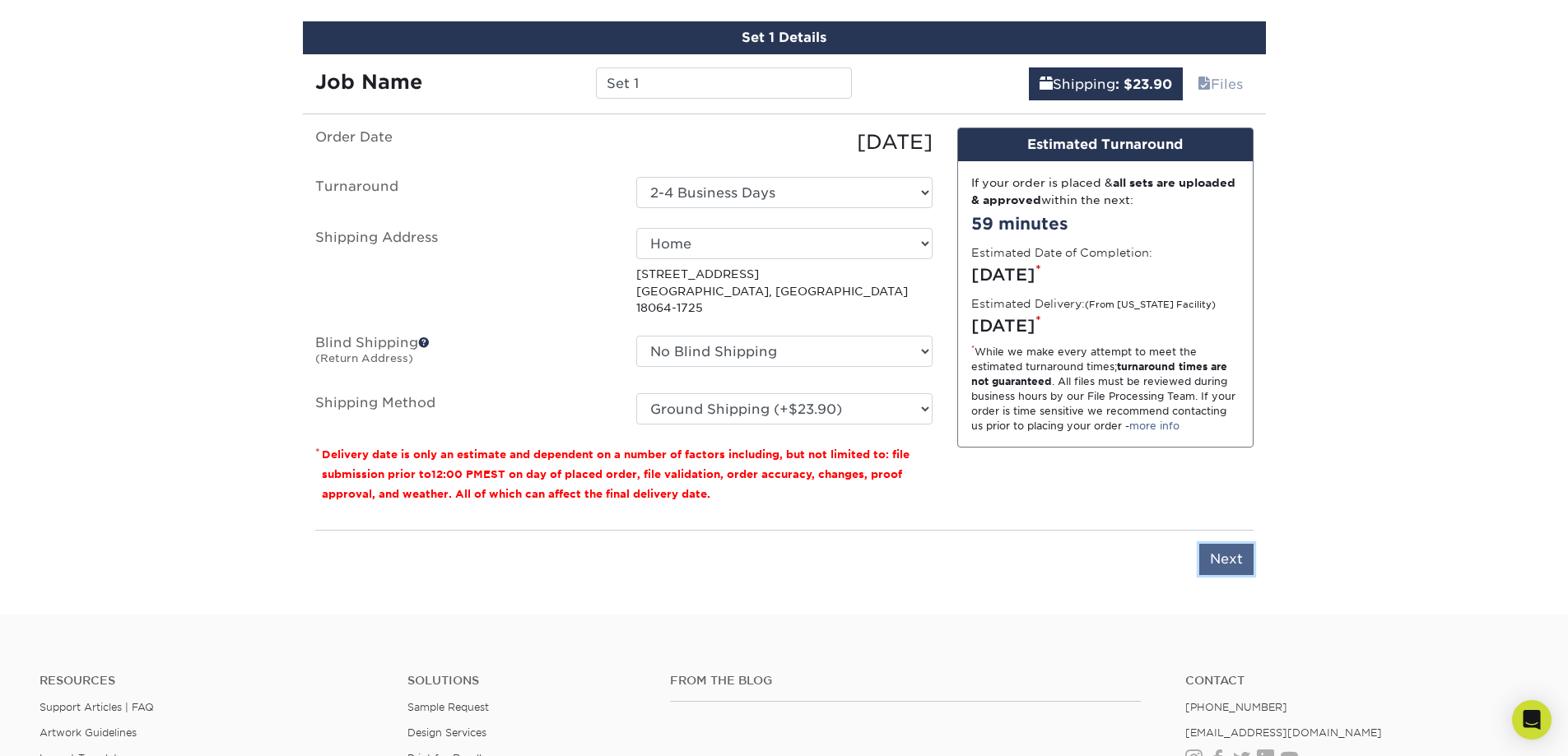
click at [1233, 548] on input "Next" at bounding box center [1226, 560] width 55 height 32
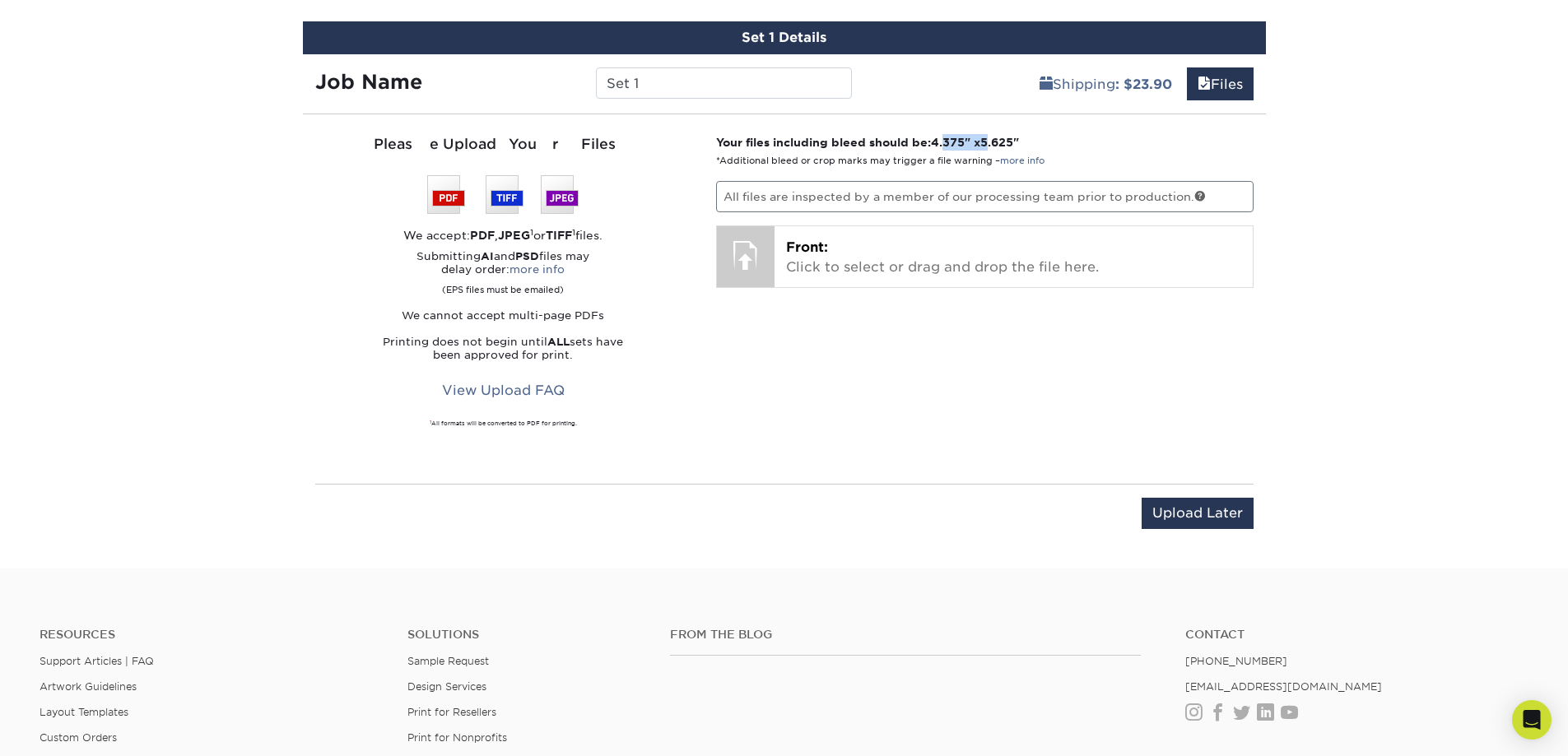
drag, startPoint x: 951, startPoint y: 144, endPoint x: 999, endPoint y: 143, distance: 48.0
click at [999, 143] on strong "Your files including bleed should be: 4.375 " x 5.625 "" at bounding box center [867, 142] width 303 height 13
drag, startPoint x: 939, startPoint y: 138, endPoint x: 1039, endPoint y: 147, distance: 100.4
click at [1039, 147] on p "Your files including bleed should be: 4.375 " x 5.625 " *Additional bleed or cr…" at bounding box center [985, 151] width 538 height 34
copy strong "4.375 " x 5.625 ""
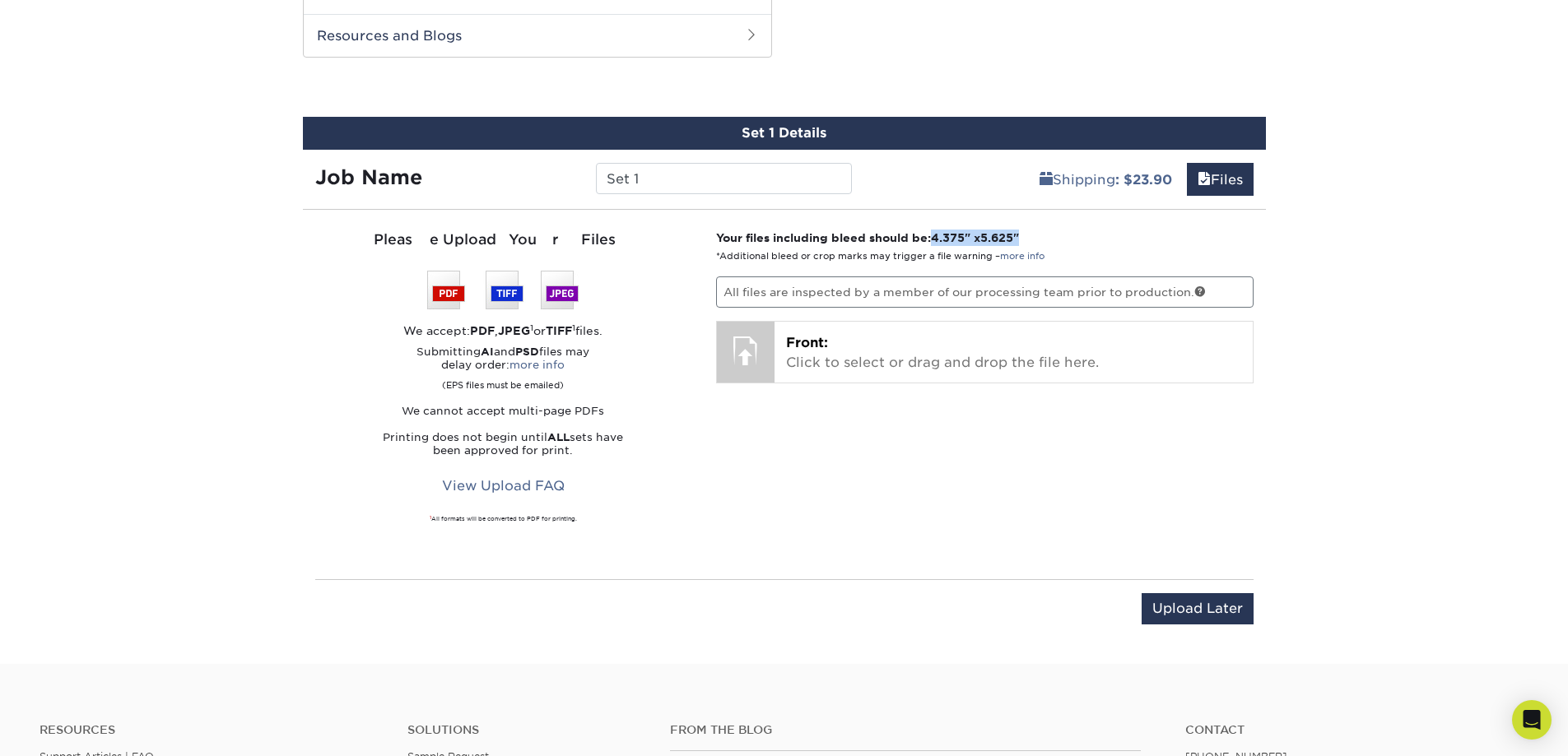
scroll to position [1152, 0]
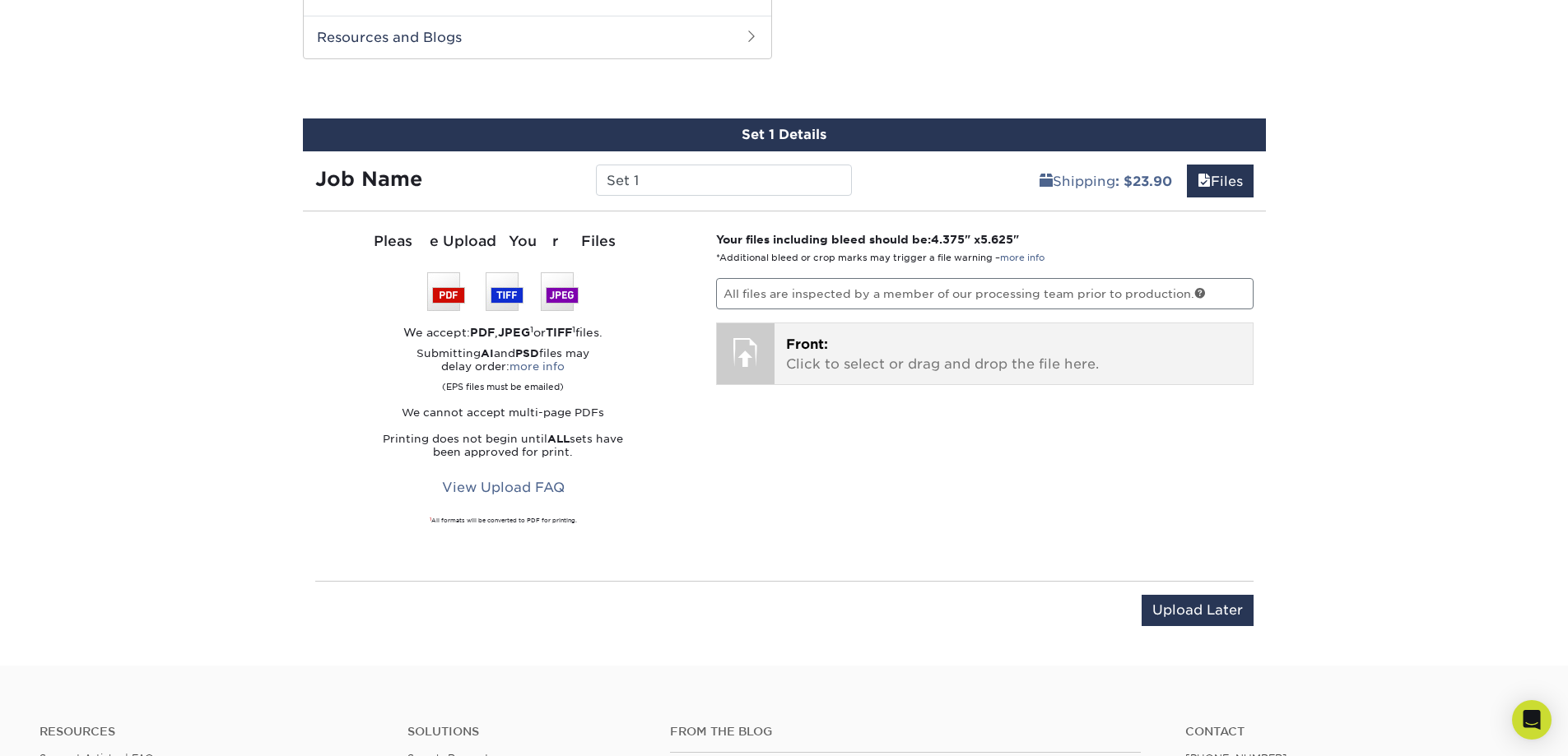
click at [890, 366] on p "Front: Click to select or drag and drop the file here." at bounding box center [1013, 355] width 456 height 40
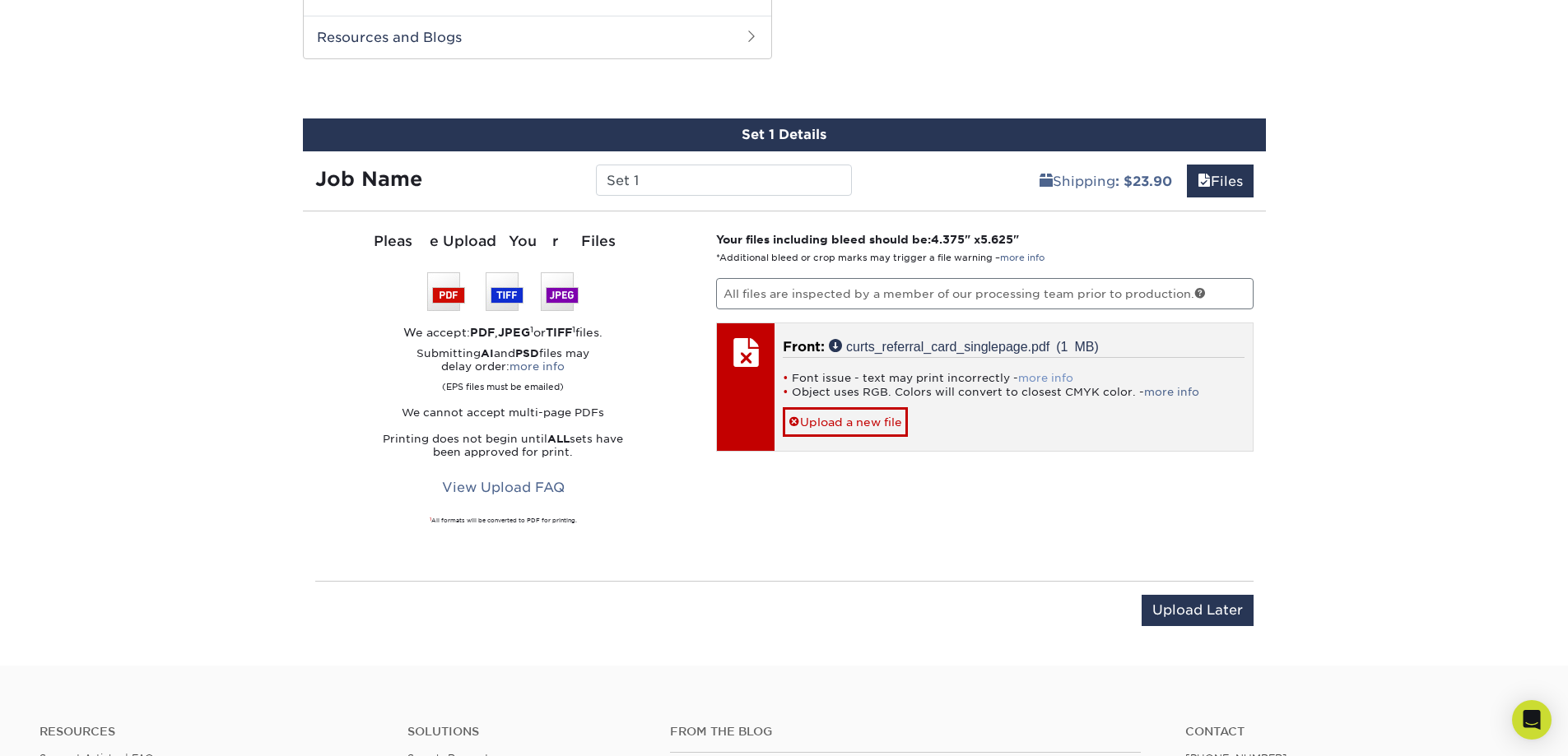
click at [1027, 374] on link "more info" at bounding box center [1046, 378] width 56 height 12
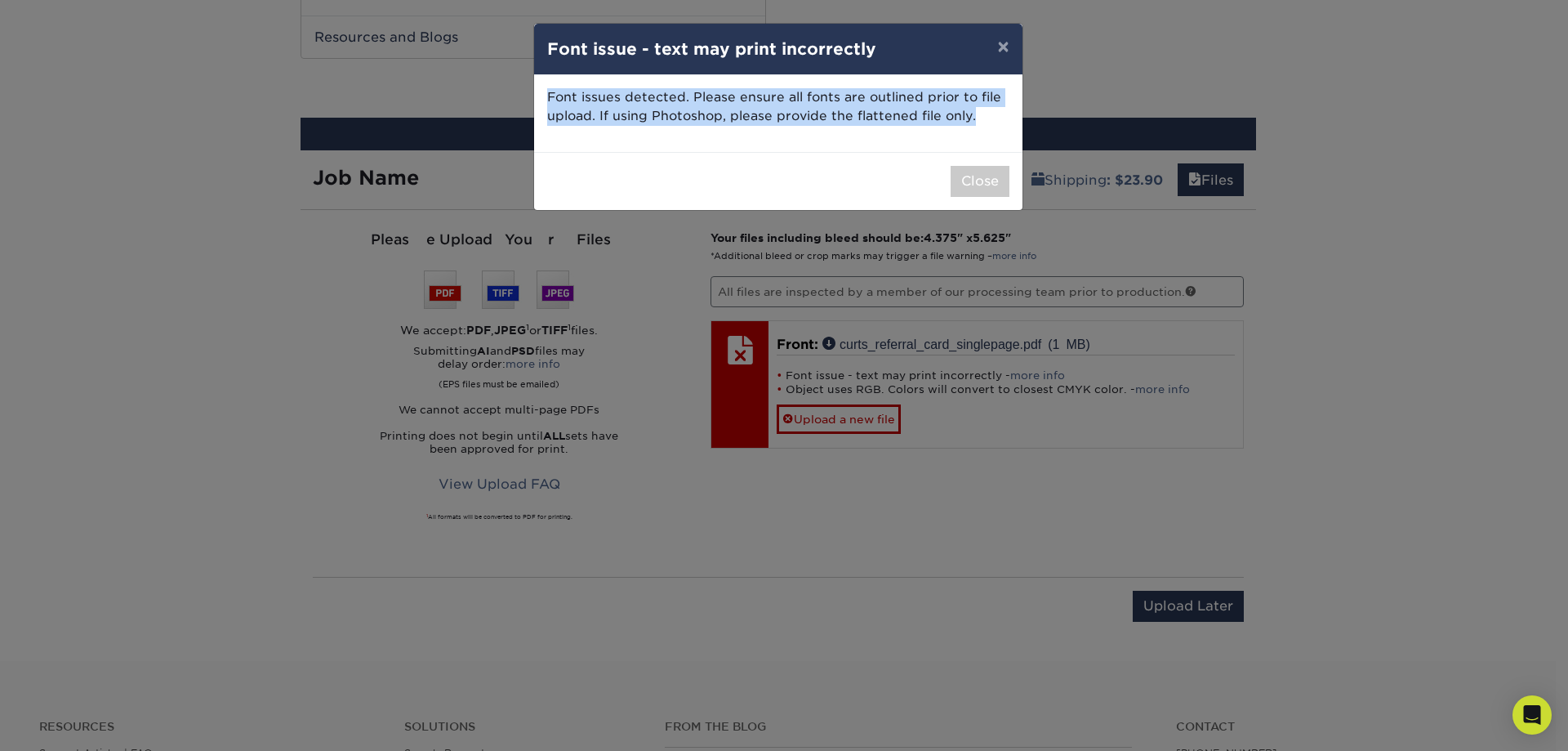
drag, startPoint x: 540, startPoint y: 91, endPoint x: 953, endPoint y: 127, distance: 414.6
click at [991, 143] on div "Font issues detected. Please ensure all fonts are outlined prior to file upload…" at bounding box center [778, 113] width 489 height 77
copy p "Font issues detected. Please ensure all fonts are outlined prior to file upload…"
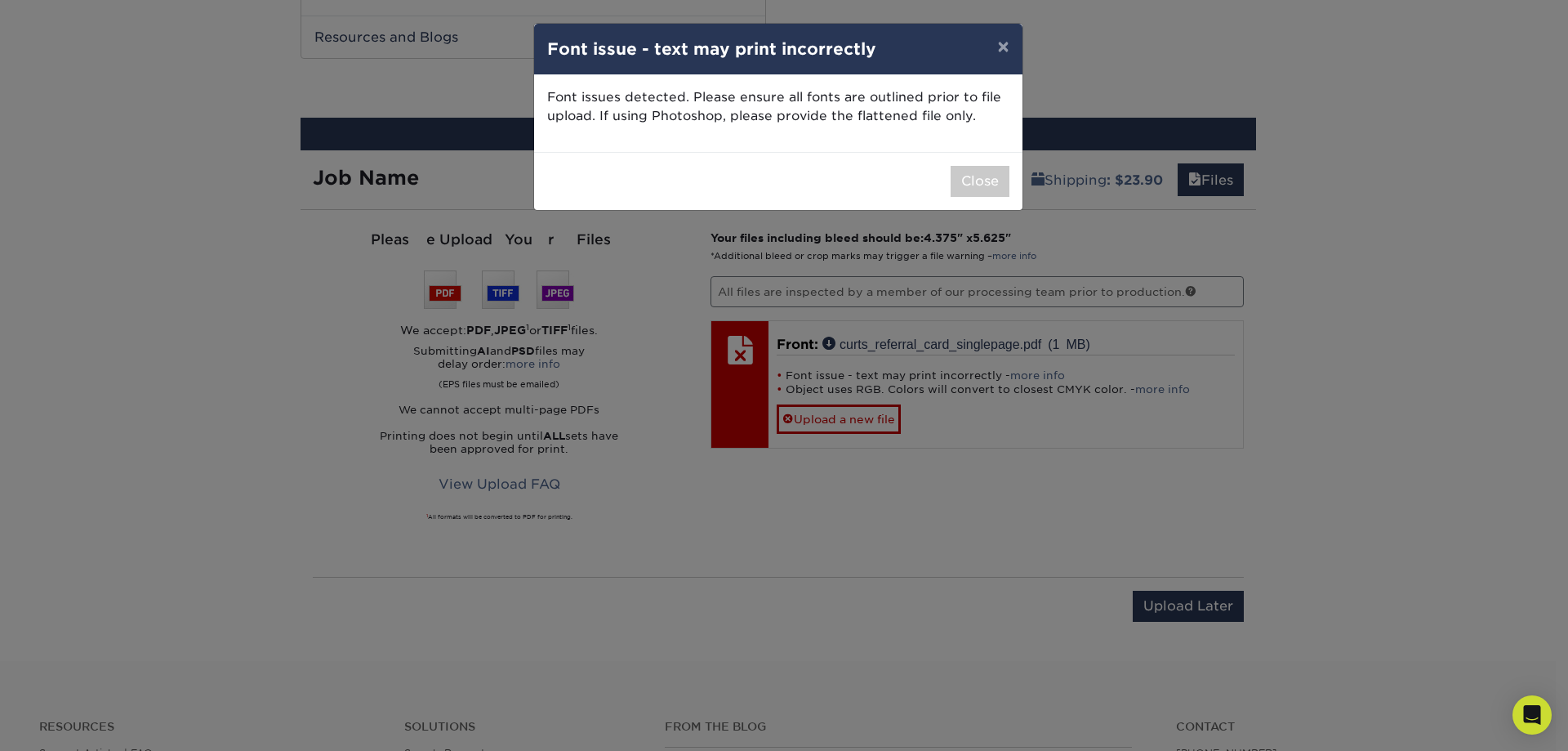
click at [1263, 155] on div "× Font issue - text may print incorrectly Font issues detected. Please ensure a…" at bounding box center [784, 376] width 1568 height 751
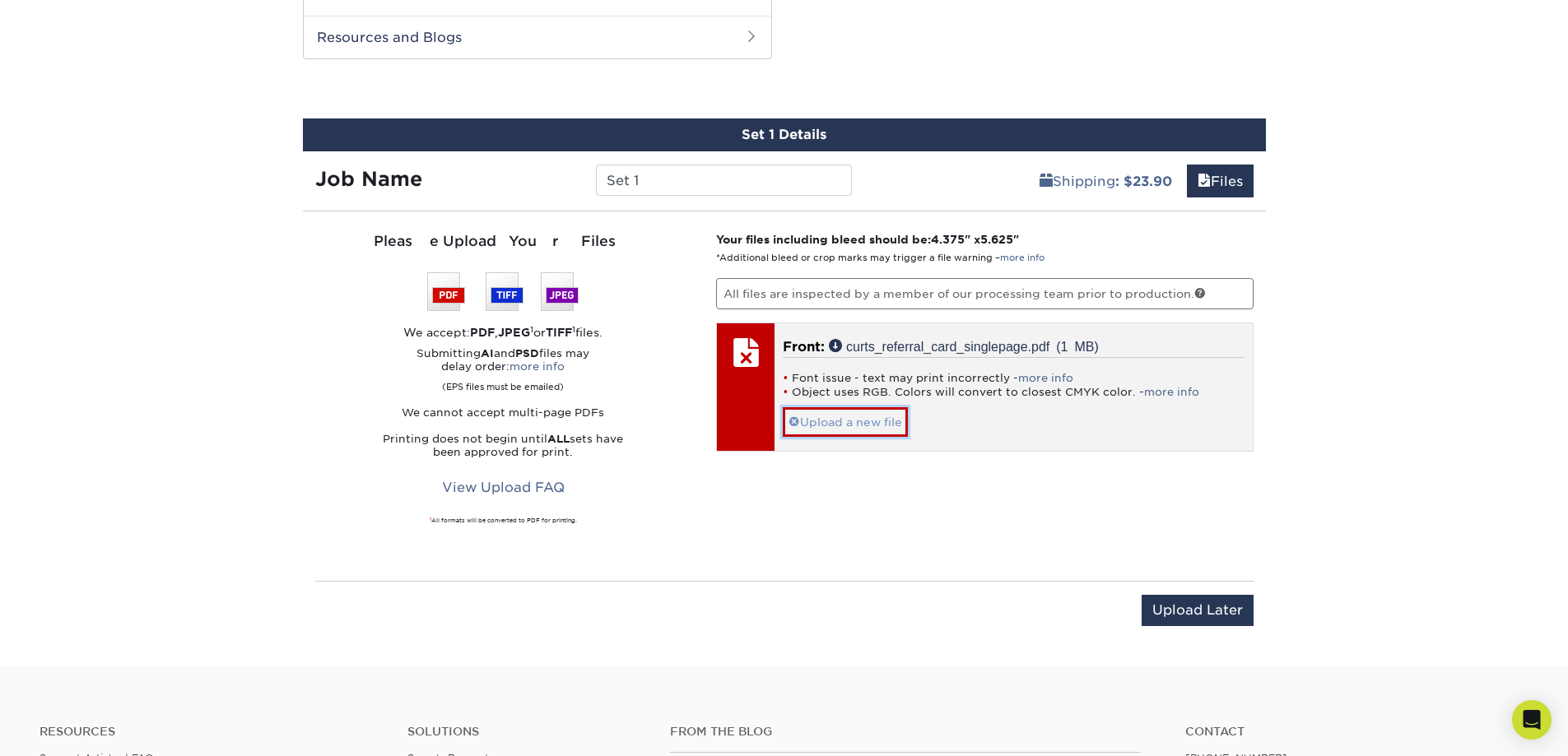
click at [826, 420] on link "Upload a new file" at bounding box center [846, 422] width 125 height 29
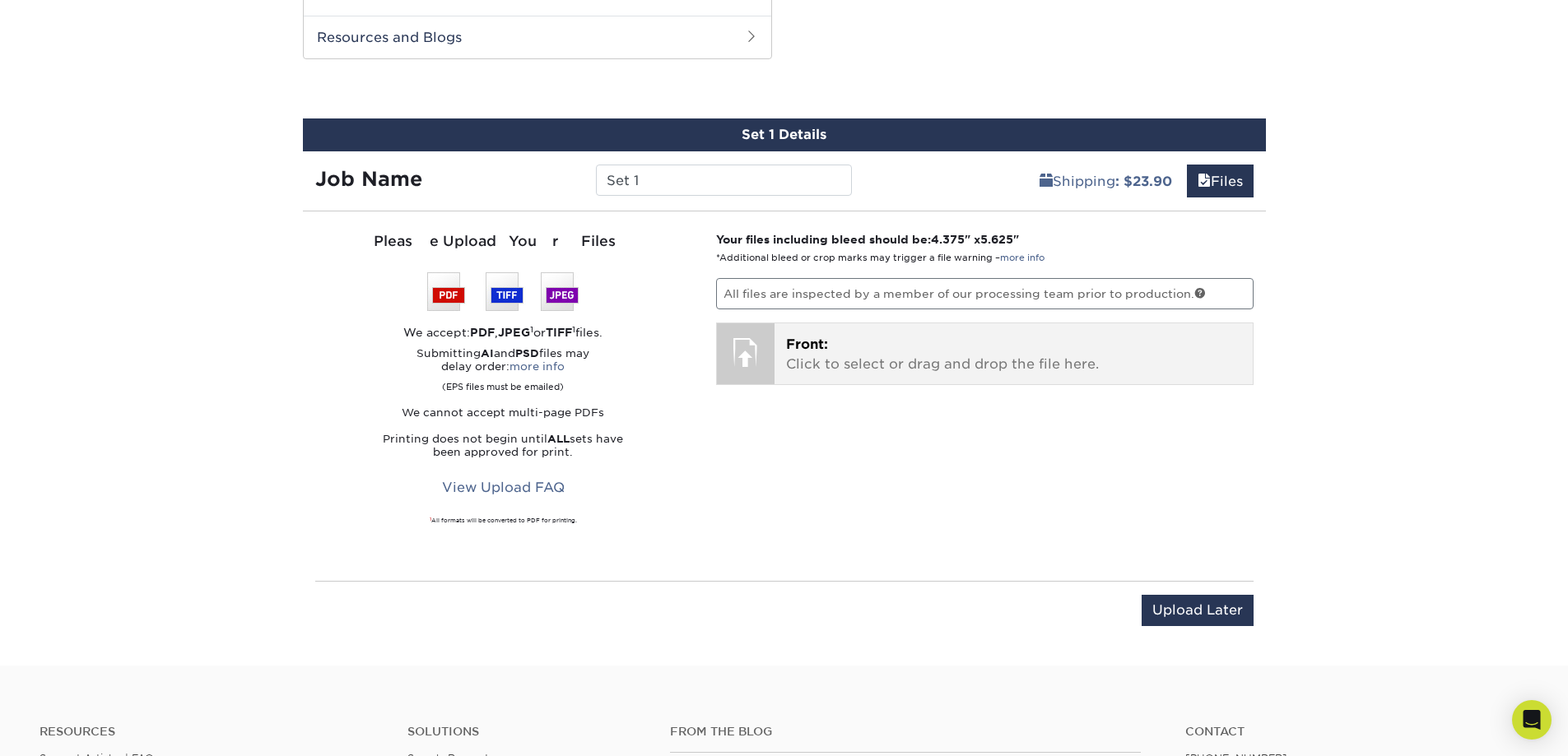
click at [872, 352] on p "Front: Click to select or drag and drop the file here." at bounding box center [1013, 355] width 456 height 40
click at [794, 336] on span "Front:" at bounding box center [807, 344] width 42 height 16
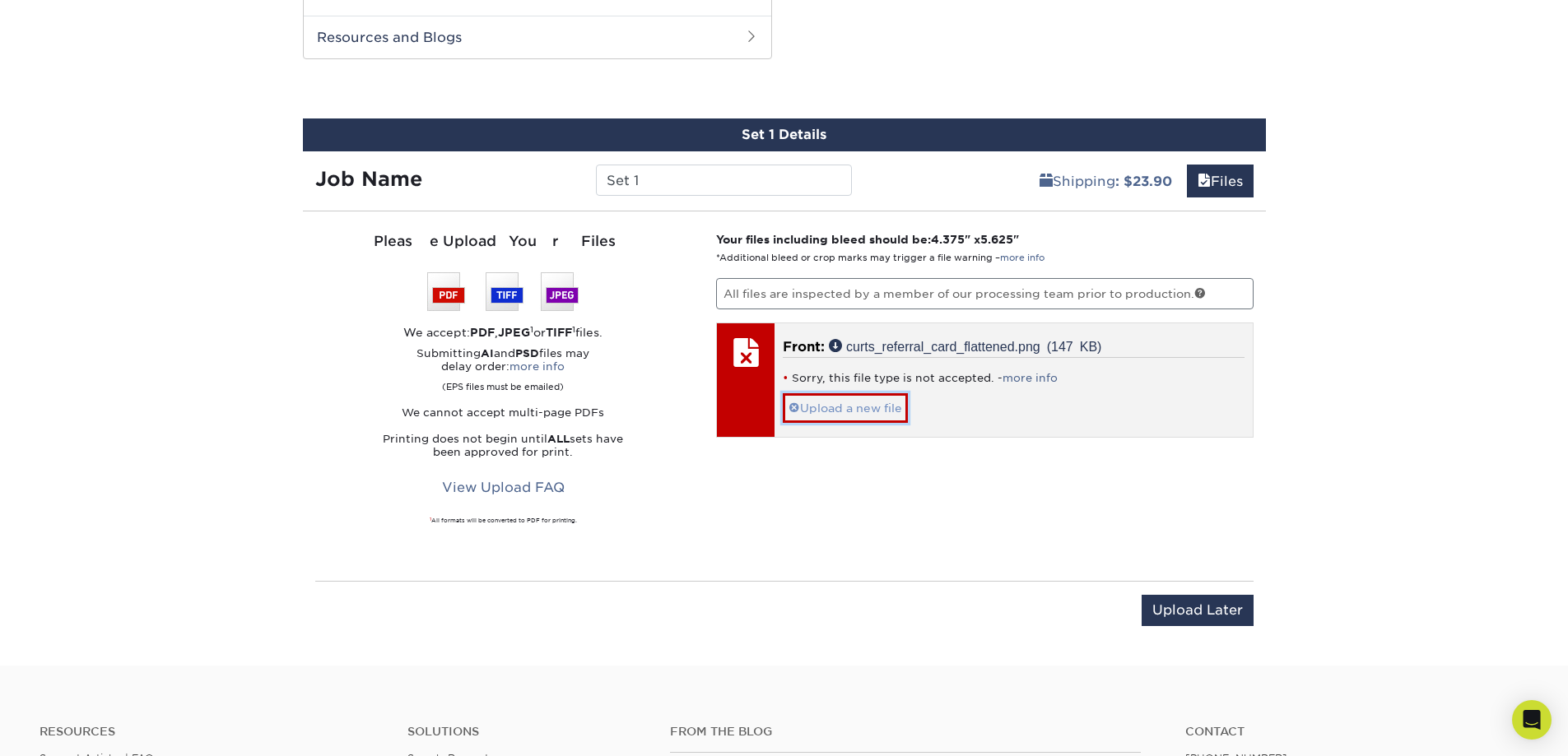
click at [875, 399] on link "Upload a new file" at bounding box center [846, 407] width 125 height 29
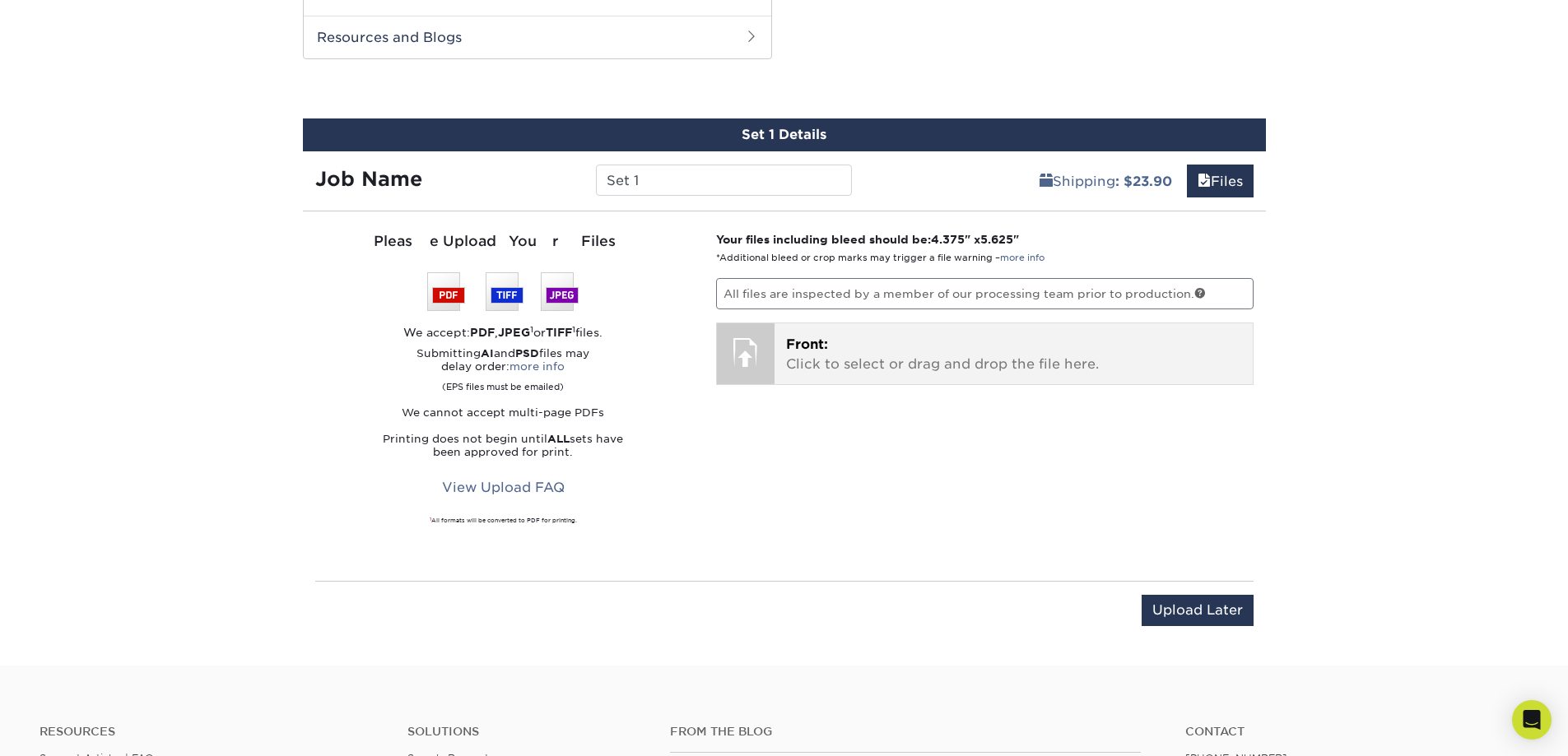
click at [801, 344] on span "Front:" at bounding box center [807, 344] width 42 height 16
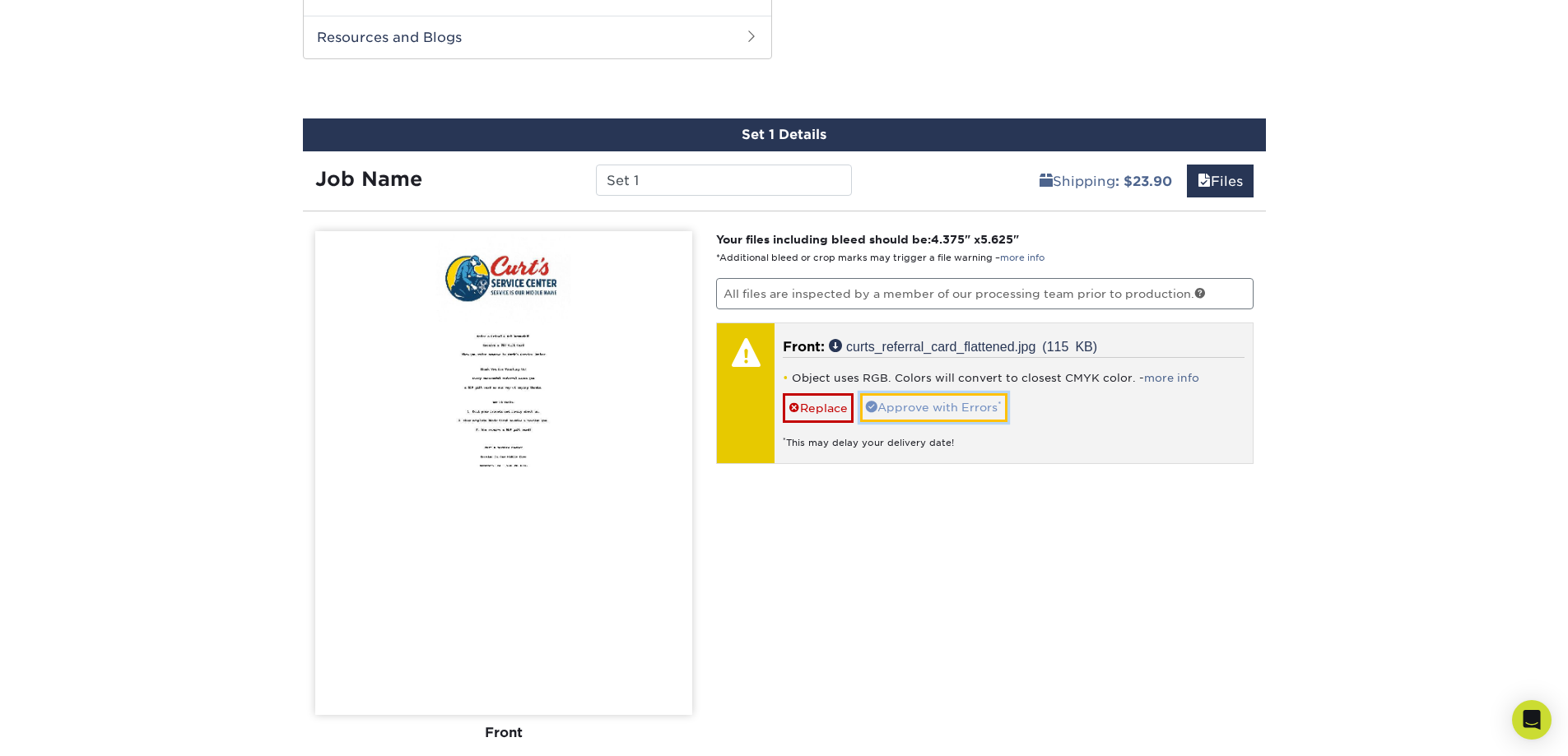
click at [906, 398] on link "Approve with Errors *" at bounding box center [934, 407] width 147 height 28
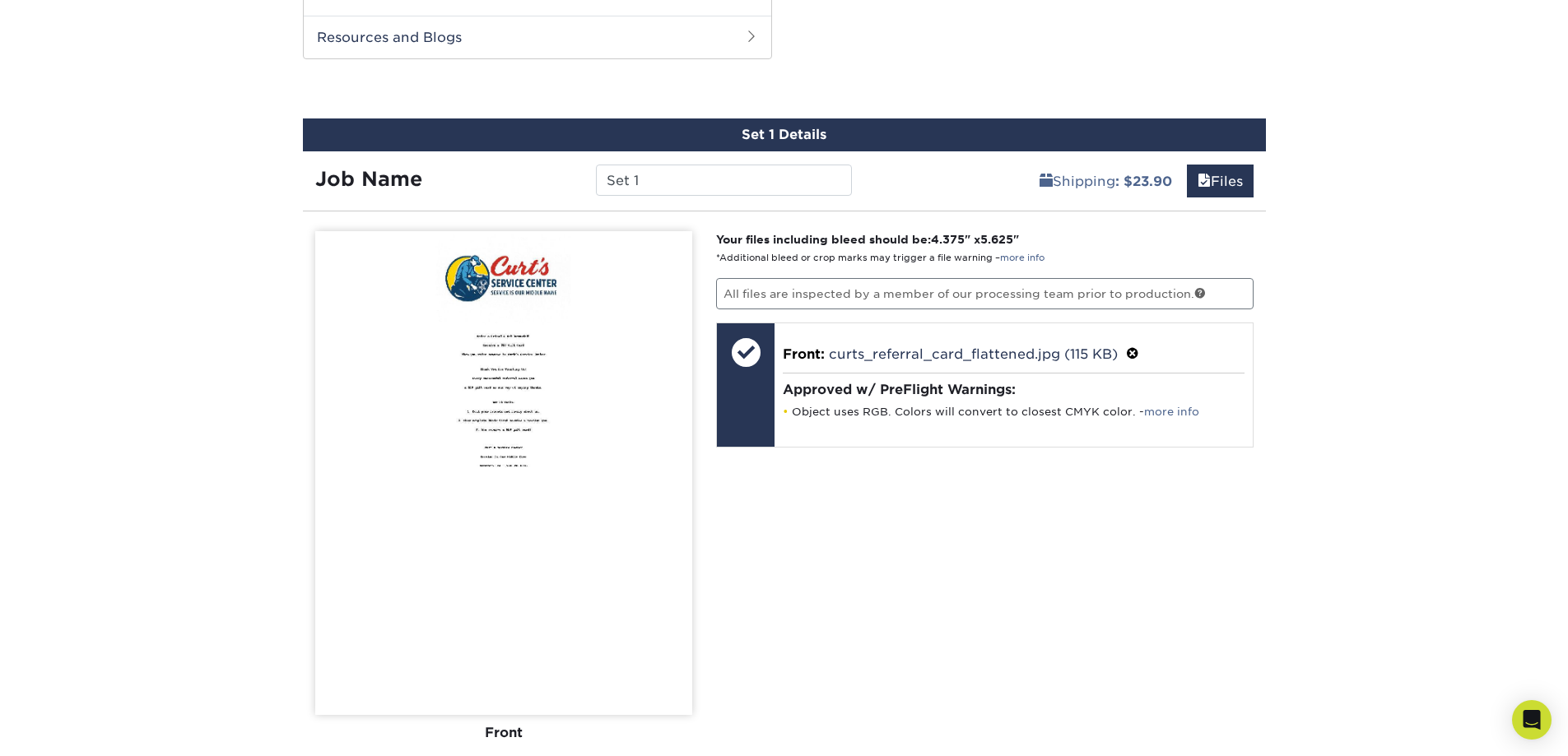
click at [499, 374] on img at bounding box center [504, 473] width 377 height 484
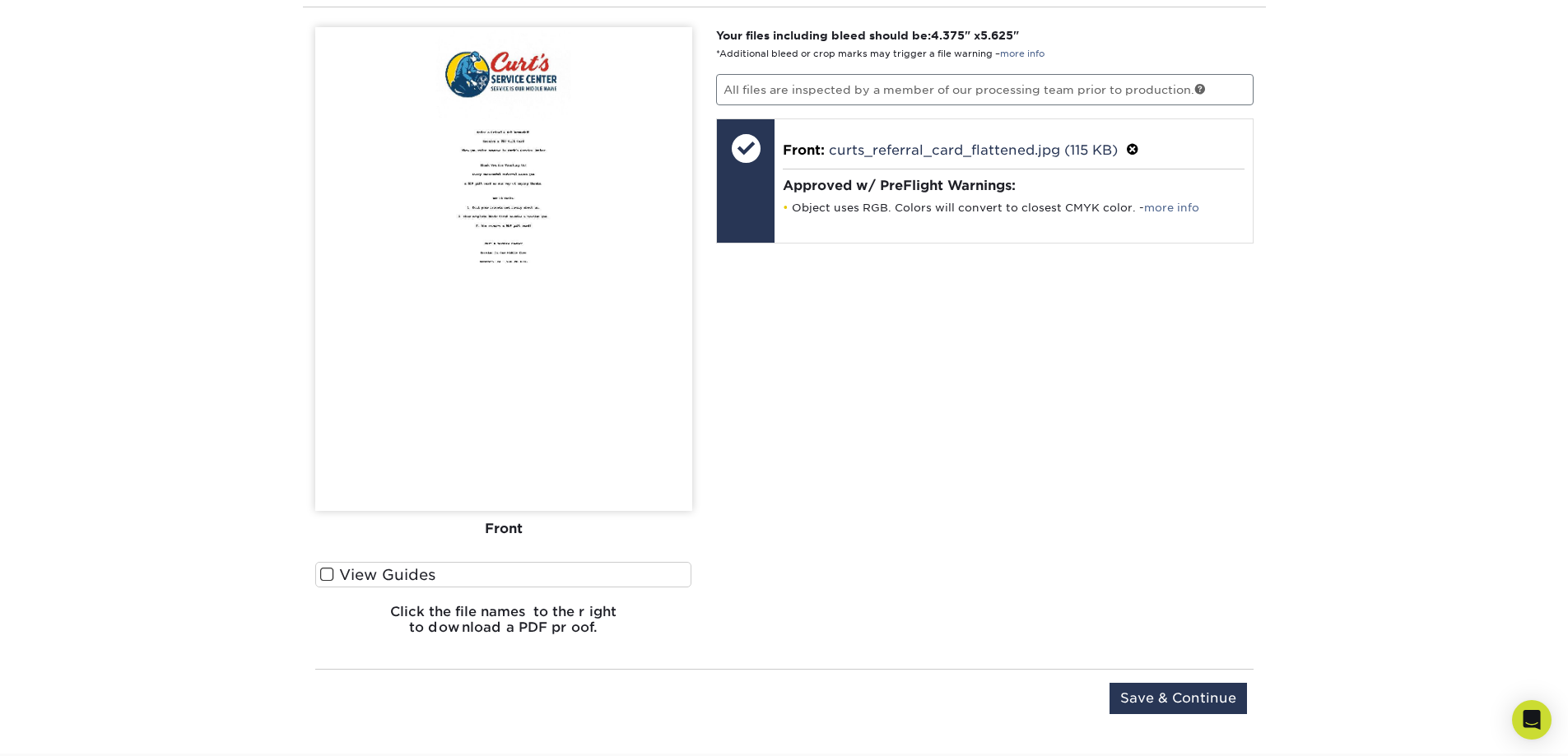
scroll to position [1399, 0]
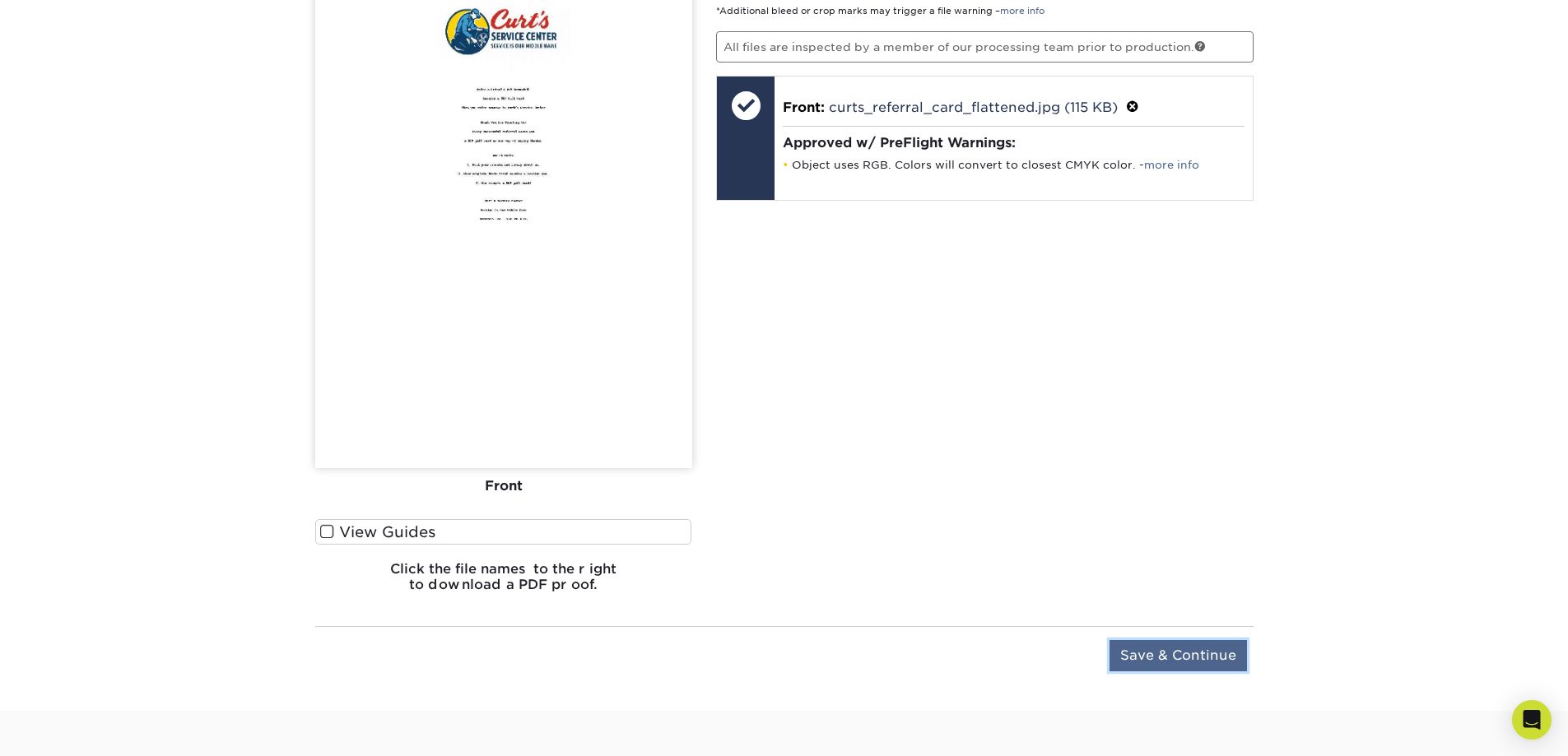
click at [1165, 658] on input "Save & Continue" at bounding box center [1178, 656] width 137 height 32
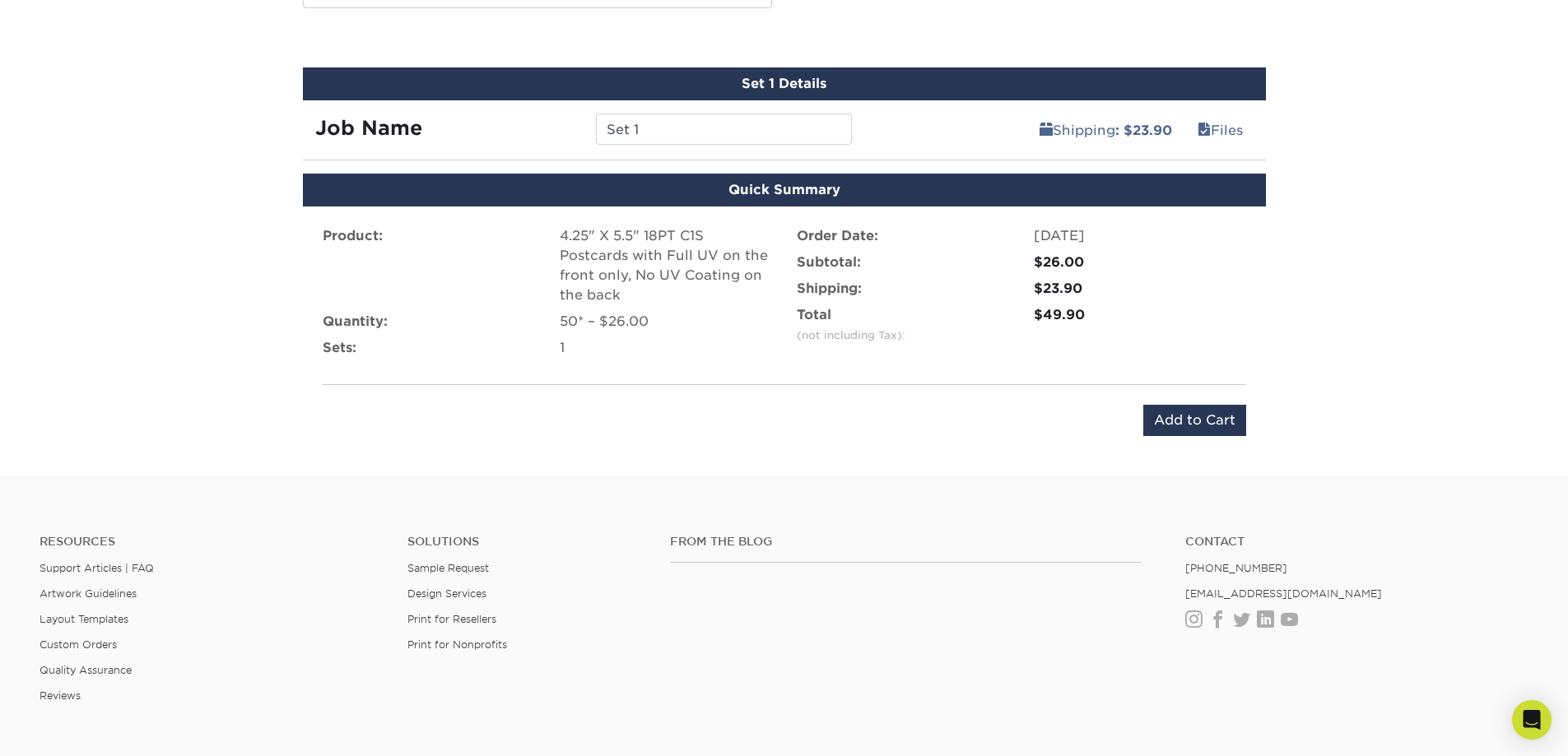
scroll to position [1234, 0]
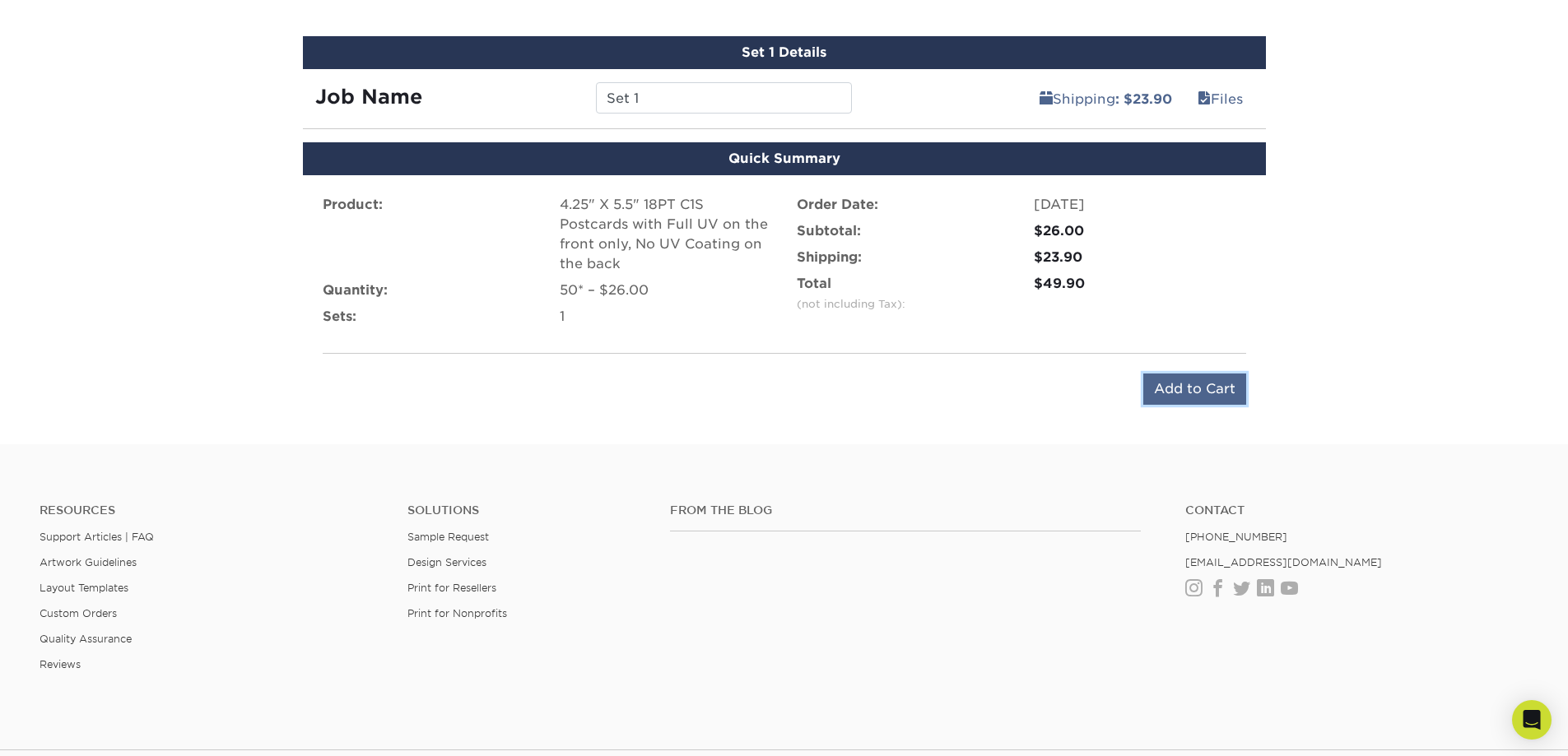
click at [1186, 382] on input "Add to Cart" at bounding box center [1195, 390] width 103 height 32
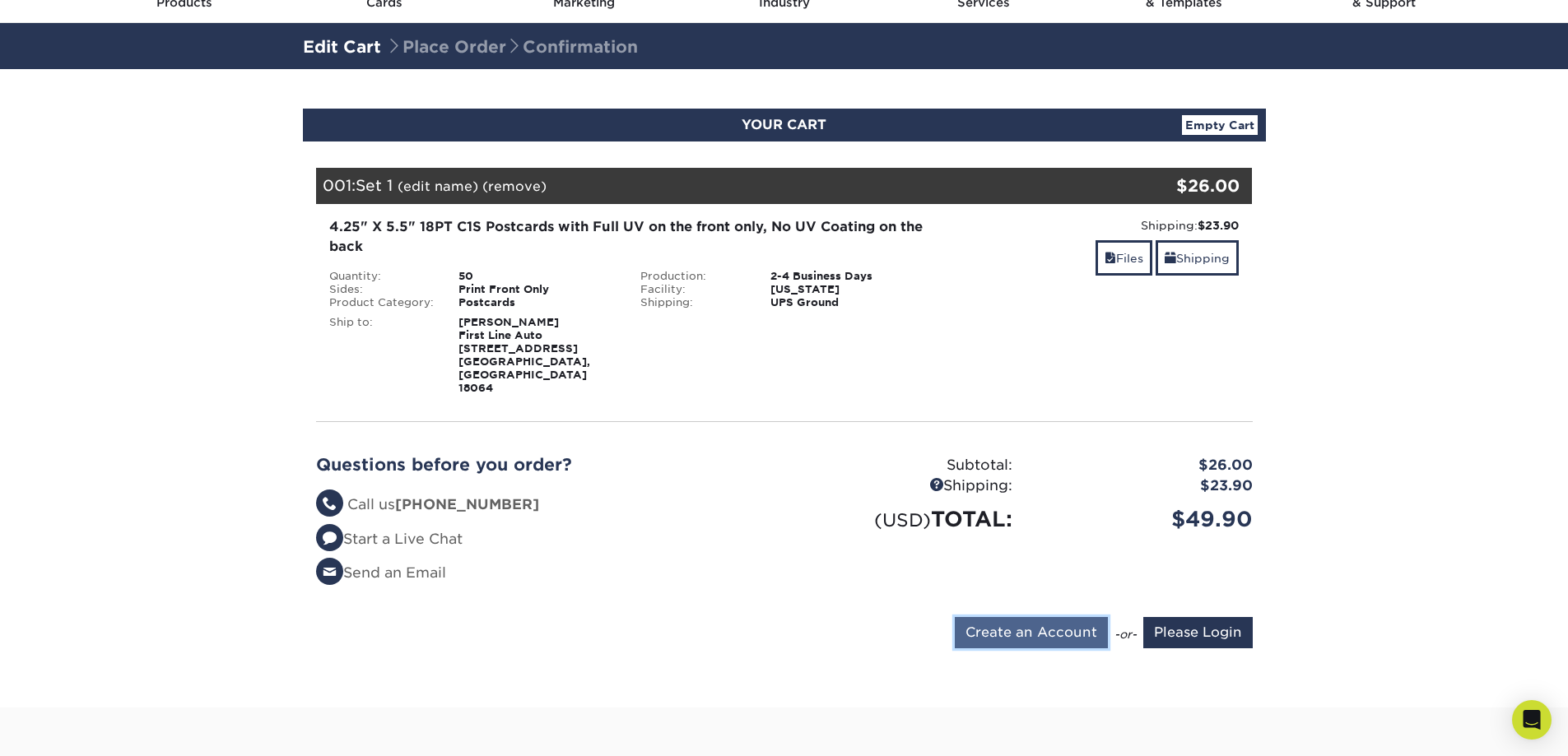
click at [1057, 617] on input "Create an Account" at bounding box center [1031, 633] width 153 height 32
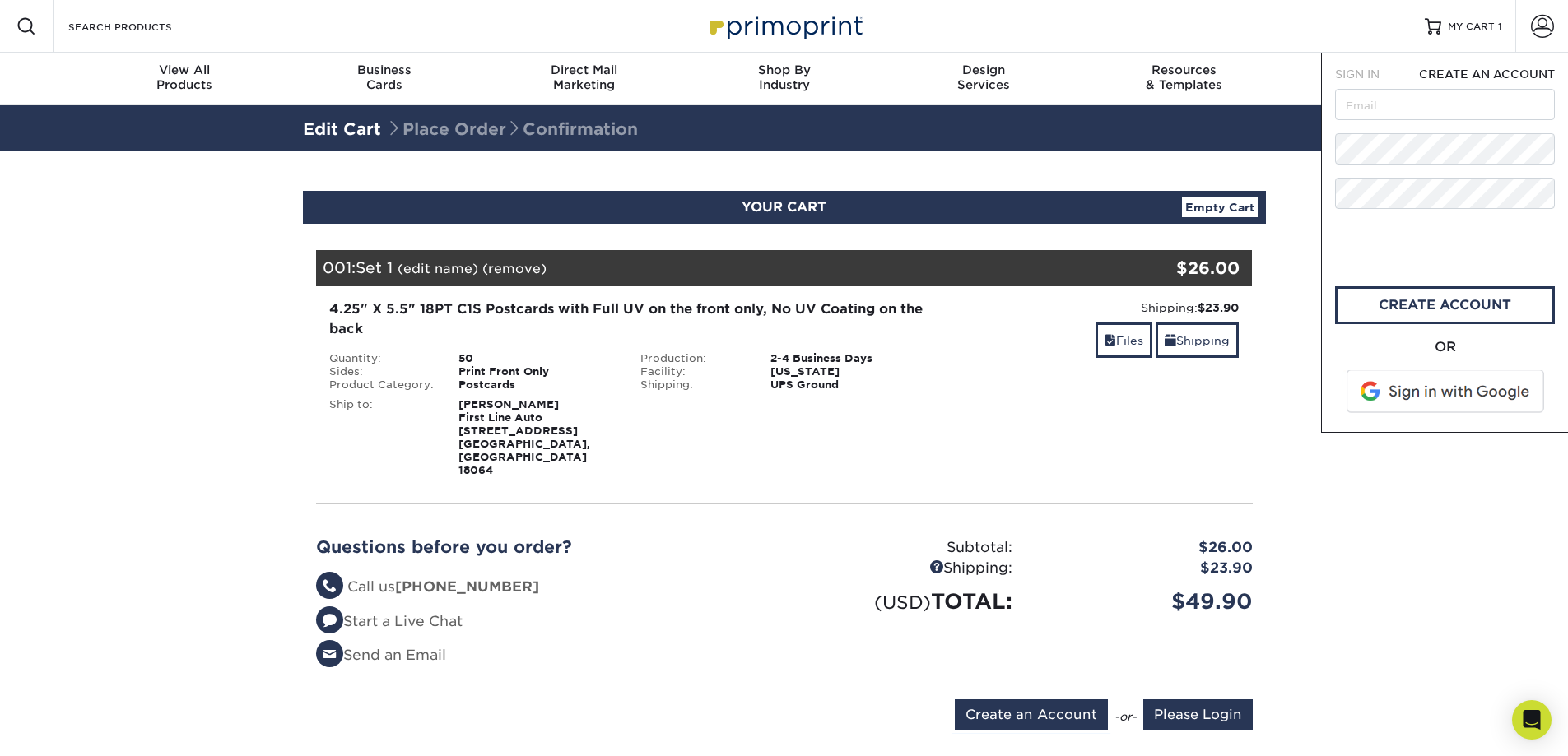
click at [1415, 391] on span at bounding box center [1446, 391] width 209 height 43
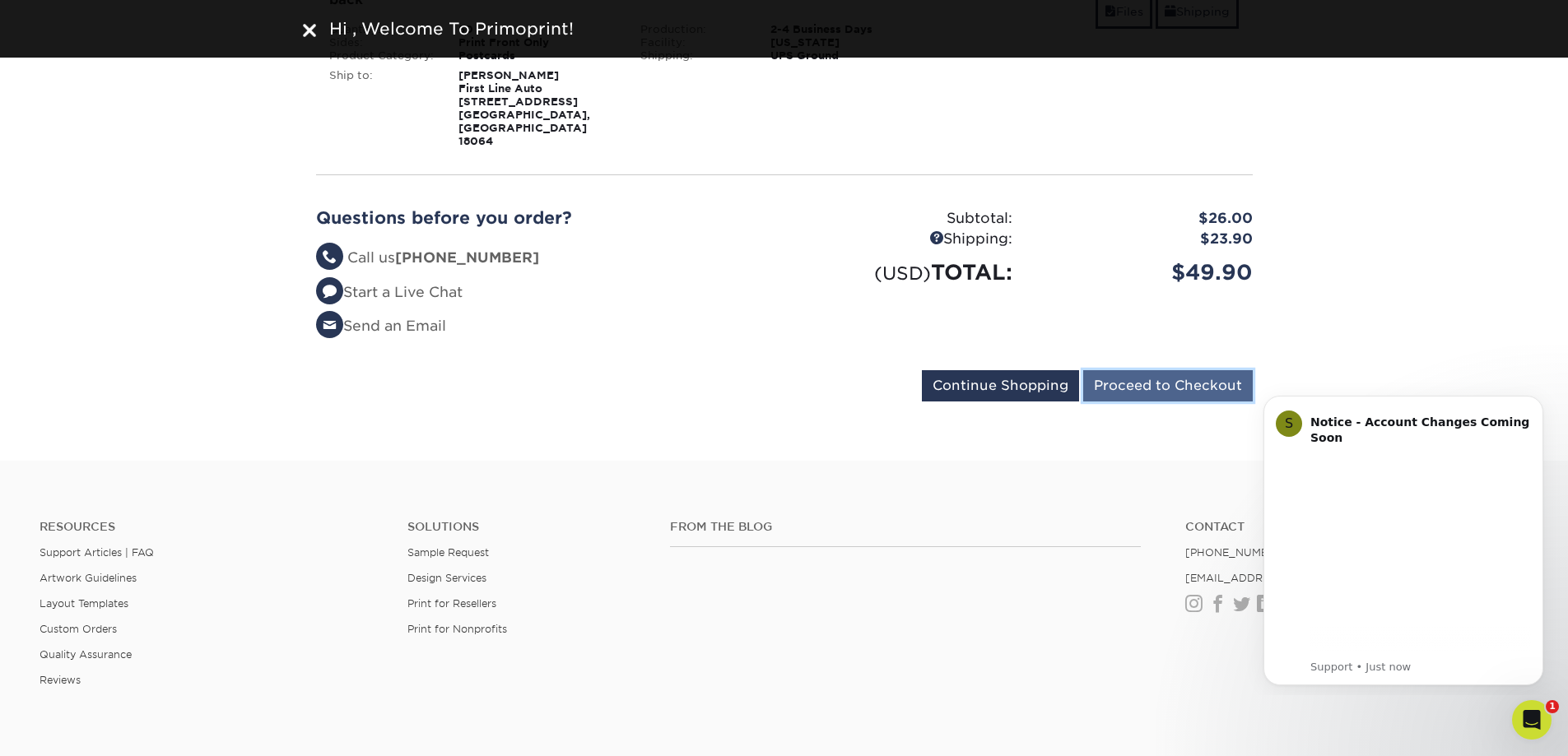
click at [1190, 370] on input "Proceed to Checkout" at bounding box center [1167, 386] width 170 height 32
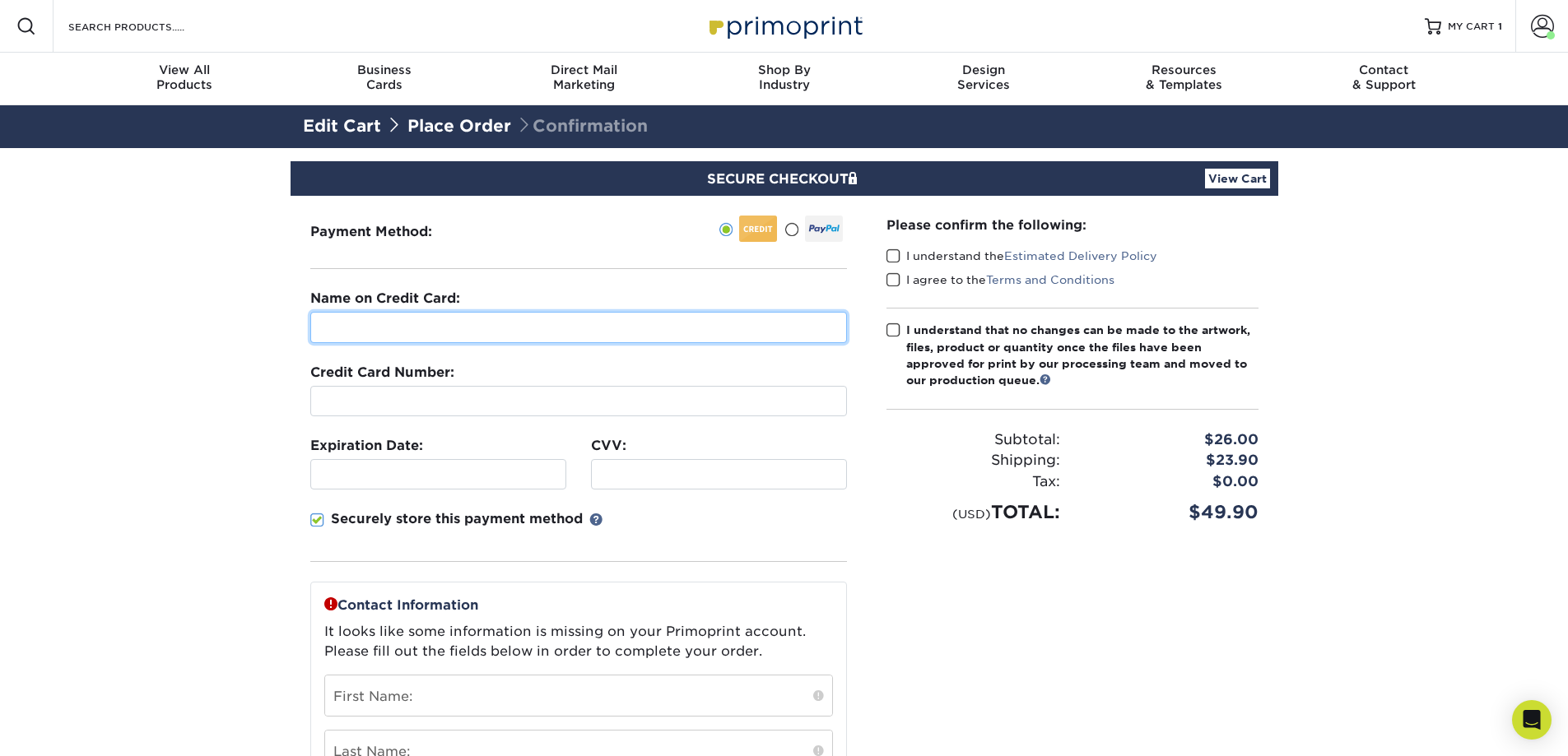
click at [482, 329] on input "text" at bounding box center [579, 327] width 537 height 32
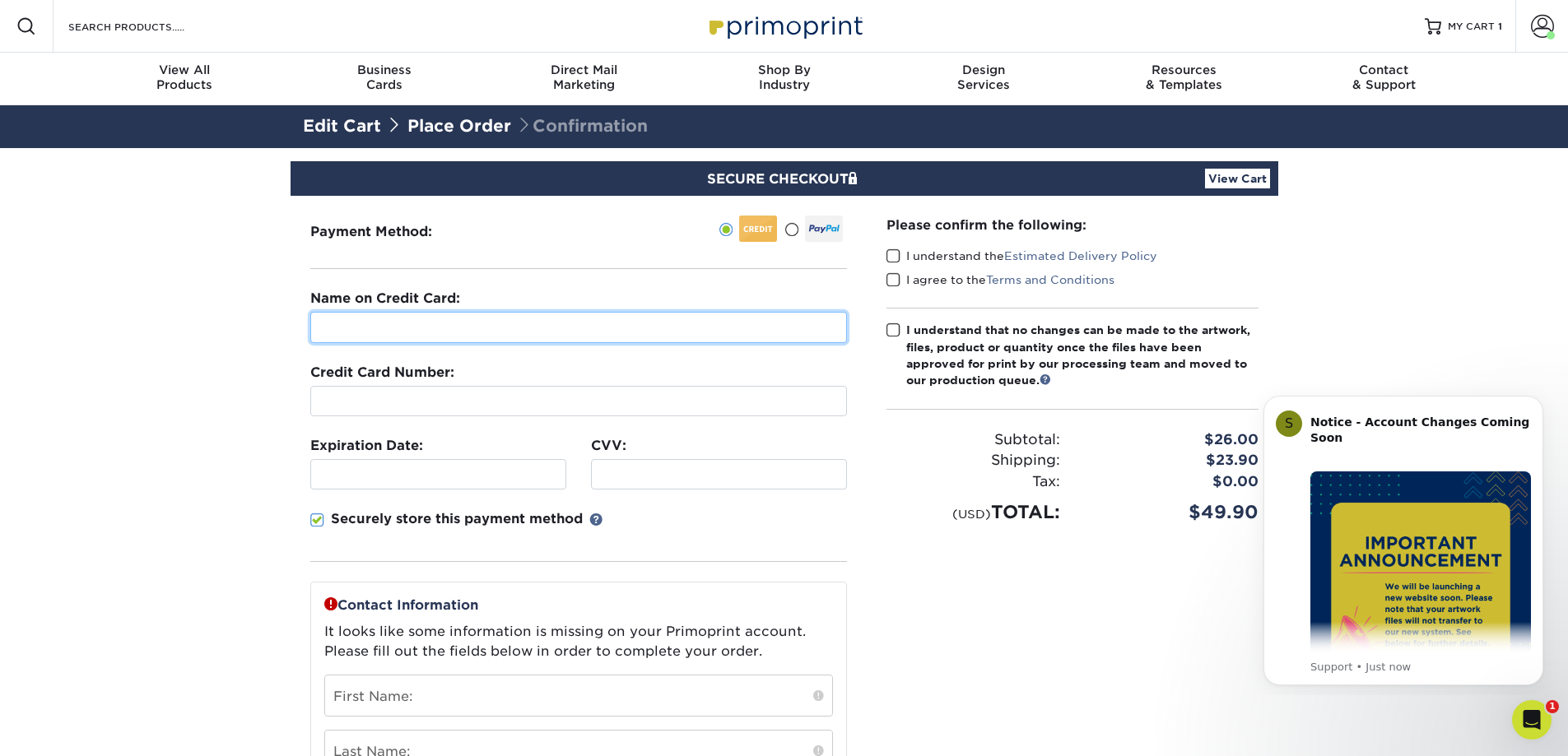
type input "[PERSON_NAME]"
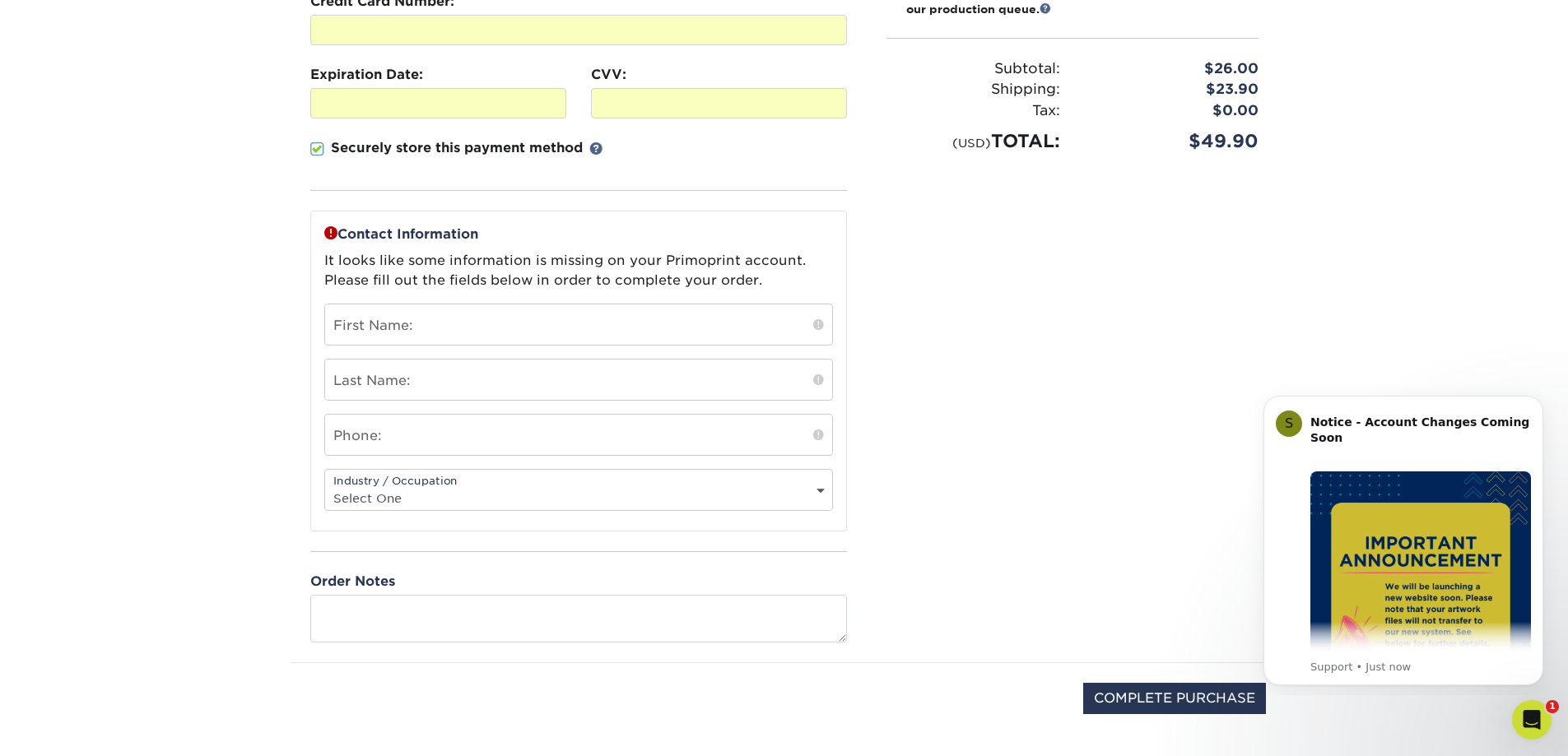
scroll to position [412, 0]
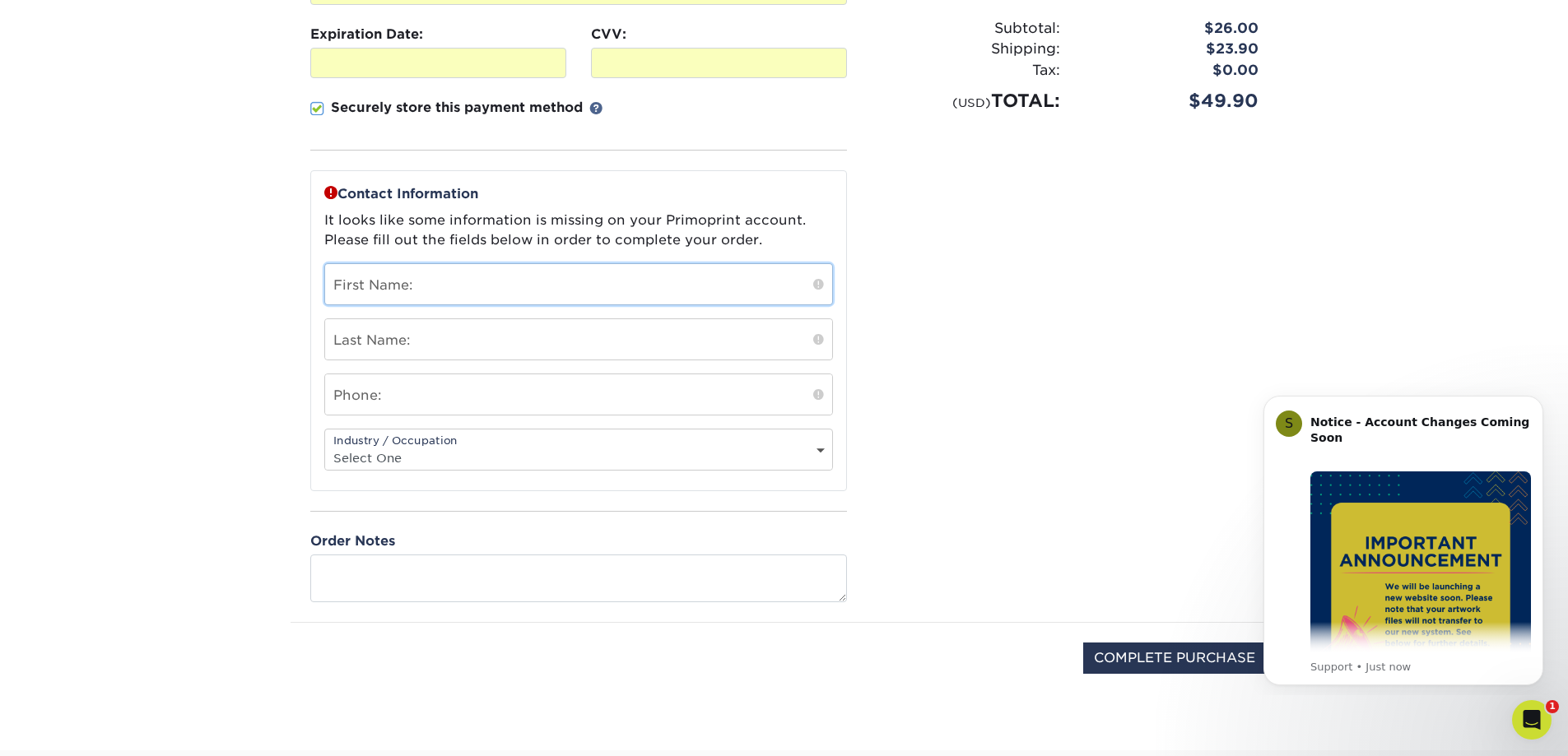
click at [436, 298] on input "text" at bounding box center [579, 284] width 507 height 41
type input "[PERSON_NAME]"
type input "Rylka"
type input "5703900776"
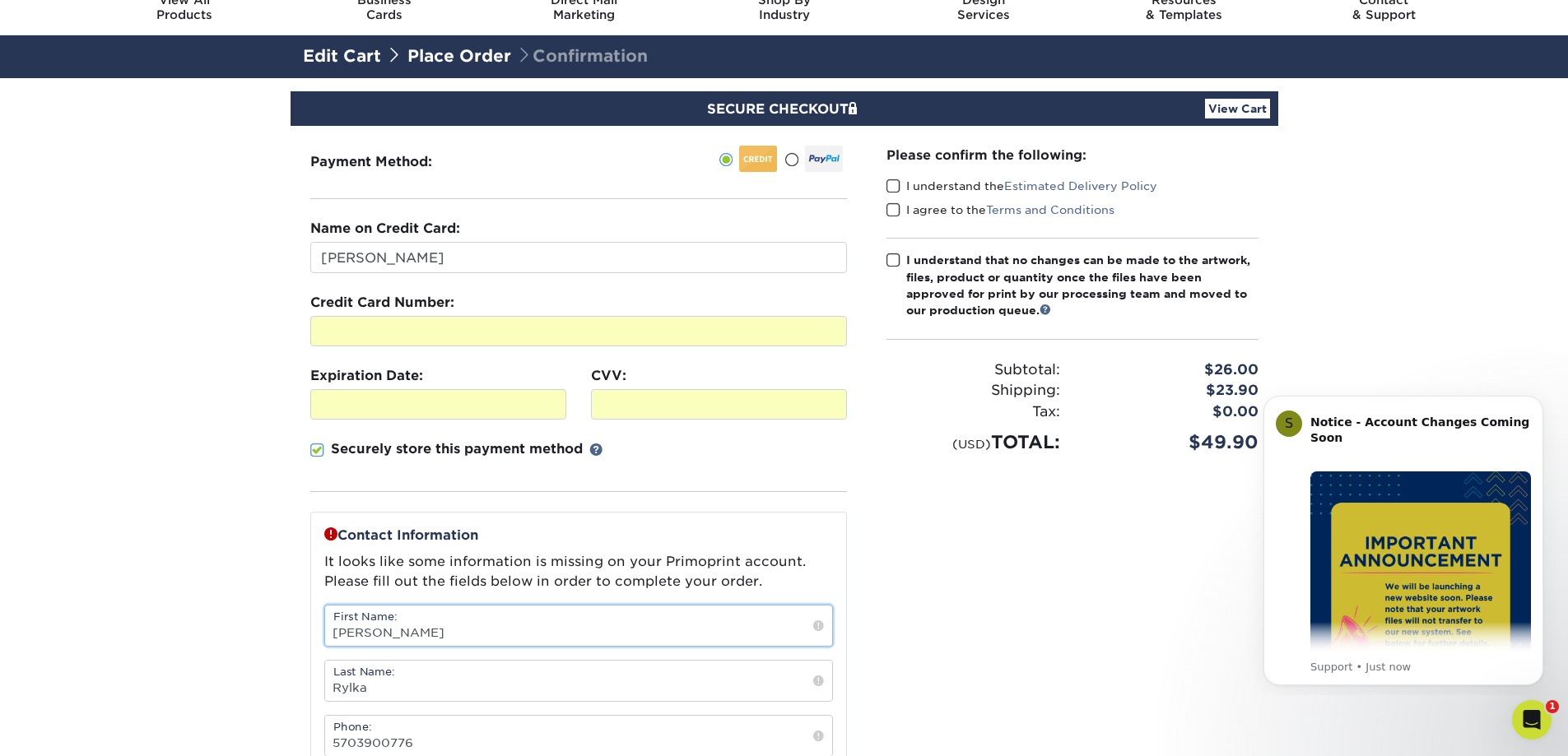
scroll to position [82, 0]
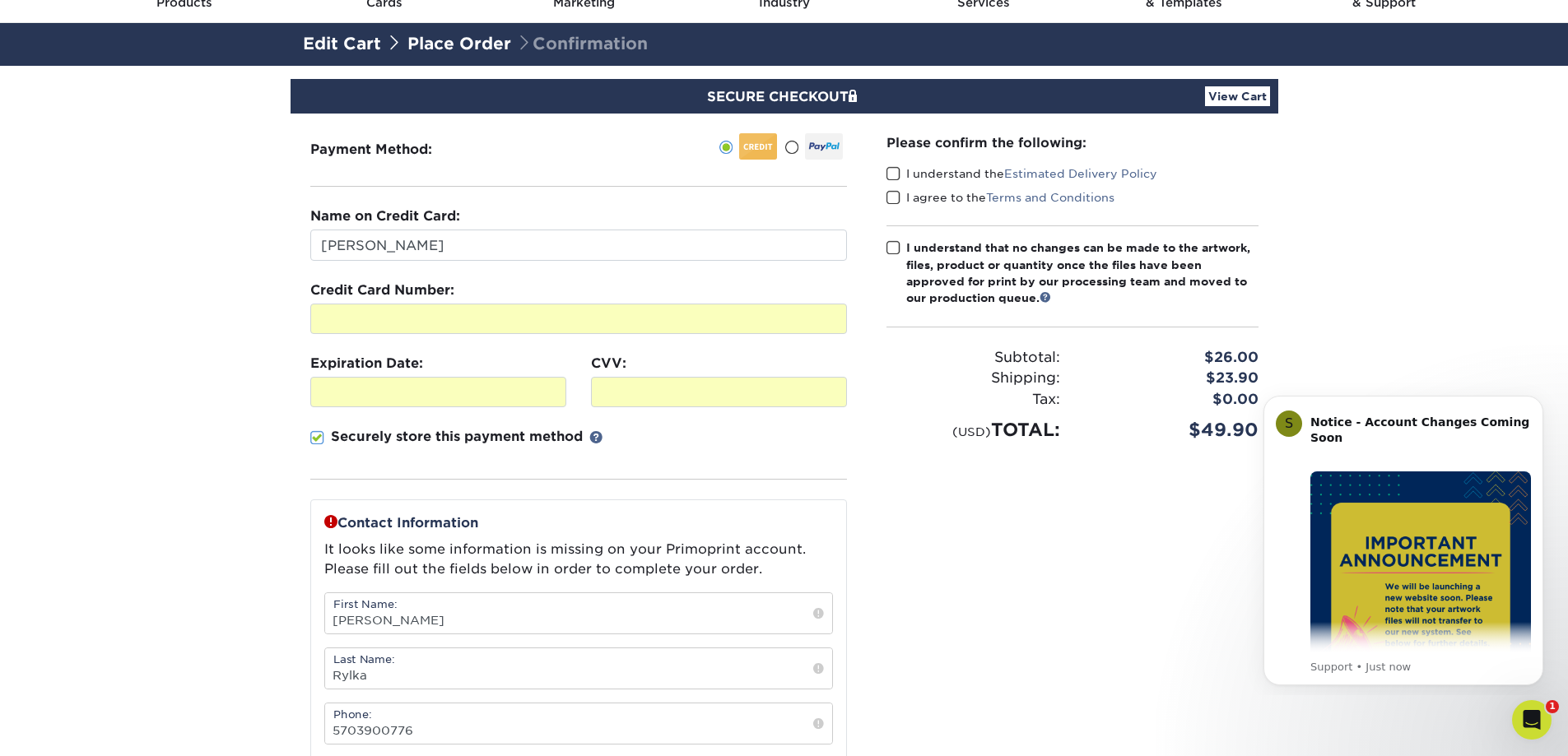
click at [883, 173] on div "Please confirm the following: I understand the Estimated Delivery Policy I agre…" at bounding box center [1072, 532] width 412 height 837
click at [893, 191] on span at bounding box center [893, 198] width 14 height 16
click at [0, 0] on input "I agree to the Terms and Conditions" at bounding box center [0, 0] width 0 height 0
click at [895, 167] on span at bounding box center [893, 175] width 14 height 16
click at [0, 0] on input "I understand the Estimated Delivery Policy" at bounding box center [0, 0] width 0 height 0
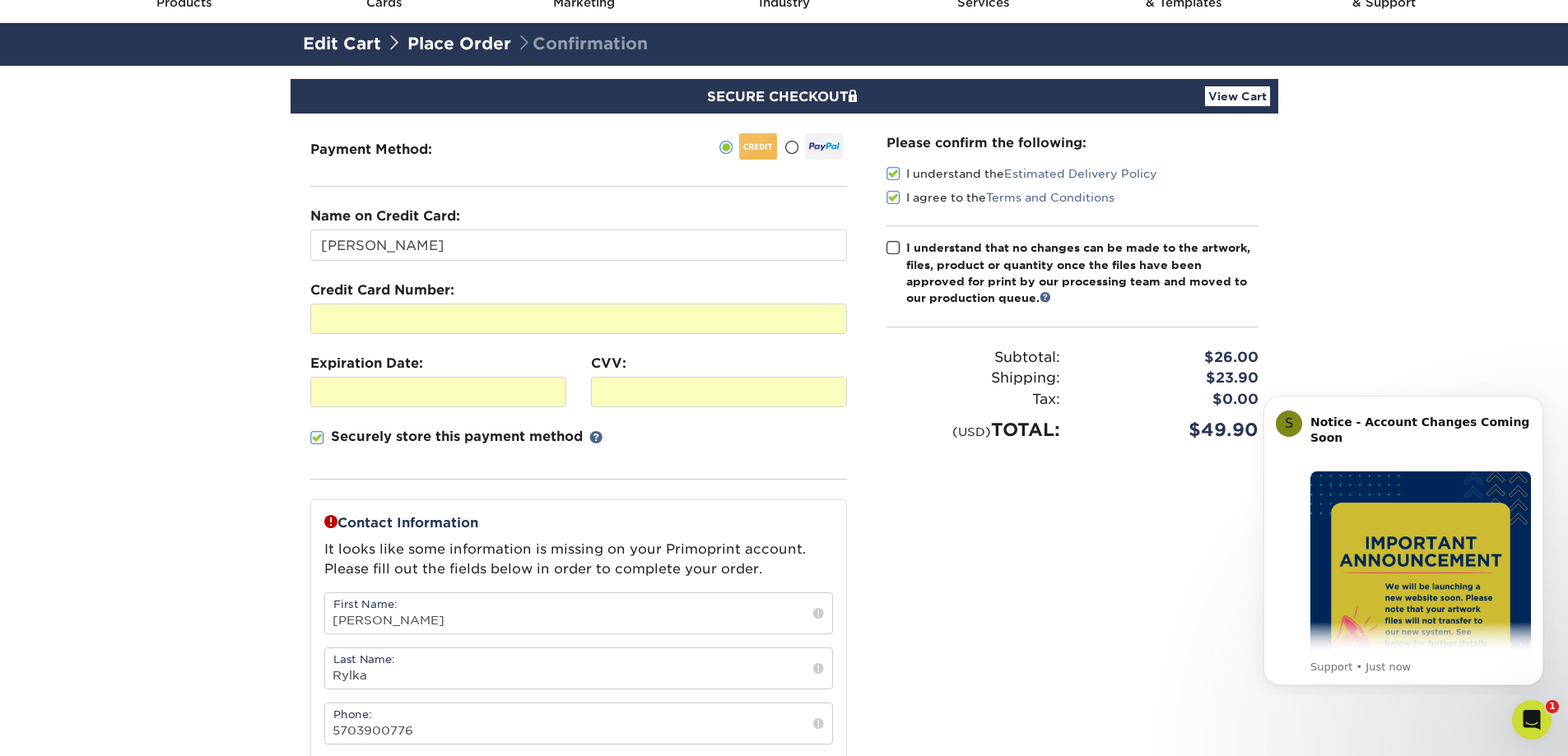
click at [891, 239] on label "I understand that no changes can be made to the artwork, files, product or quan…" at bounding box center [1072, 273] width 372 height 67
click at [0, 0] on input "I understand that no changes can be made to the artwork, files, product or quan…" at bounding box center [0, 0] width 0 height 0
click at [894, 246] on span at bounding box center [893, 248] width 14 height 16
click at [0, 0] on input "I understand that no changes can be made to the artwork, files, product or quan…" at bounding box center [0, 0] width 0 height 0
click at [894, 246] on span at bounding box center [893, 248] width 14 height 16
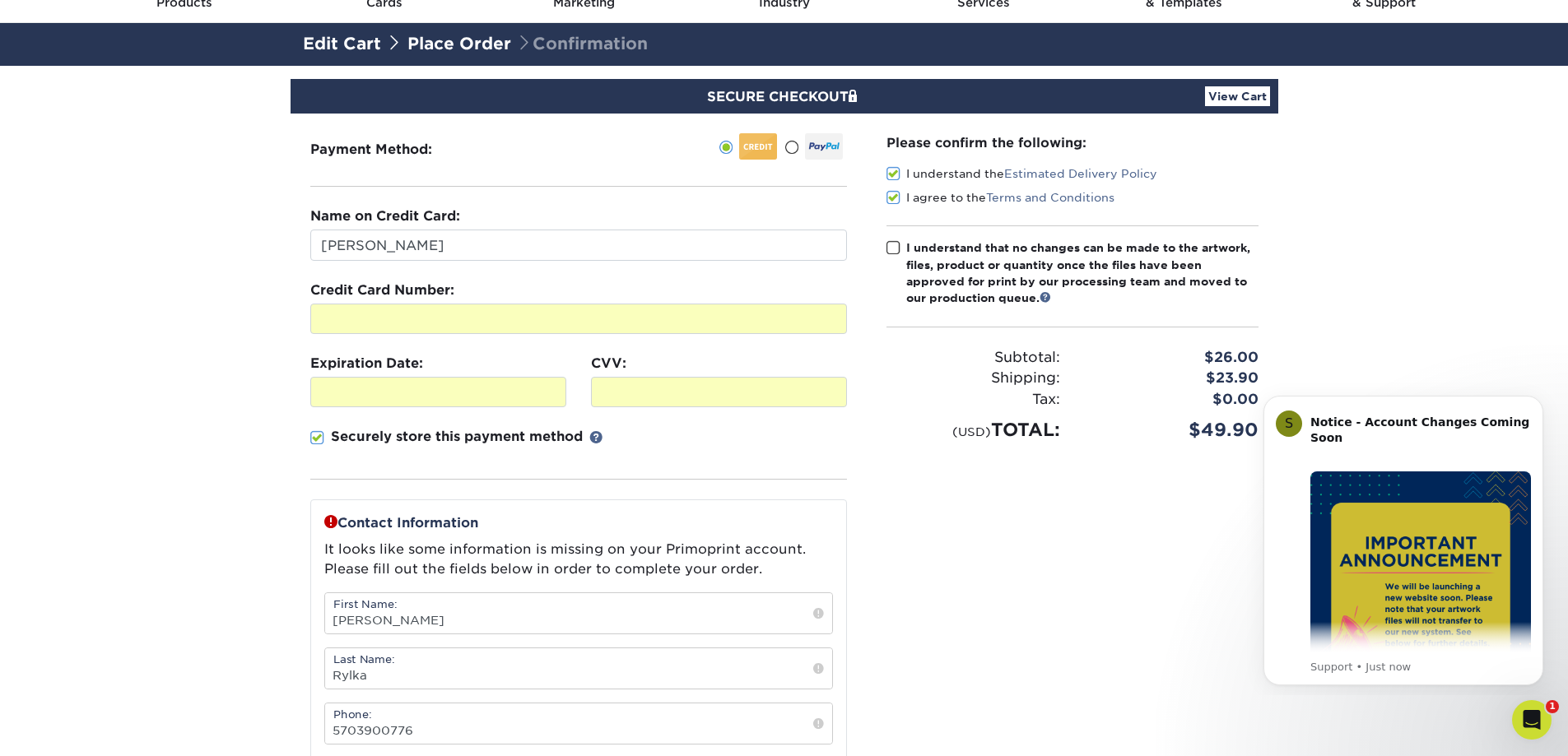
click at [0, 0] on input "I understand that no changes can be made to the artwork, files, product or quan…" at bounding box center [0, 0] width 0 height 0
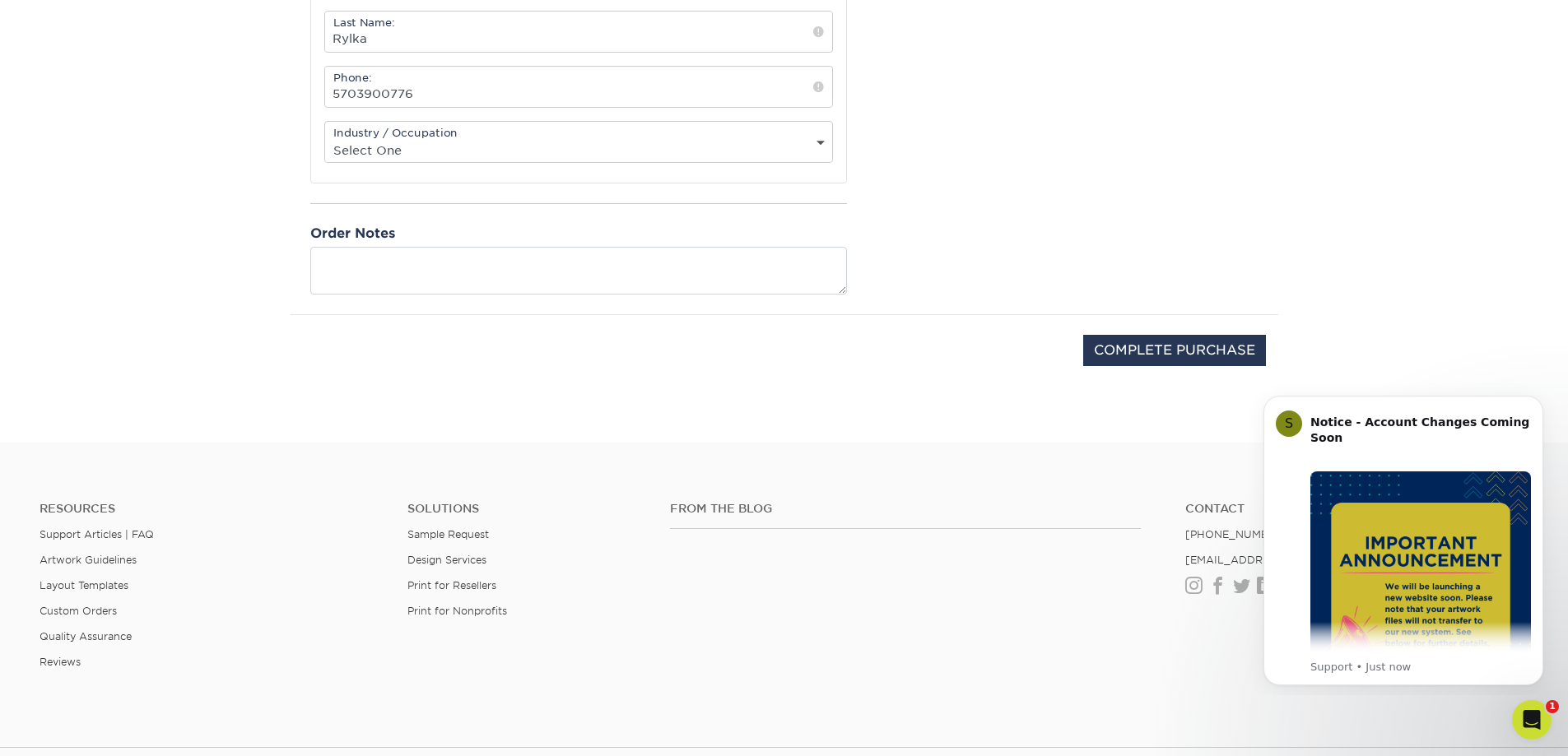
scroll to position [740, 0]
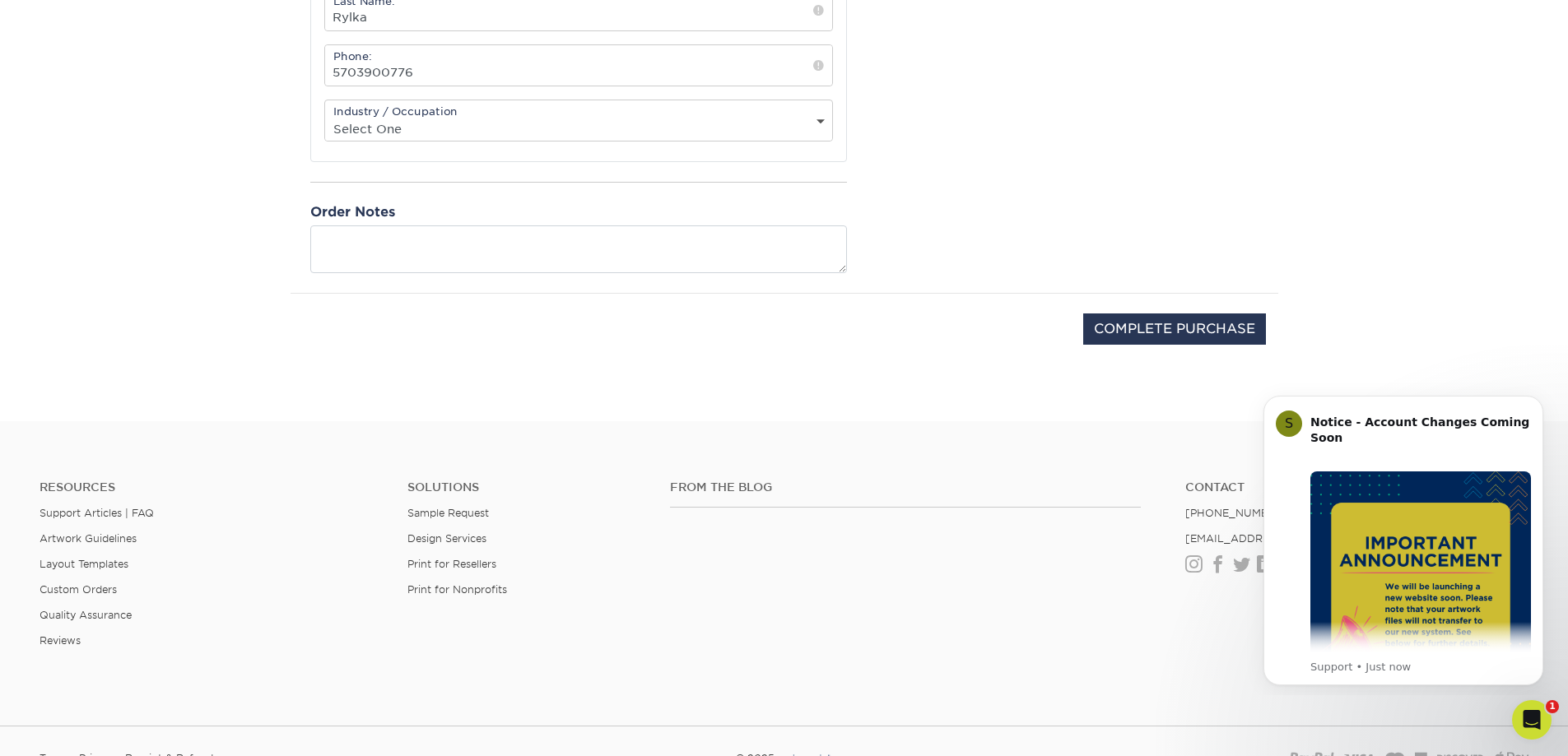
click at [373, 135] on select "Select One Administrative Executive Human Resources Construction Education Ente…" at bounding box center [579, 129] width 507 height 24
click at [1115, 335] on input "COMPLETE PURCHASE" at bounding box center [1174, 329] width 183 height 32
type input "COMPLETE PURCHASE"
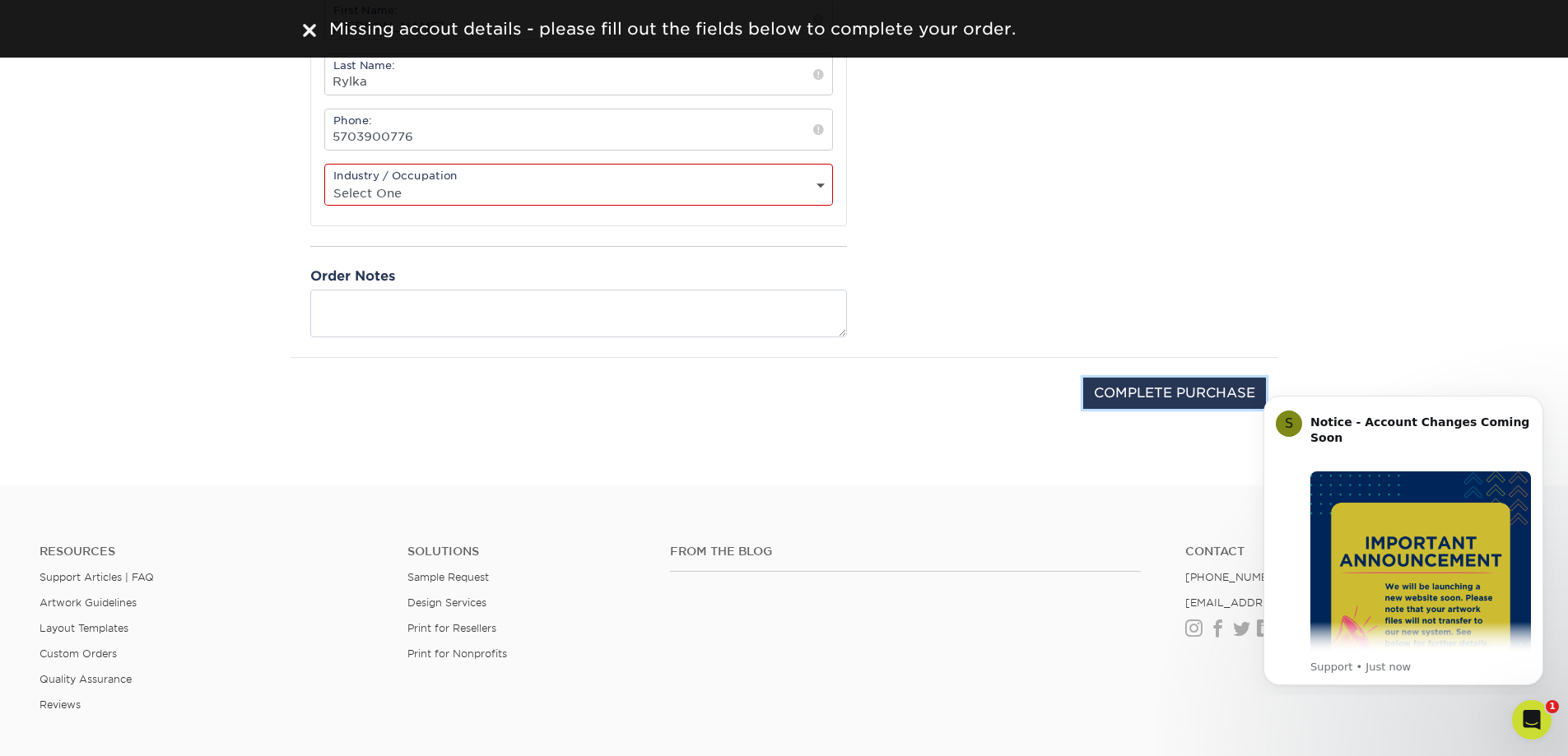
scroll to position [412, 0]
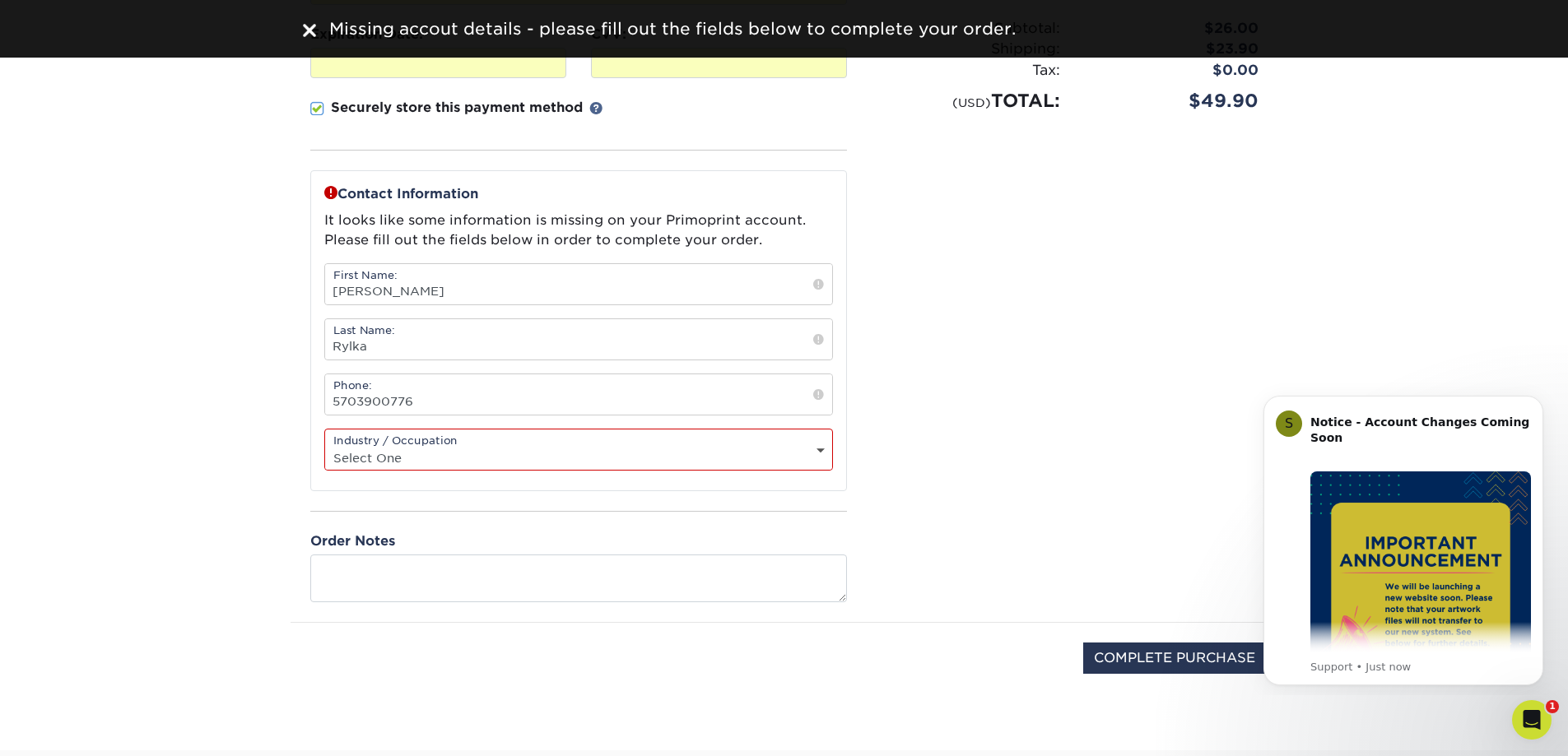
click at [551, 450] on select "Select One Administrative Executive Human Resources Construction Education Ente…" at bounding box center [579, 457] width 507 height 24
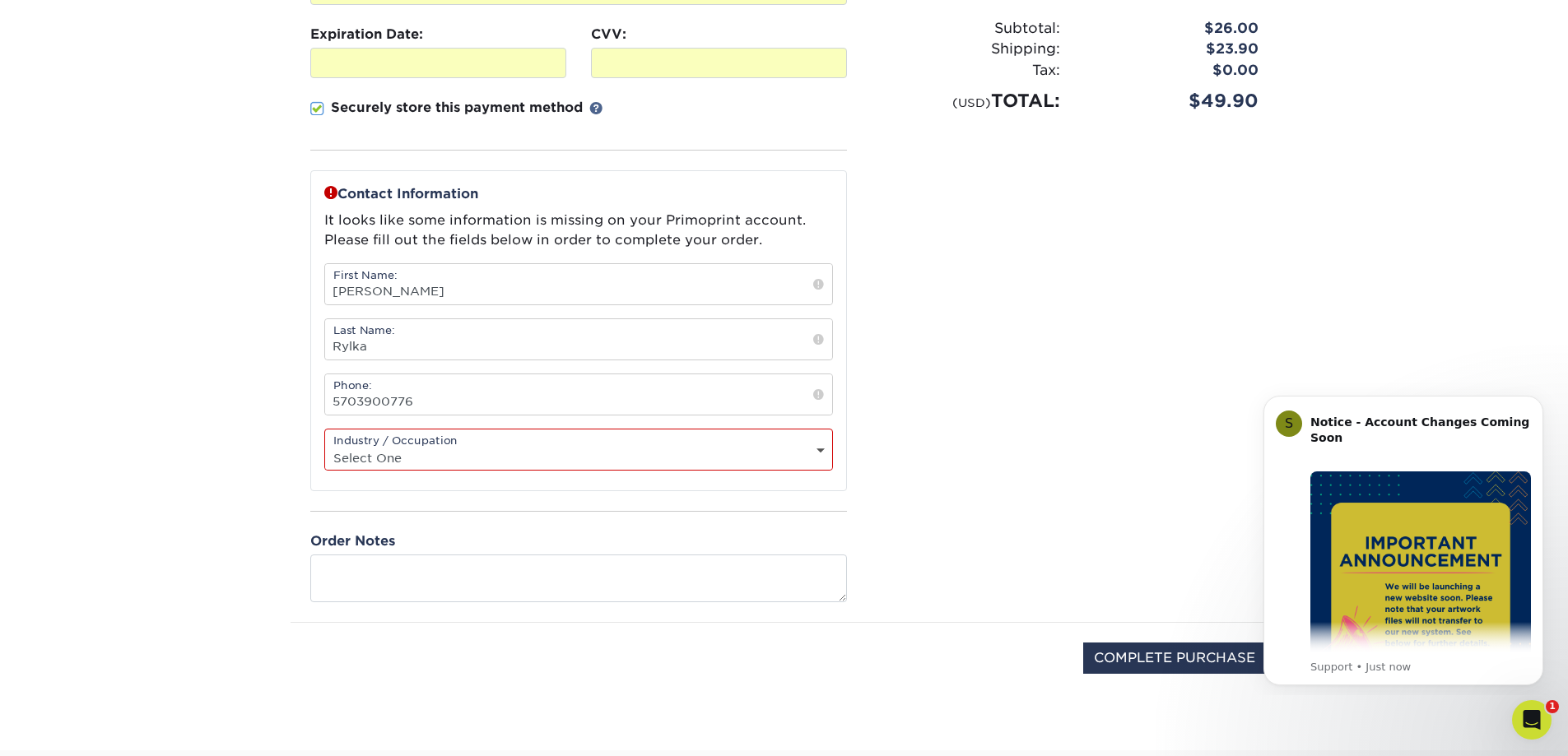
select select "21"
click at [326, 445] on select "Select One Administrative Executive Human Resources Construction Education Ente…" at bounding box center [579, 457] width 507 height 24
click at [1219, 647] on input "COMPLETE PURCHASE" at bounding box center [1174, 659] width 183 height 32
type input "PROCESSING, PLEASE WAIT..."
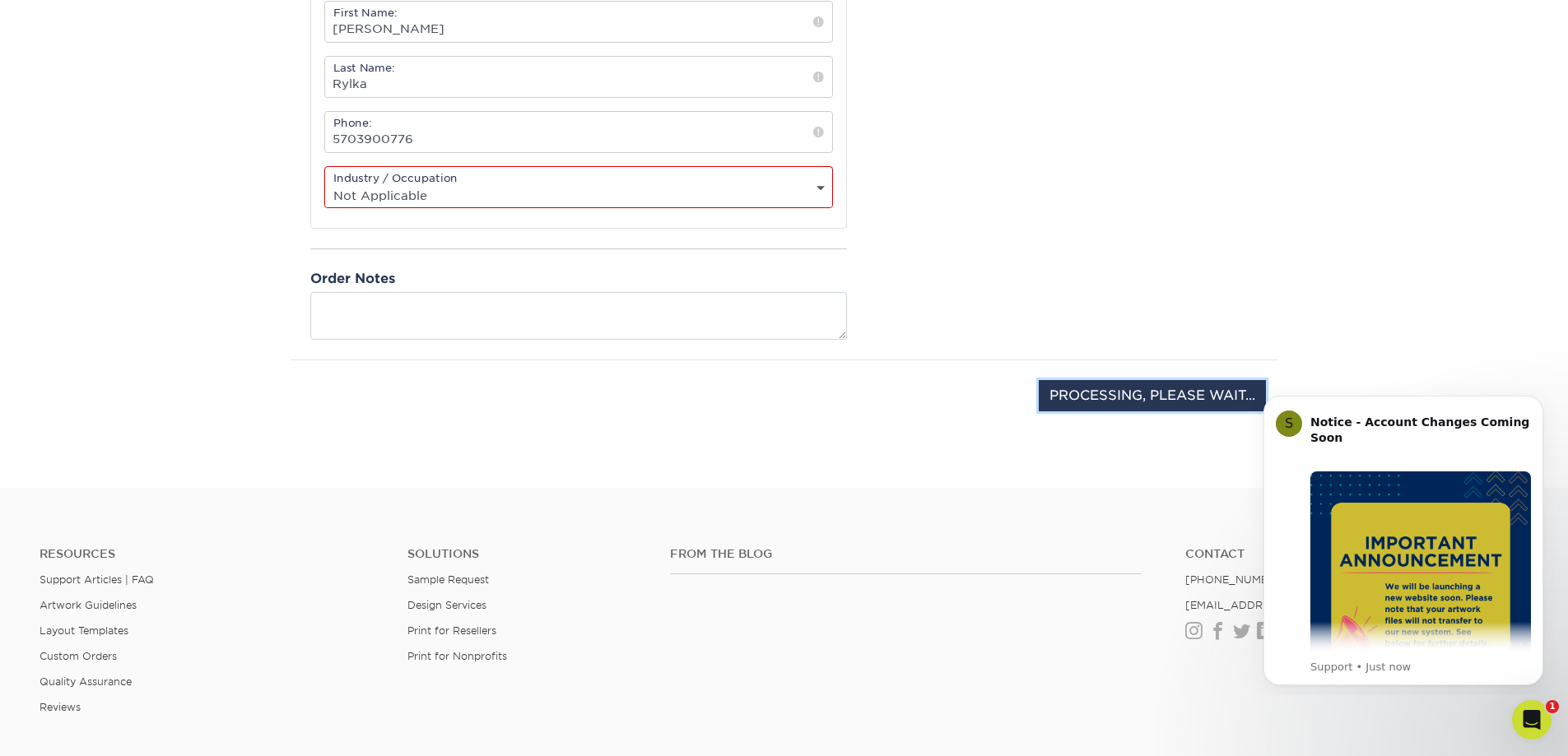
scroll to position [740, 0]
